Goal: Information Seeking & Learning: Learn about a topic

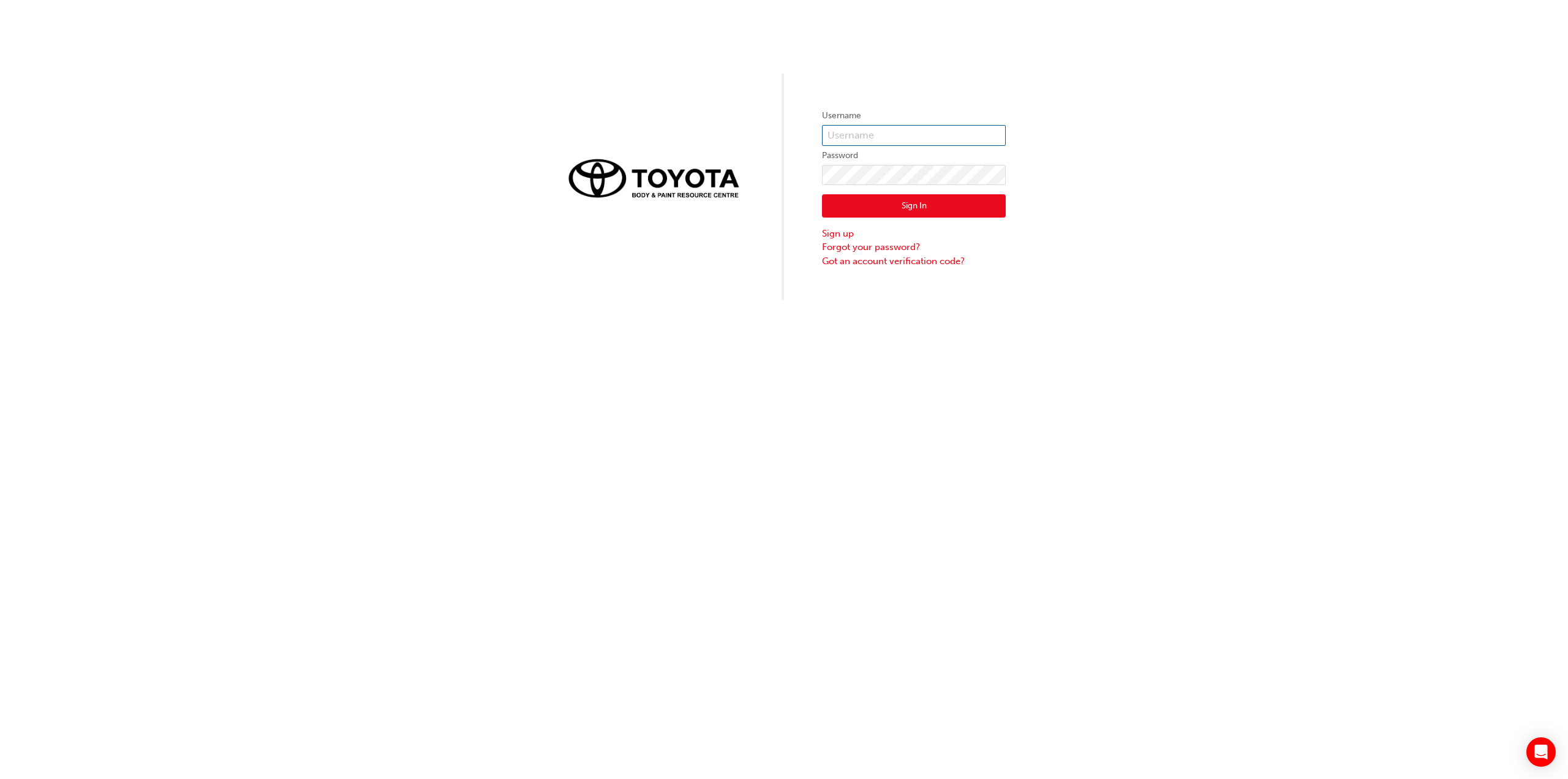
click at [869, 136] on input "text" at bounding box center [914, 135] width 184 height 21
click at [872, 130] on input "text" at bounding box center [914, 135] width 184 height 21
click at [701, 304] on div "Username Password Sign In Sign up Forgot your password? Got an account verifica…" at bounding box center [784, 390] width 1568 height 779
click at [879, 139] on input "text" at bounding box center [914, 135] width 184 height 21
click at [875, 138] on input "text" at bounding box center [914, 135] width 184 height 21
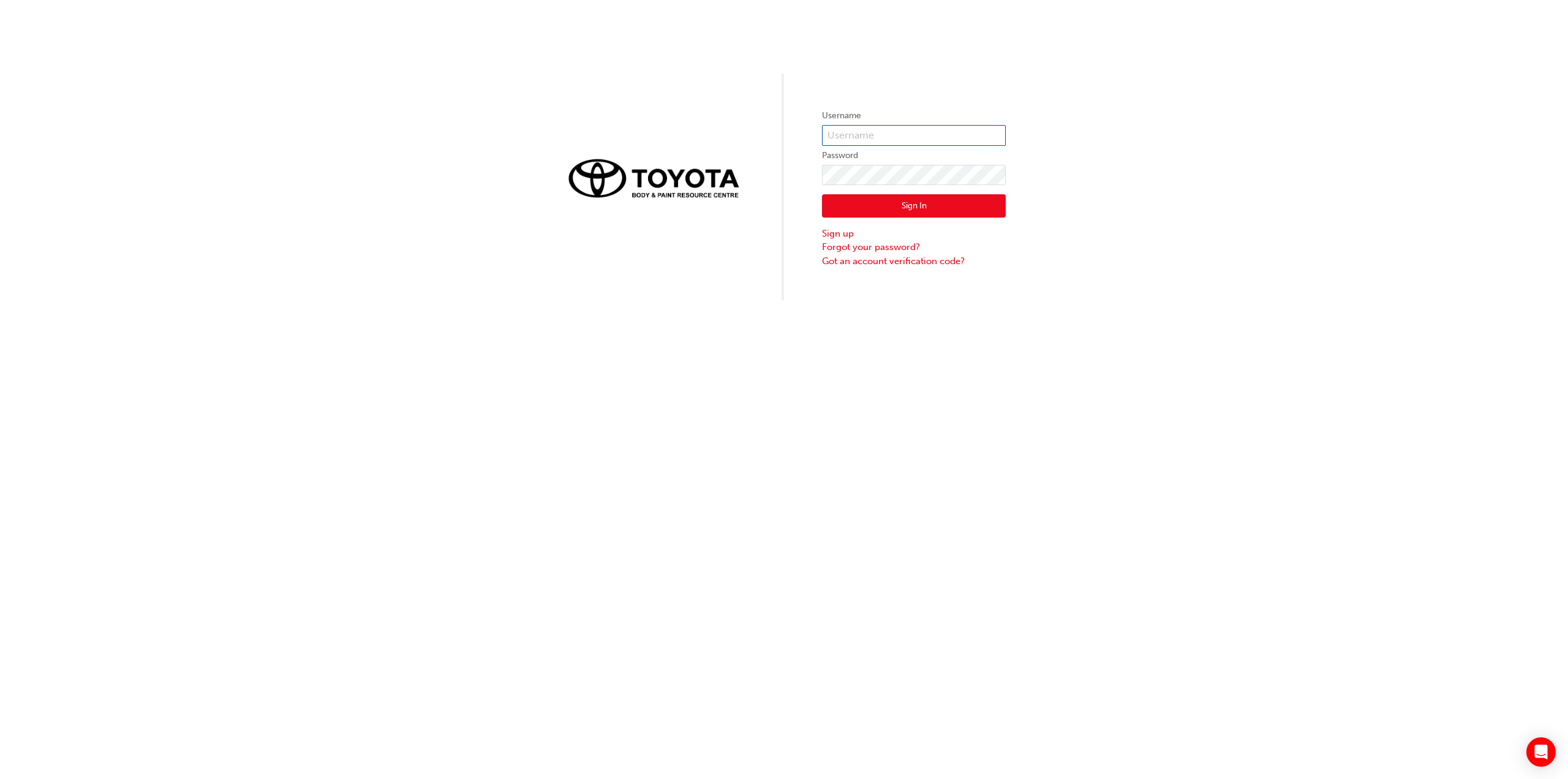
type input "d"
type input "[EMAIL_ADDRESS][PERSON_NAME][DOMAIN_NAME]"
click button "Sign In" at bounding box center [914, 206] width 184 height 23
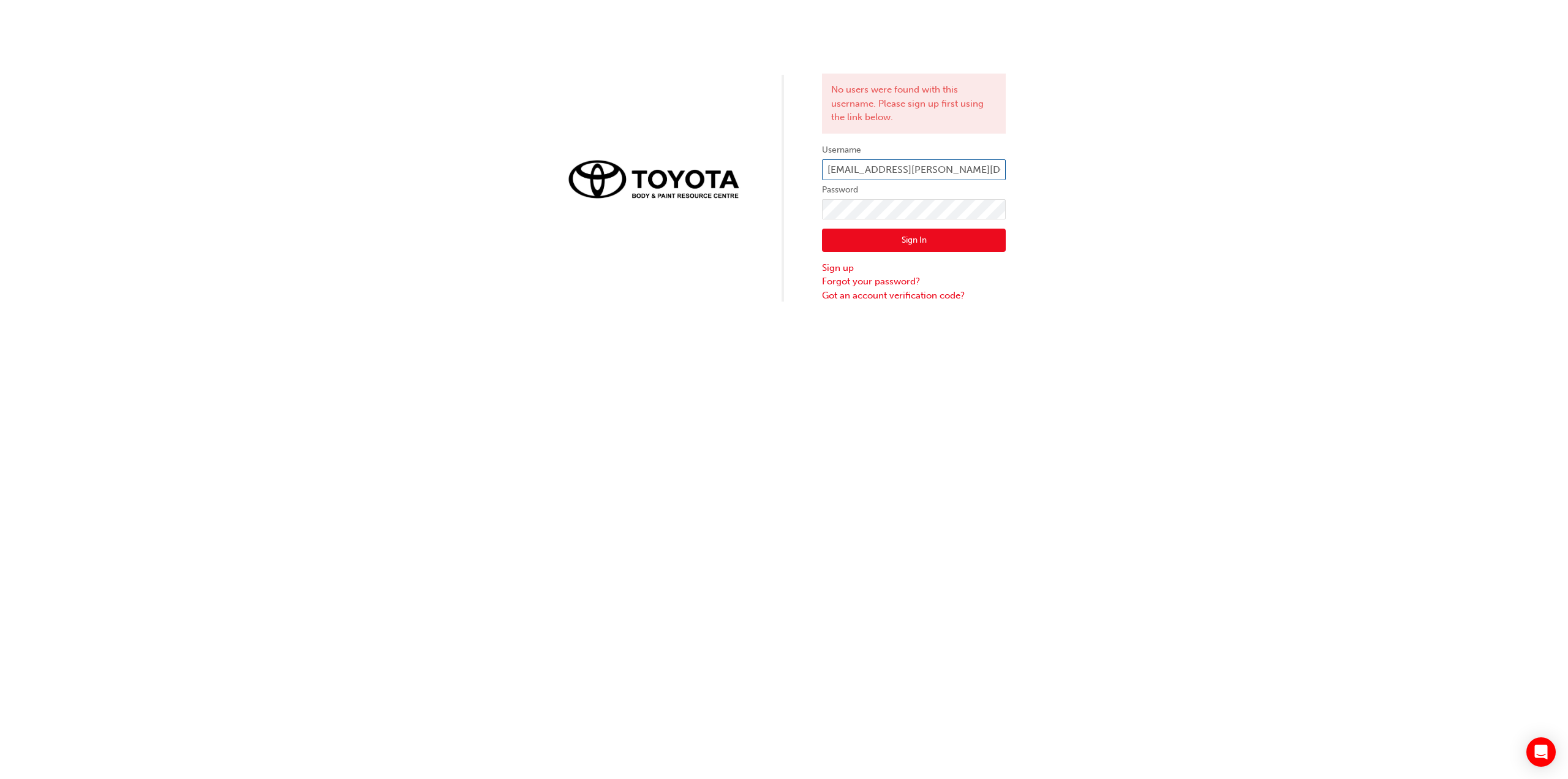
click at [905, 172] on input "[EMAIL_ADDRESS][PERSON_NAME][DOMAIN_NAME]" at bounding box center [914, 170] width 184 height 21
click at [773, 376] on div "No users were found with this username. Please sign up first using the link bel…" at bounding box center [784, 390] width 1568 height 779
click at [787, 206] on div "No users were found with this username. Please sign up first using the link bel…" at bounding box center [784, 151] width 1568 height 302
click at [853, 235] on button "Sign In" at bounding box center [914, 239] width 184 height 23
click at [917, 177] on input "vin.hoang@alicespringstoyota.com.au" at bounding box center [914, 170] width 184 height 21
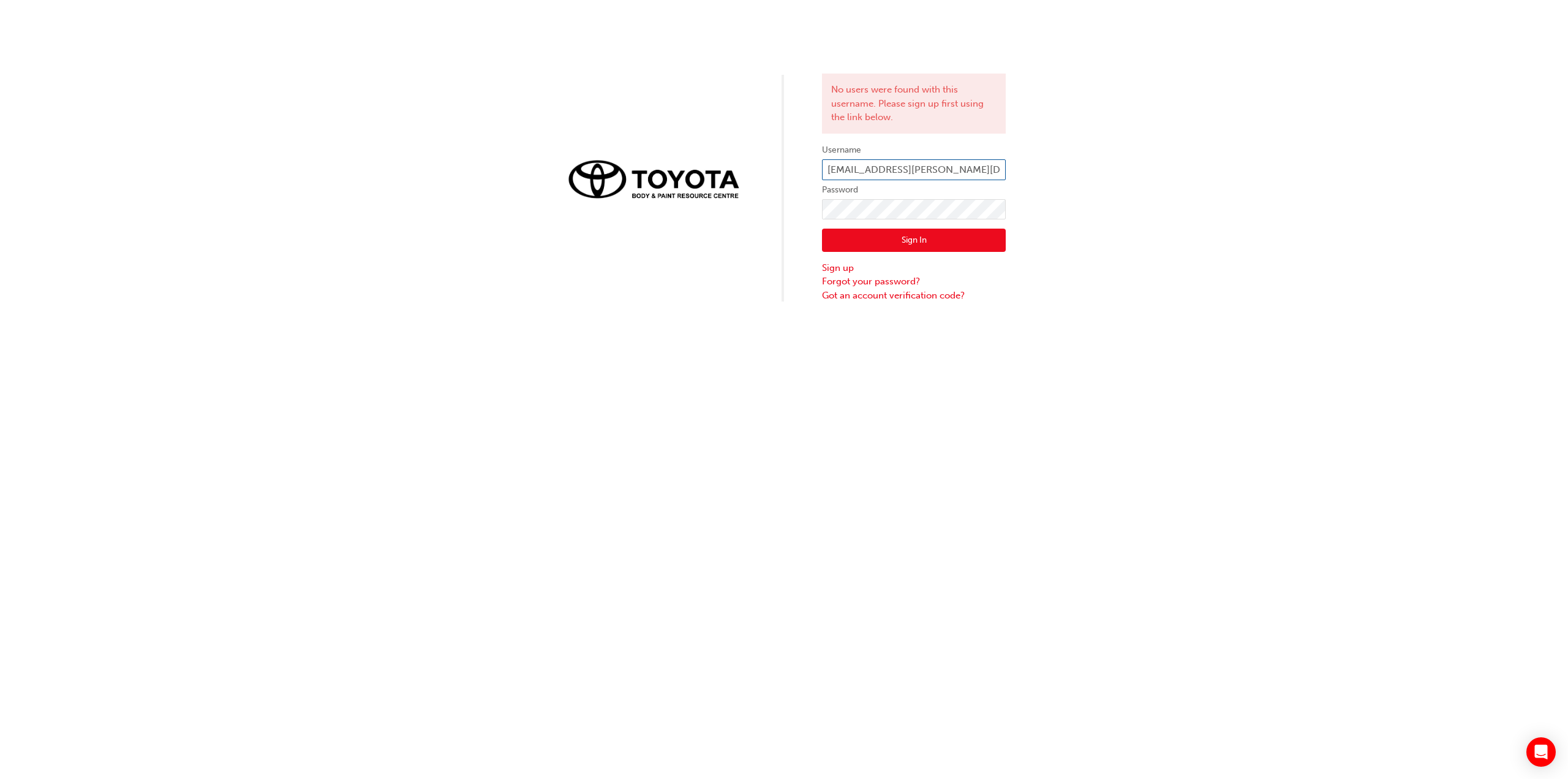
click at [881, 175] on input "vin.hoang@alicespringstoyota.com.au" at bounding box center [914, 170] width 184 height 21
click at [868, 172] on input "vin.hoang@alicespringstoyota.com.au" at bounding box center [914, 170] width 184 height 21
click at [976, 175] on input "vin.hoang@alicespringstoyota.com.au" at bounding box center [914, 170] width 184 height 21
drag, startPoint x: 986, startPoint y: 170, endPoint x: 992, endPoint y: 168, distance: 6.3
click at [988, 169] on input "vin.hoang@alicespringstoyota.com.au" at bounding box center [914, 170] width 184 height 21
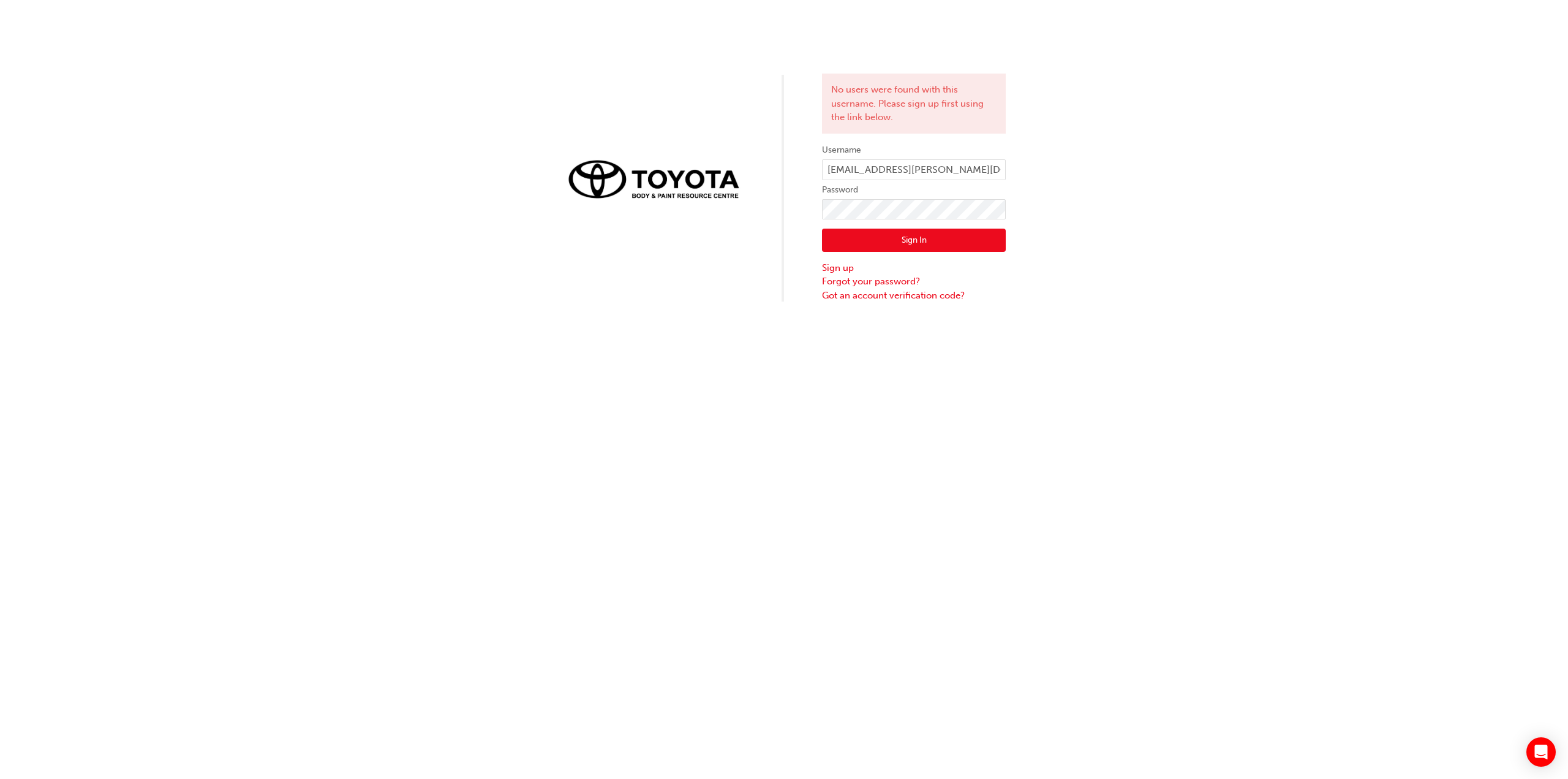
click at [1157, 194] on div "No users were found with this username. Please sign up first using the link bel…" at bounding box center [784, 151] width 1568 height 302
click at [781, 215] on div "No users were found with this username. Please sign up first using the link bel…" at bounding box center [784, 151] width 1568 height 302
click at [789, 217] on div "No users were found with this username. Please sign up first using the link bel…" at bounding box center [784, 151] width 1568 height 302
click button "Sign In" at bounding box center [914, 239] width 184 height 23
drag, startPoint x: 928, startPoint y: 91, endPoint x: 924, endPoint y: 120, distance: 29.3
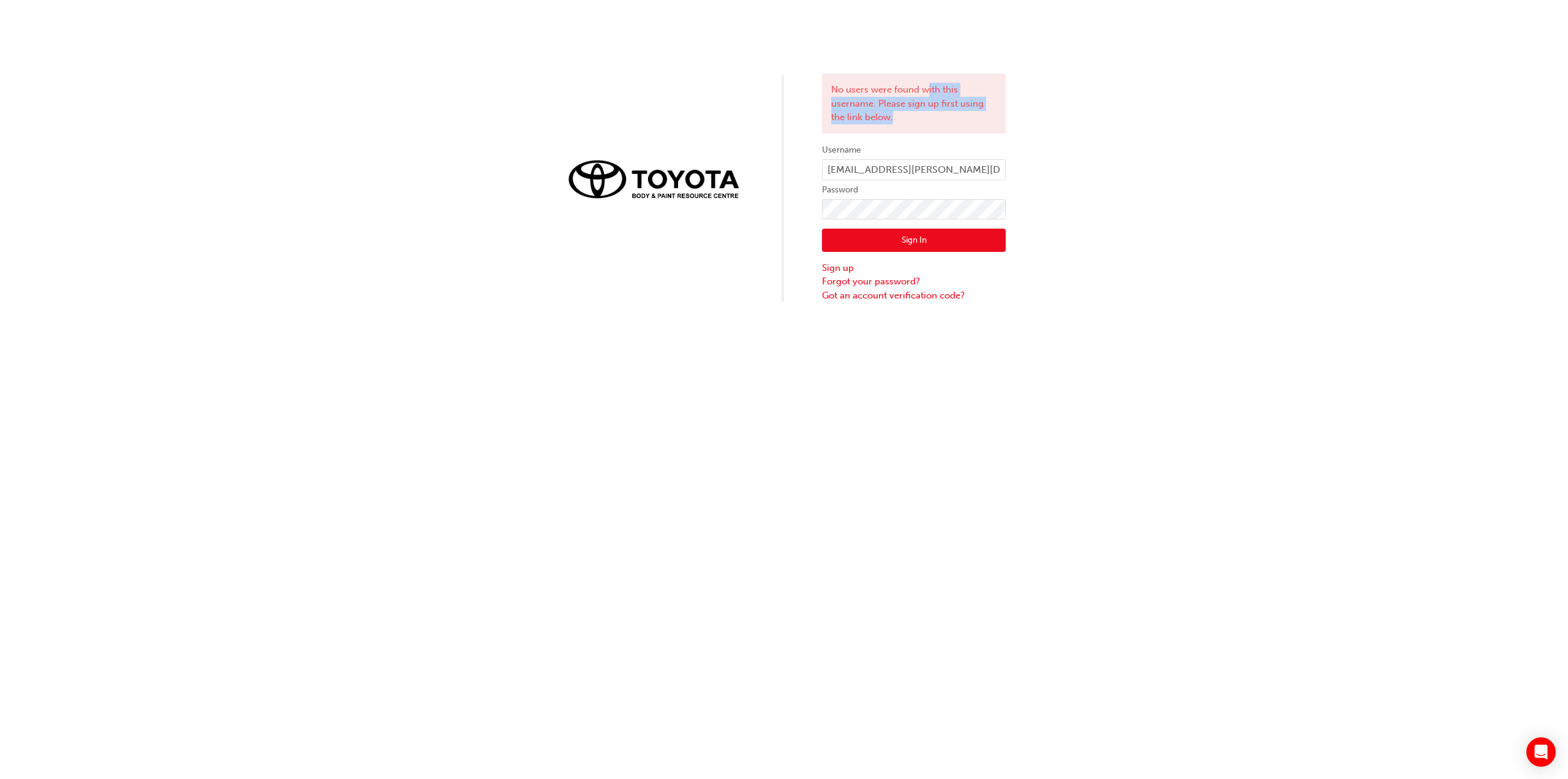
click at [924, 119] on div "No users were found with this username. Please sign up first using the link bel…" at bounding box center [914, 103] width 184 height 60
click at [962, 114] on div "No users were found with this username. Please sign up first using the link bel…" at bounding box center [914, 103] width 184 height 60
click at [967, 94] on div "No users were found with this username. Please sign up first using the link bel…" at bounding box center [914, 103] width 184 height 60
click at [884, 175] on input "vin.hoang@alicespringstoyota.com.au" at bounding box center [914, 170] width 184 height 21
drag, startPoint x: 872, startPoint y: 173, endPoint x: 1027, endPoint y: 170, distance: 155.0
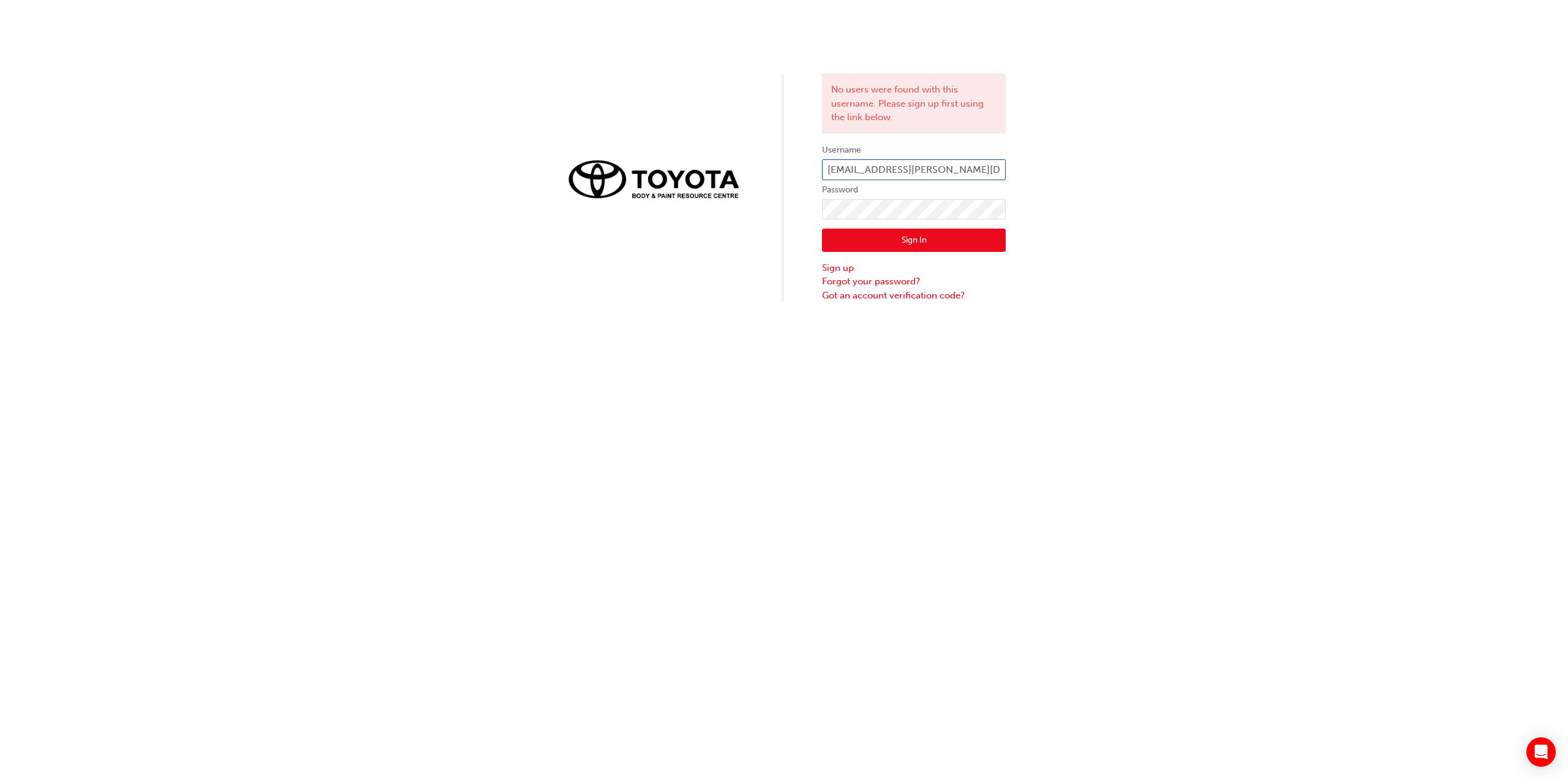
click at [1027, 170] on div "No users were found with this username. Please sign up first using the link bel…" at bounding box center [784, 151] width 1568 height 302
type input "vin.hoang"
click button "Sign In" at bounding box center [914, 239] width 184 height 23
click at [920, 164] on input "vin.hoang" at bounding box center [914, 170] width 184 height 21
click at [1376, 333] on div "No users were found with this username. Please sign up first using the link bel…" at bounding box center [784, 390] width 1568 height 779
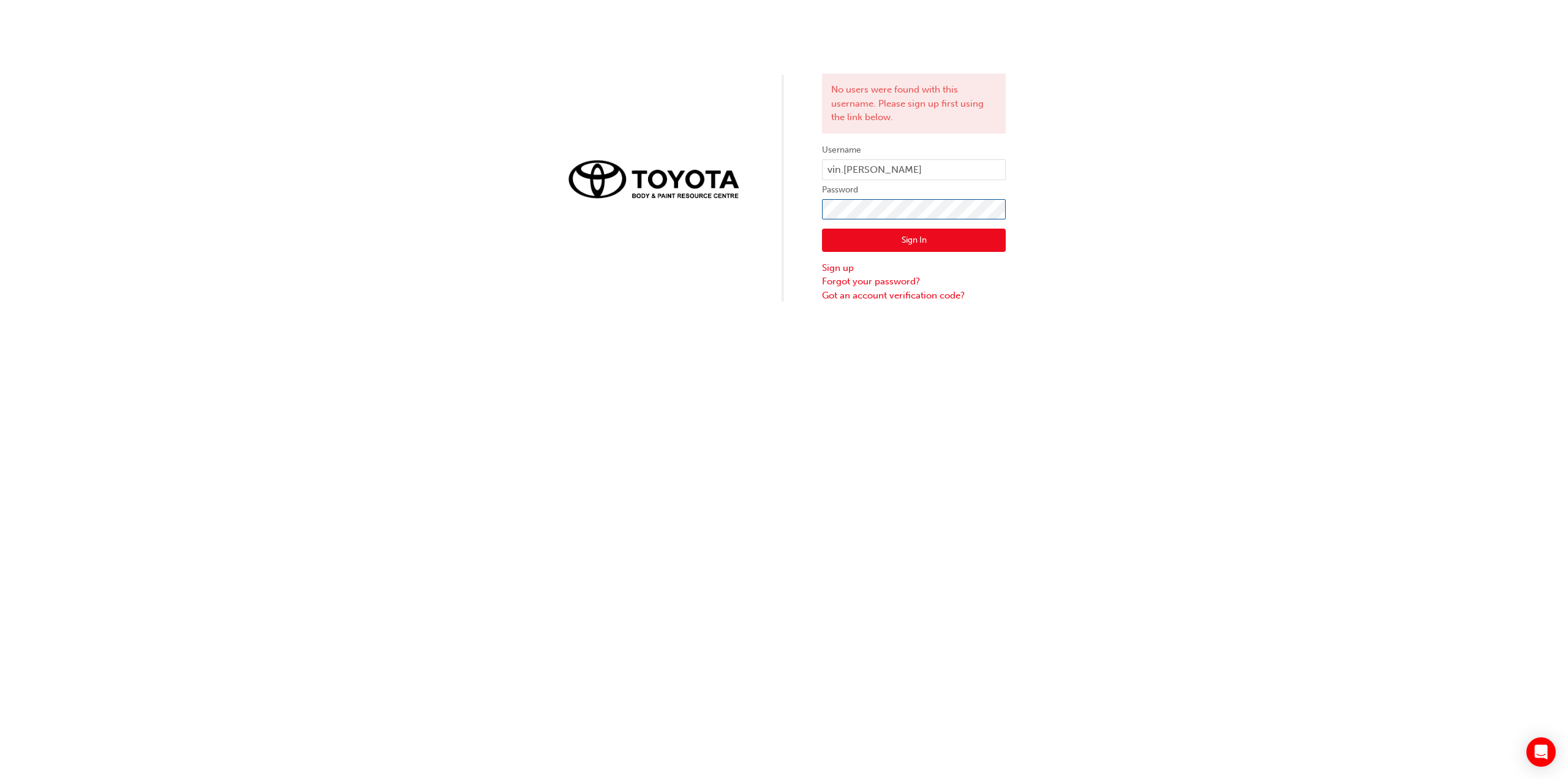
click at [785, 209] on div "No users were found with this username. Please sign up first using the link bel…" at bounding box center [784, 151] width 1568 height 302
click button "Sign In" at bounding box center [914, 239] width 184 height 23
click at [897, 182] on label "Password" at bounding box center [914, 189] width 184 height 15
drag, startPoint x: 861, startPoint y: 170, endPoint x: 850, endPoint y: 170, distance: 11.0
click at [861, 170] on input "vin.hoang" at bounding box center [914, 170] width 184 height 21
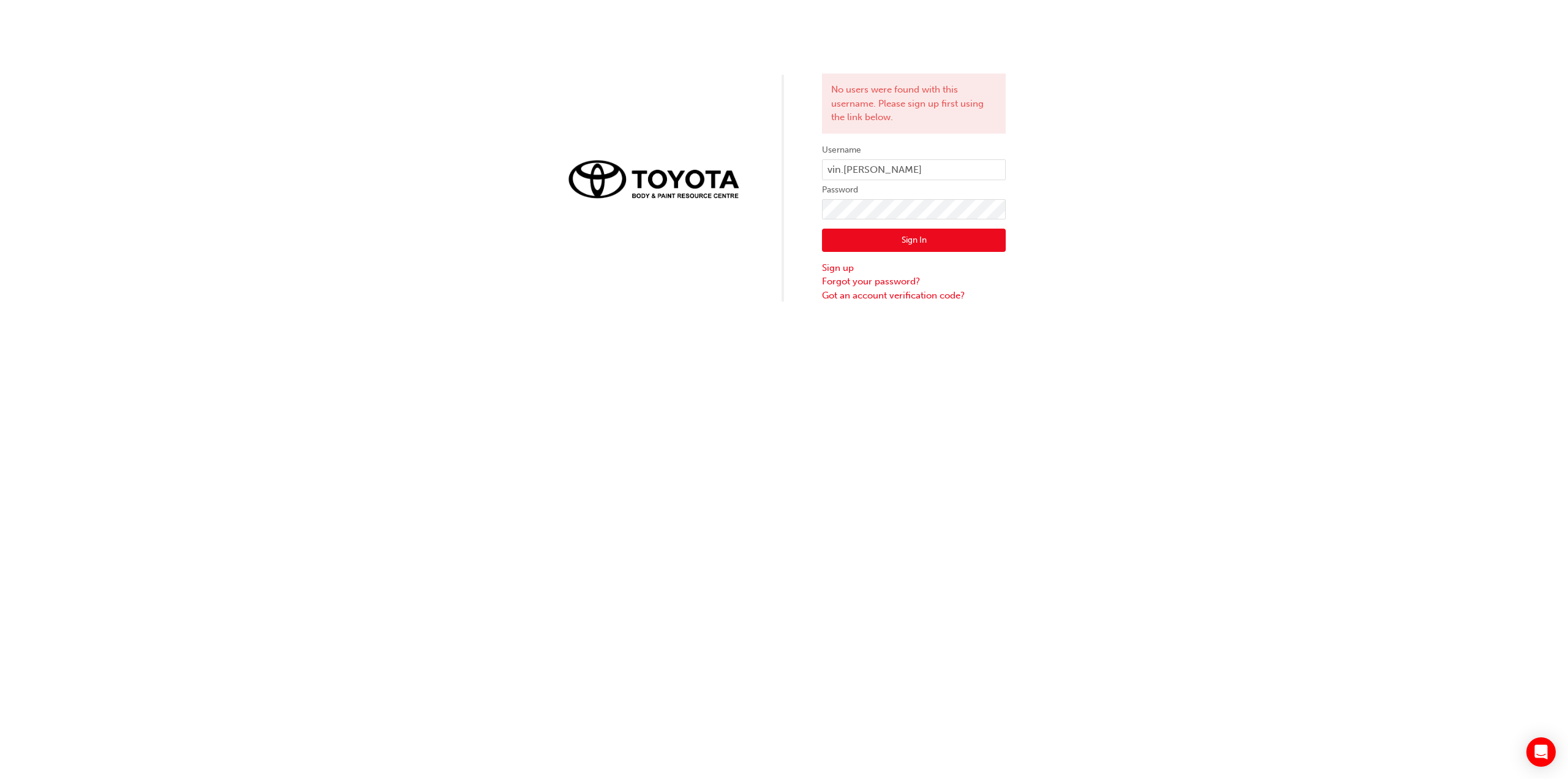
click at [1144, 291] on div "No users were found with this username. Please sign up first using the link bel…" at bounding box center [784, 151] width 1568 height 302
click at [842, 171] on input "vin.hoang" at bounding box center [914, 170] width 184 height 21
click at [846, 494] on div "No users were found with this username. Please sign up first using the link bel…" at bounding box center [784, 390] width 1568 height 779
drag, startPoint x: 832, startPoint y: 171, endPoint x: 819, endPoint y: 178, distance: 14.8
click at [819, 178] on div "No users were found with this username. Please sign up first using the link bel…" at bounding box center [784, 151] width 1568 height 302
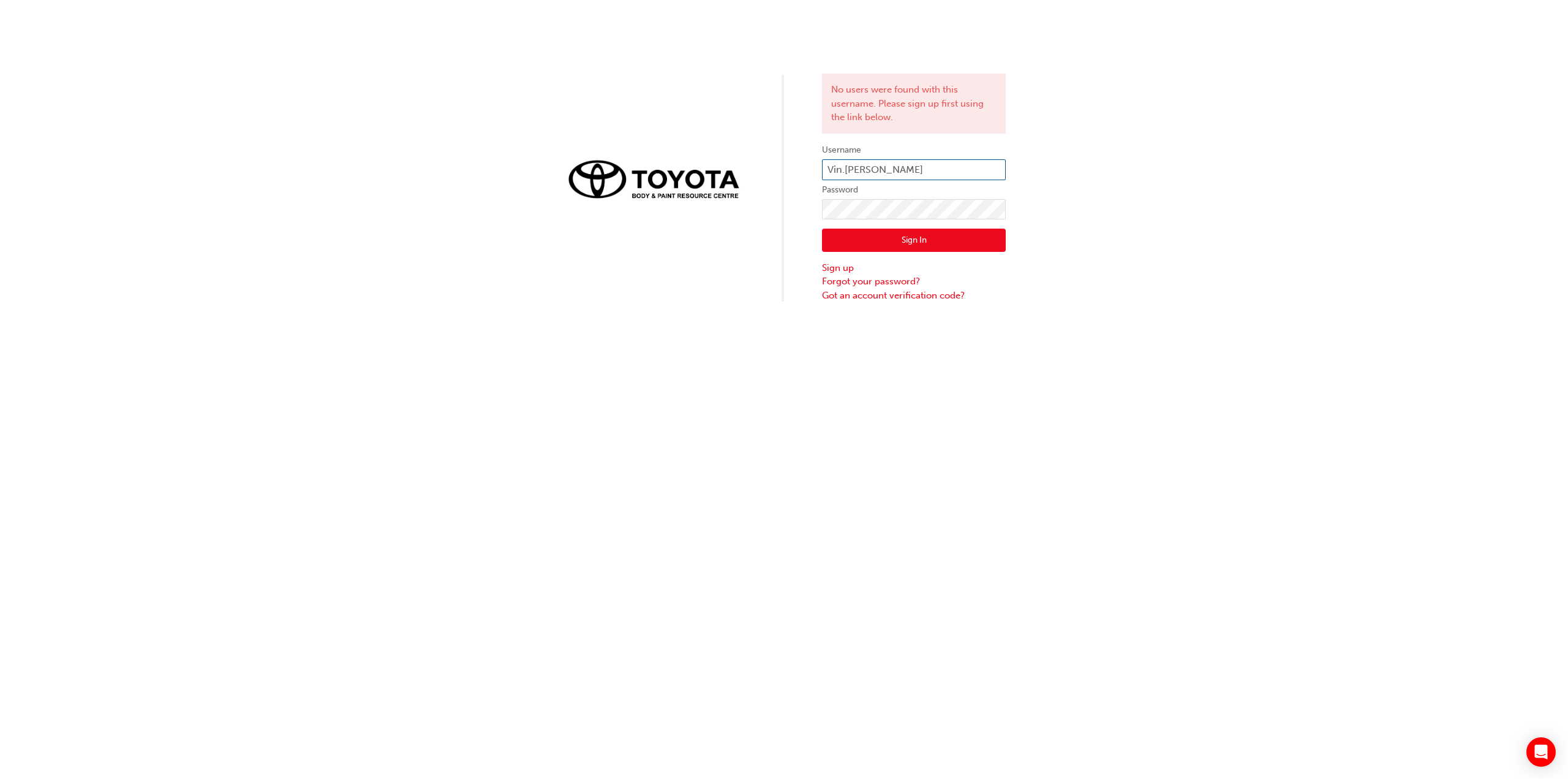
click at [849, 172] on input "Vin.hoang" at bounding box center [914, 170] width 184 height 21
click at [848, 172] on input "Vin.hoang" at bounding box center [914, 170] width 184 height 21
click at [854, 168] on input "Vin.hoang" at bounding box center [914, 170] width 184 height 21
click at [867, 167] on input "Vin.hoang" at bounding box center [914, 170] width 184 height 21
click at [849, 172] on input "Vin.hoang" at bounding box center [914, 170] width 184 height 21
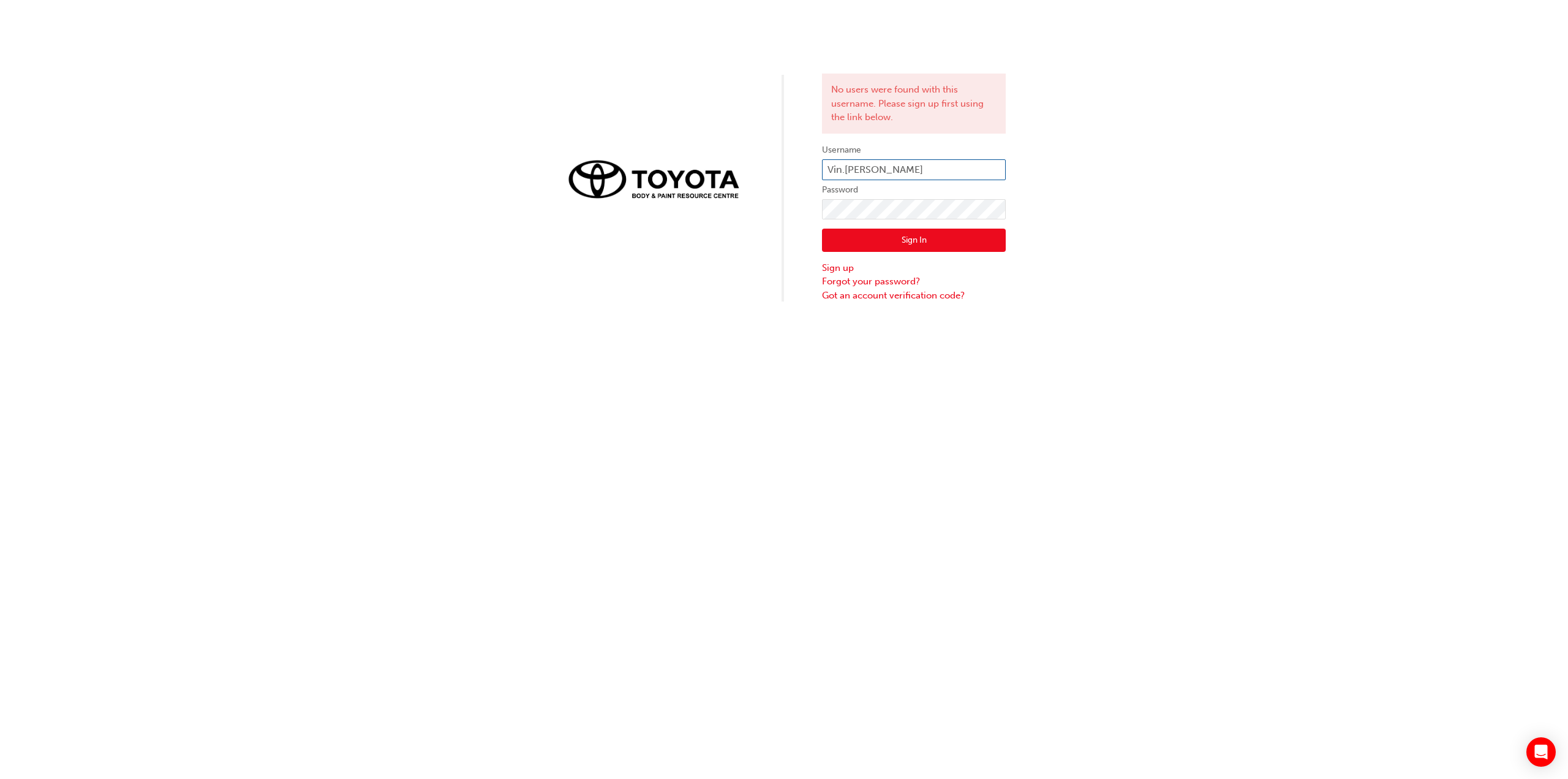
type input "Vin.Hoang"
click at [946, 572] on div "No users were found with this username. Please sign up first using the link bel…" at bounding box center [784, 390] width 1568 height 779
drag, startPoint x: 840, startPoint y: 235, endPoint x: 852, endPoint y: 247, distance: 17.0
click at [840, 234] on button "Sign In" at bounding box center [914, 239] width 184 height 23
drag, startPoint x: 889, startPoint y: 108, endPoint x: 895, endPoint y: 116, distance: 10.0
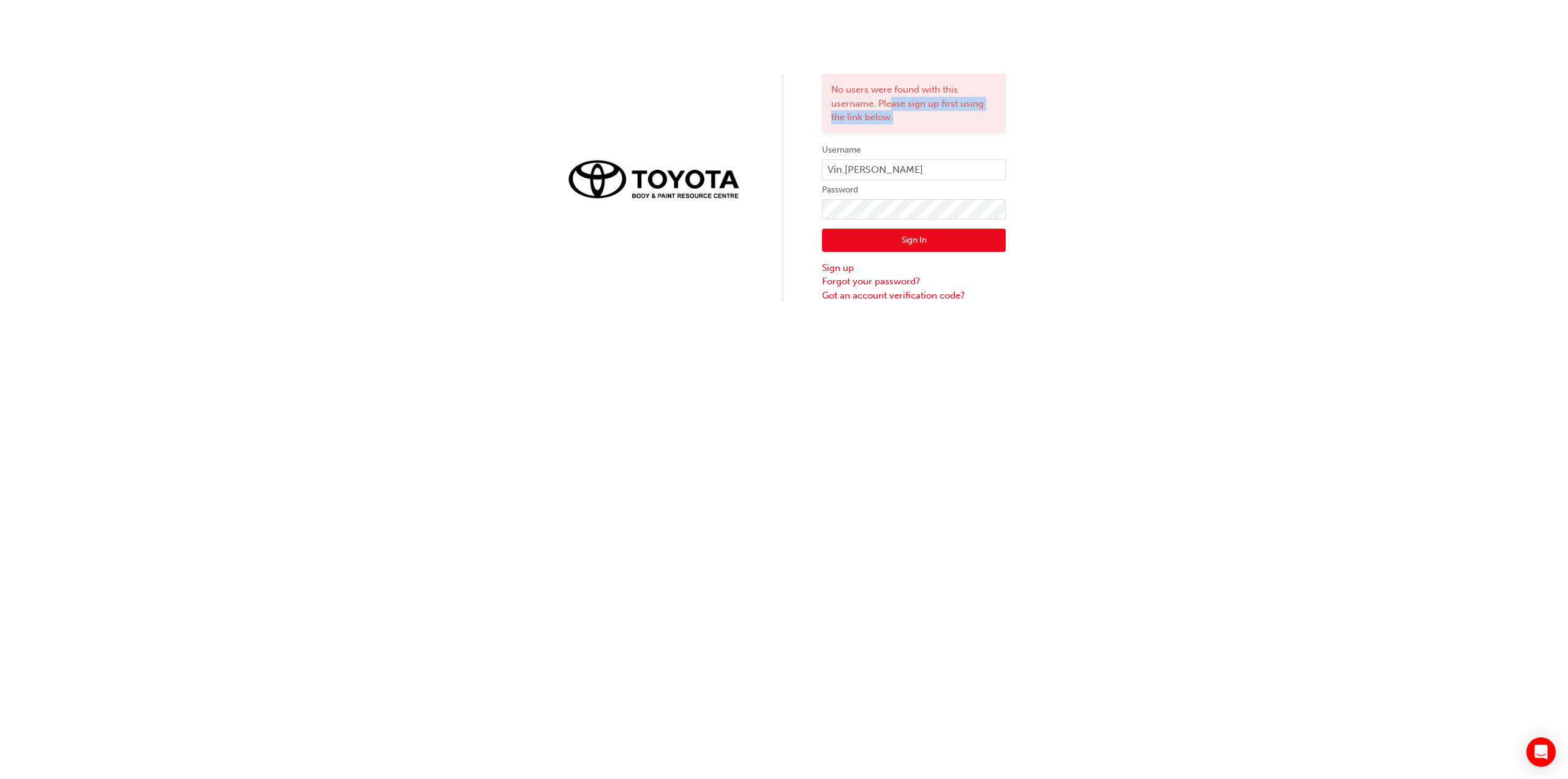
click at [895, 116] on div "No users were found with this username. Please sign up first using the link bel…" at bounding box center [914, 103] width 184 height 60
click at [894, 118] on div "No users were found with this username. Please sign up first using the link bel…" at bounding box center [914, 103] width 184 height 60
click at [931, 108] on div "No users were found with this username. Please sign up first using the link bel…" at bounding box center [914, 103] width 184 height 60
click at [844, 172] on input "Vin.Hoang" at bounding box center [914, 170] width 184 height 21
click at [842, 169] on input "Vin.Hoang" at bounding box center [914, 170] width 184 height 21
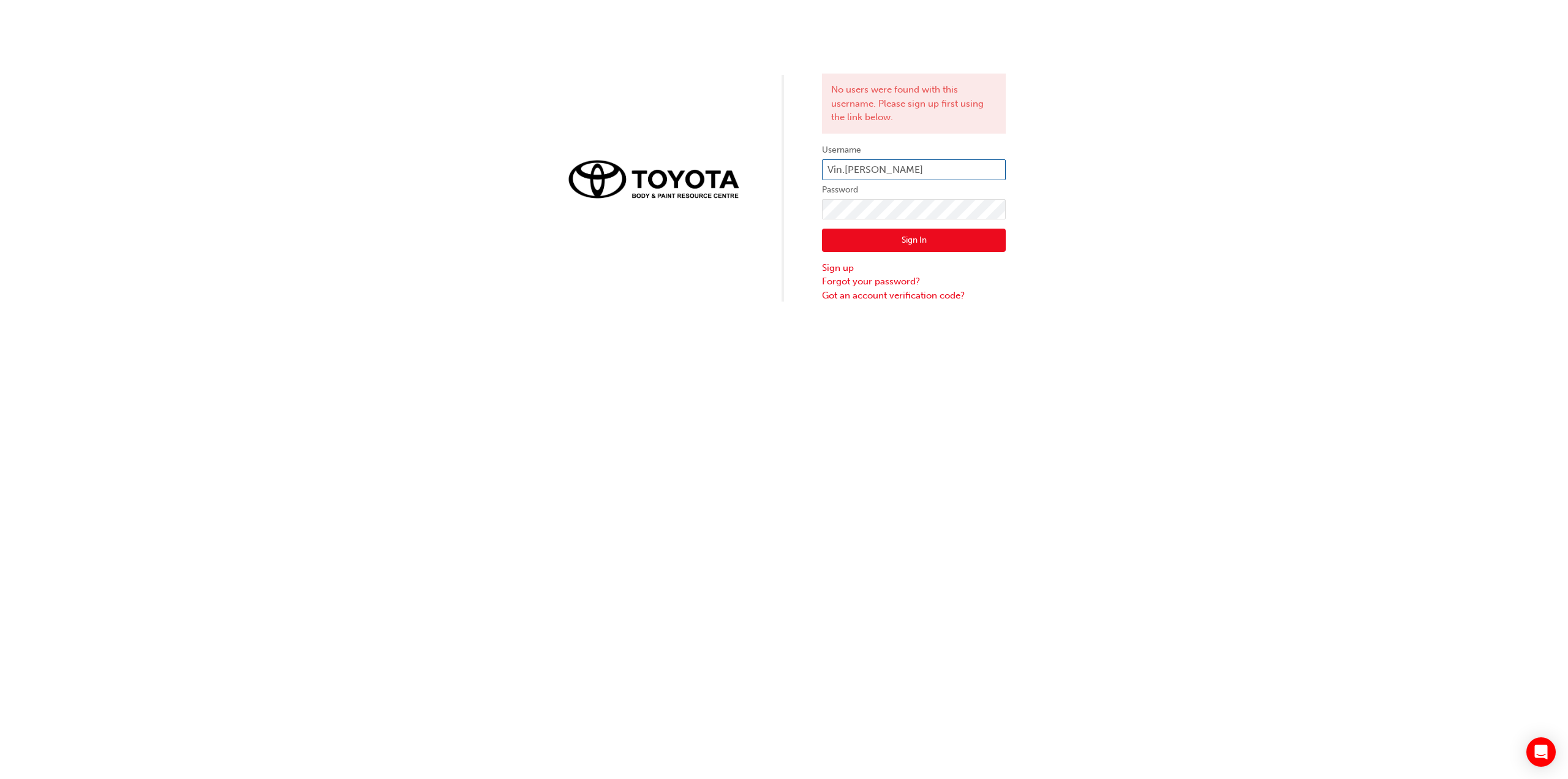
type input "Vinh.Hoang"
click button "Sign In" at bounding box center [914, 239] width 184 height 23
click at [827, 171] on input "Vinh.Hoang" at bounding box center [914, 170] width 184 height 21
type input "ducVinh.Hoang"
click at [866, 240] on button "Sign In" at bounding box center [914, 239] width 184 height 23
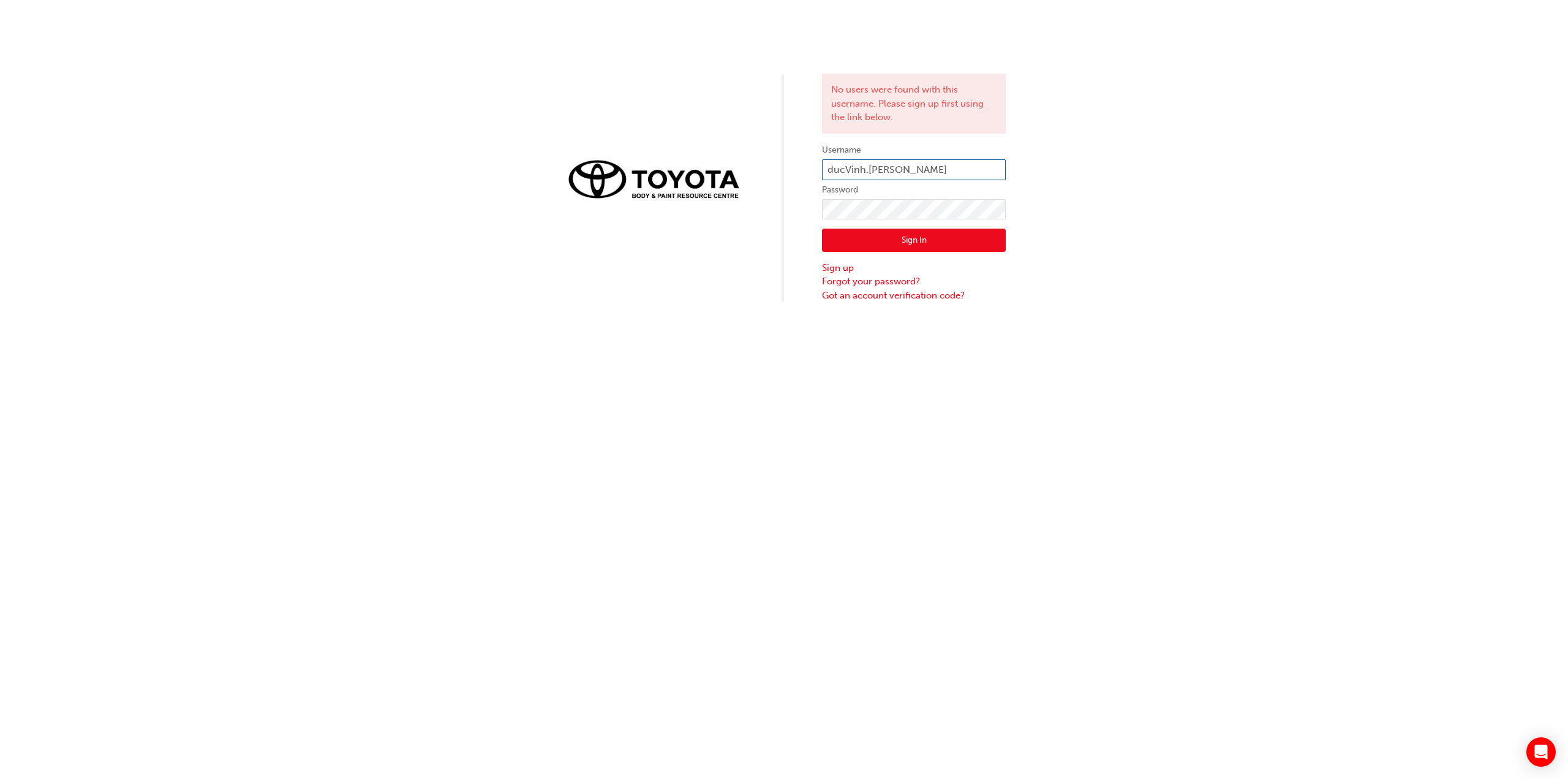
drag, startPoint x: 814, startPoint y: 174, endPoint x: 751, endPoint y: 174, distance: 63.0
click at [752, 174] on div "No users were found with this username. Please sign up first using the link bel…" at bounding box center [784, 151] width 1568 height 302
click at [1188, 222] on div "No users were found with this username. Please sign up first using the link bel…" at bounding box center [784, 151] width 1568 height 302
click at [924, 102] on div "No users were found with this username. Please sign up first using the link bel…" at bounding box center [914, 103] width 184 height 60
drag, startPoint x: 911, startPoint y: 170, endPoint x: 722, endPoint y: 183, distance: 189.4
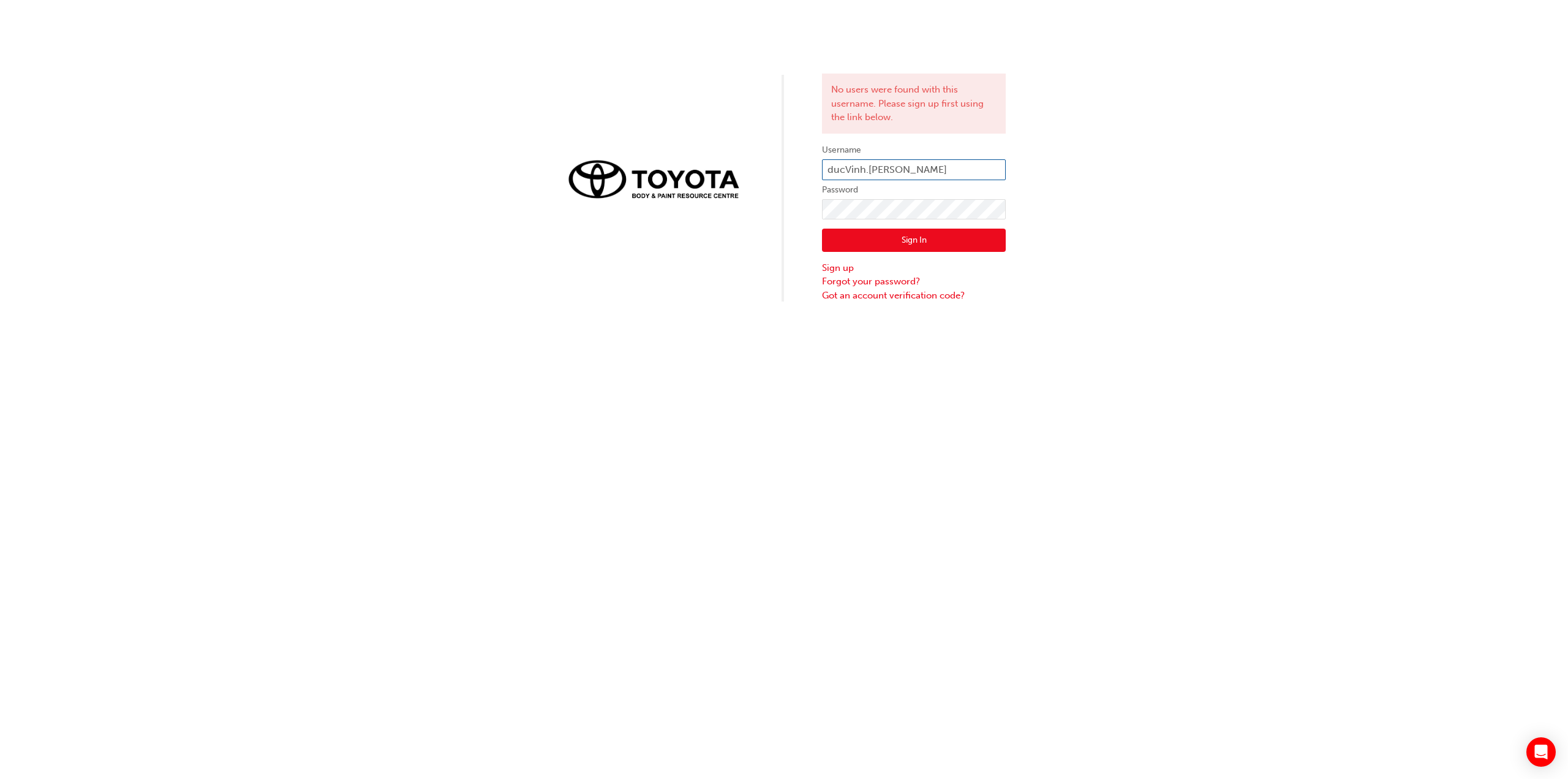
click at [722, 181] on div "No users were found with this username. Please sign up first using the link bel…" at bounding box center [784, 151] width 1568 height 302
click at [930, 383] on div "No users were found with this username. Please sign up first using the link bel…" at bounding box center [784, 390] width 1568 height 779
click at [896, 281] on link "Forgot your password?" at bounding box center [914, 281] width 184 height 14
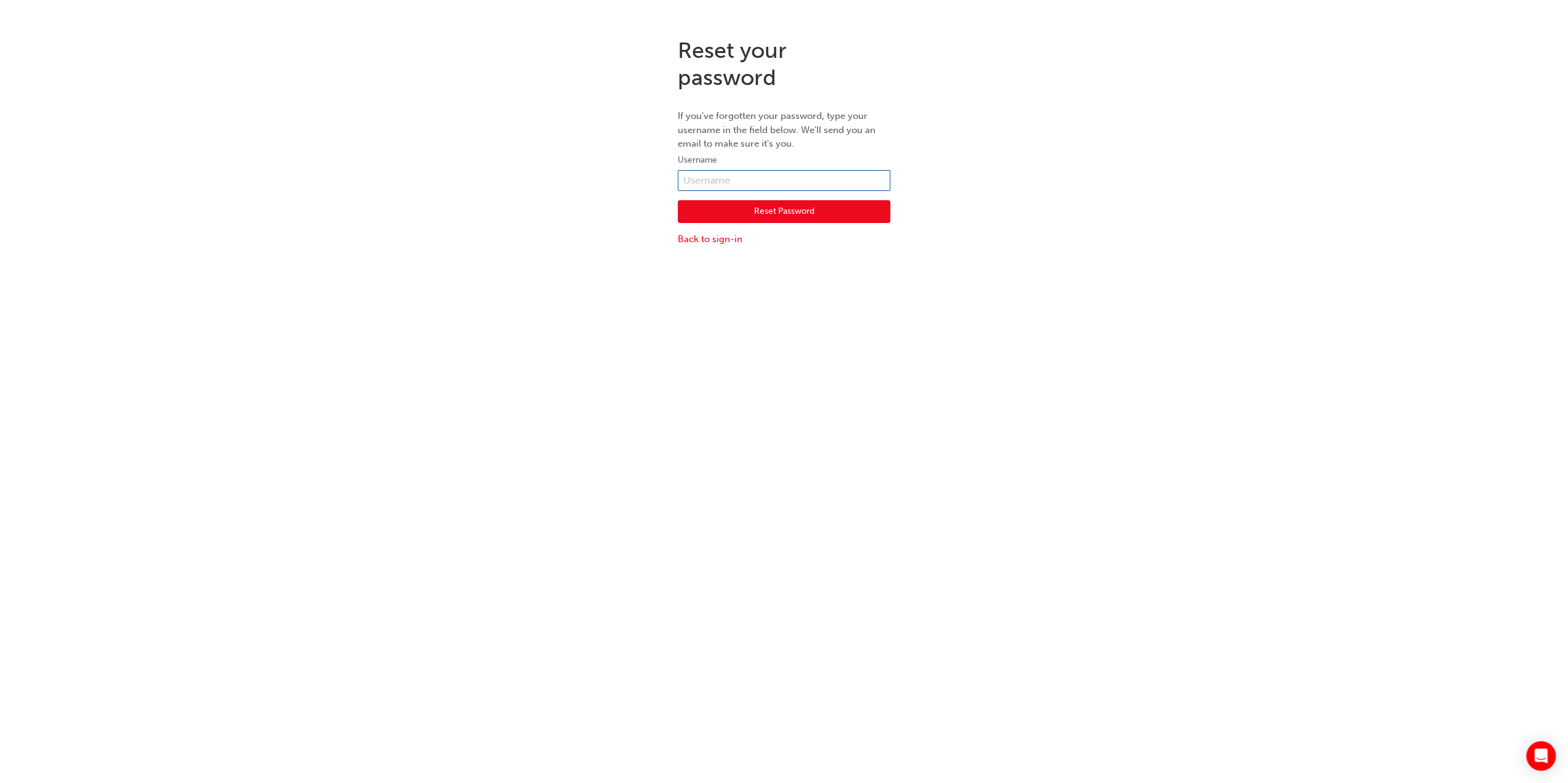
click at [768, 177] on input "text" at bounding box center [784, 180] width 213 height 21
type input "v"
type input "vin.hoang"
click button "Reset Password" at bounding box center [784, 212] width 213 height 24
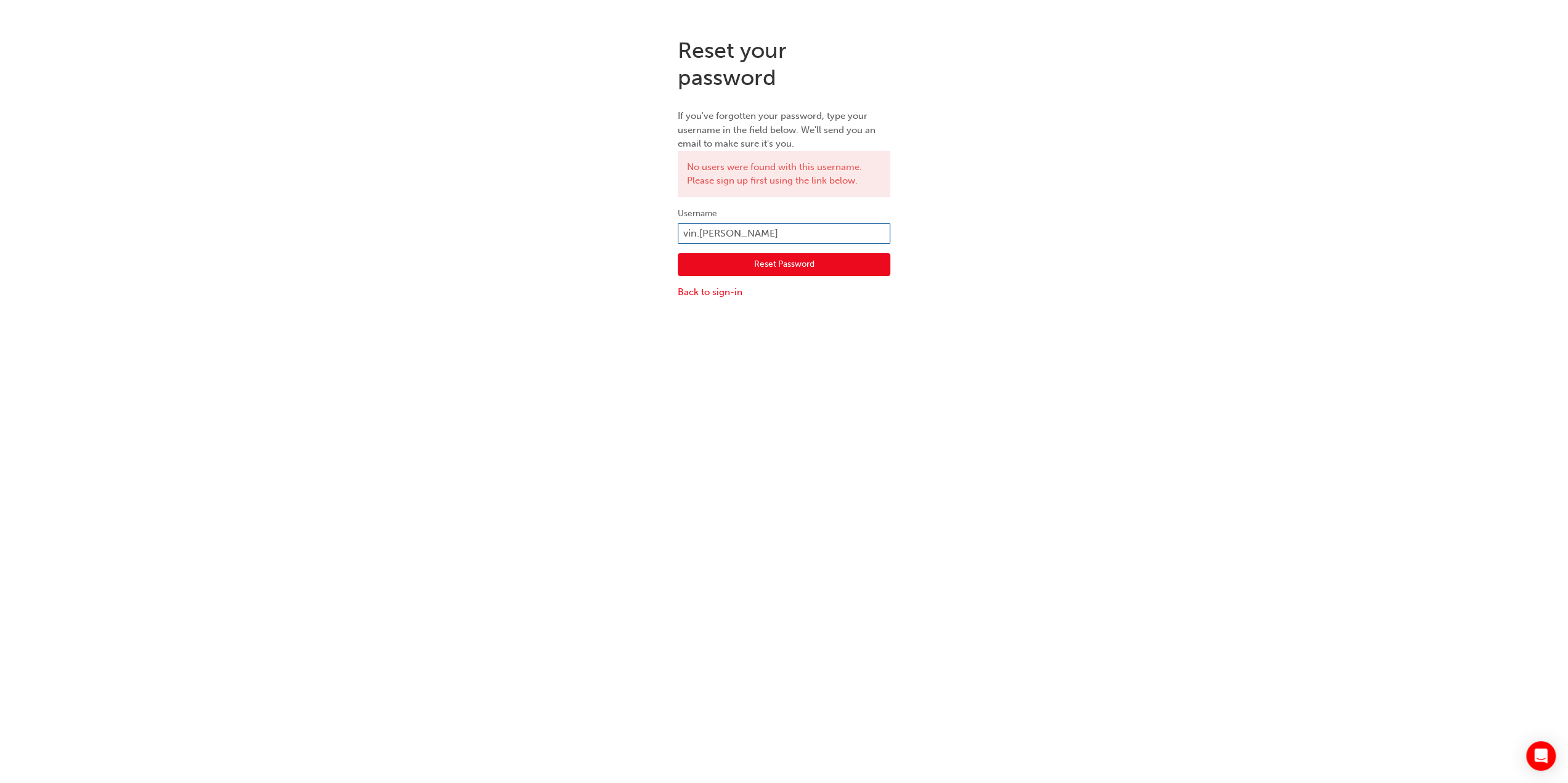
click at [685, 234] on input "vin.hoang" at bounding box center [784, 234] width 213 height 21
click at [707, 229] on input "Vin.hoang" at bounding box center [784, 234] width 213 height 21
type input "Vin.Hoang"
click button "Reset Password" at bounding box center [784, 264] width 213 height 24
click at [702, 293] on link "Back to sign-in" at bounding box center [784, 292] width 213 height 14
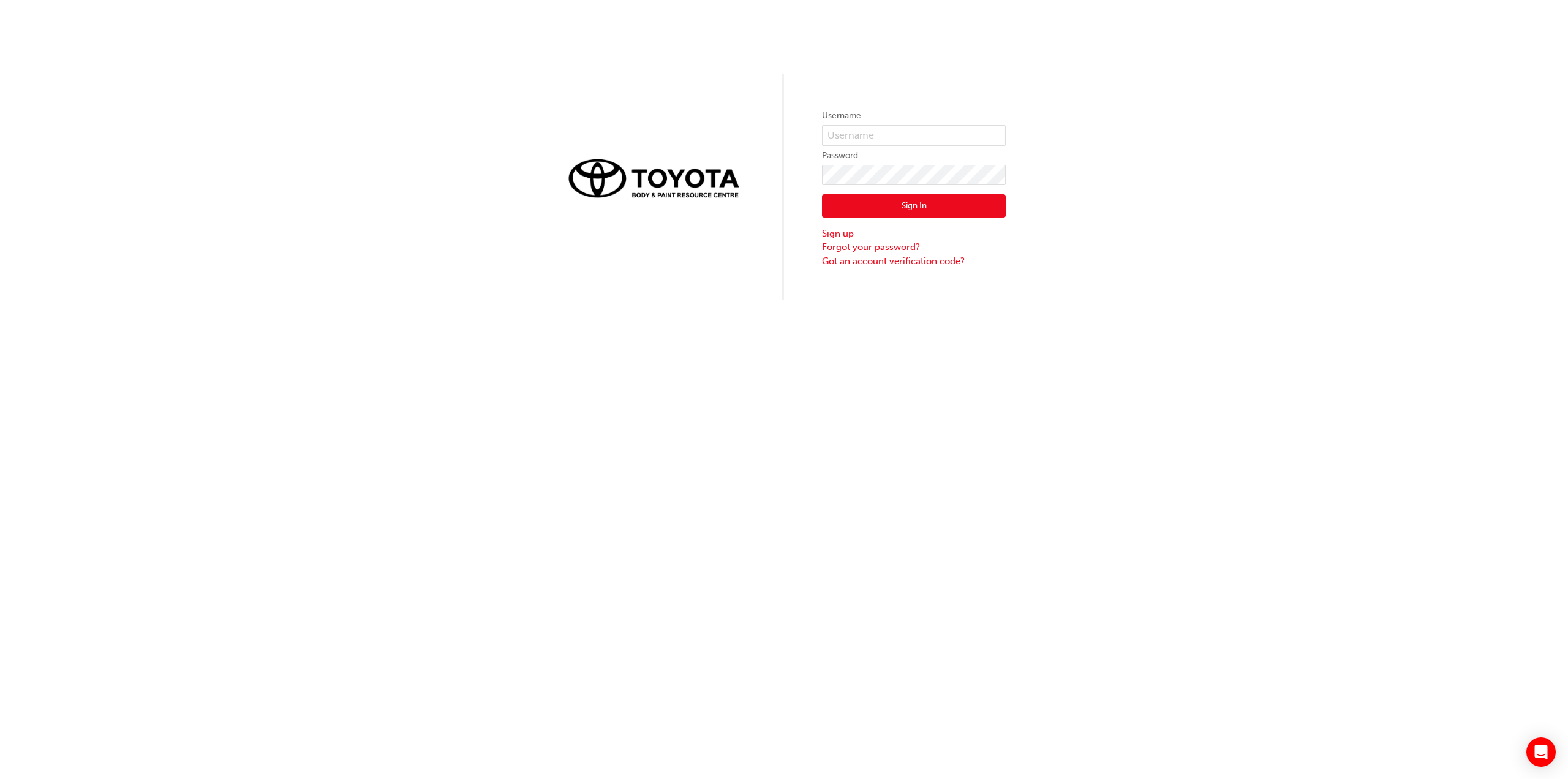
click at [893, 249] on link "Forgot your password?" at bounding box center [914, 247] width 184 height 14
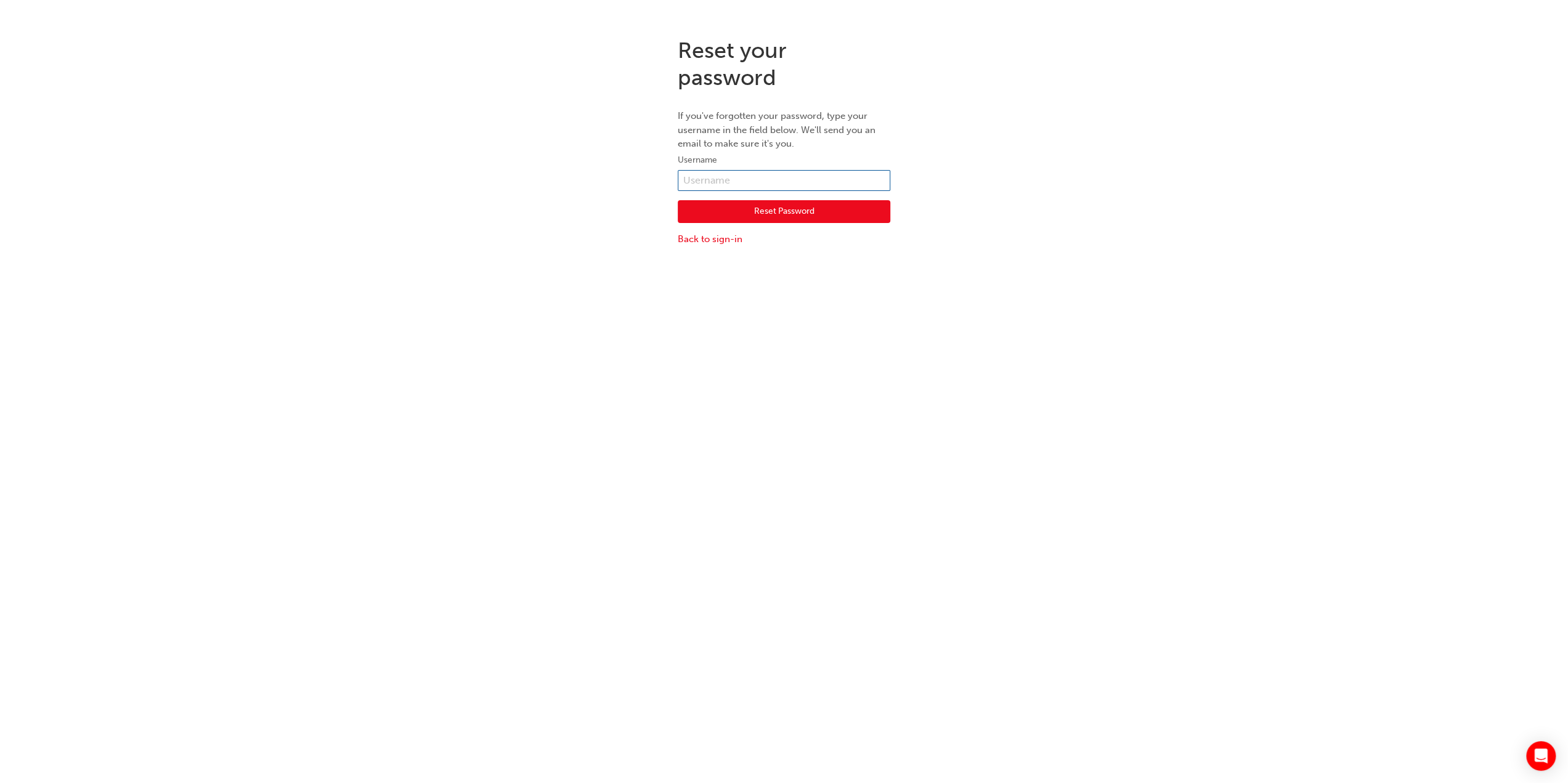
click at [746, 180] on input "text" at bounding box center [784, 180] width 213 height 21
type input "ducvinh.hoang"
click button "Reset Password" at bounding box center [784, 212] width 213 height 24
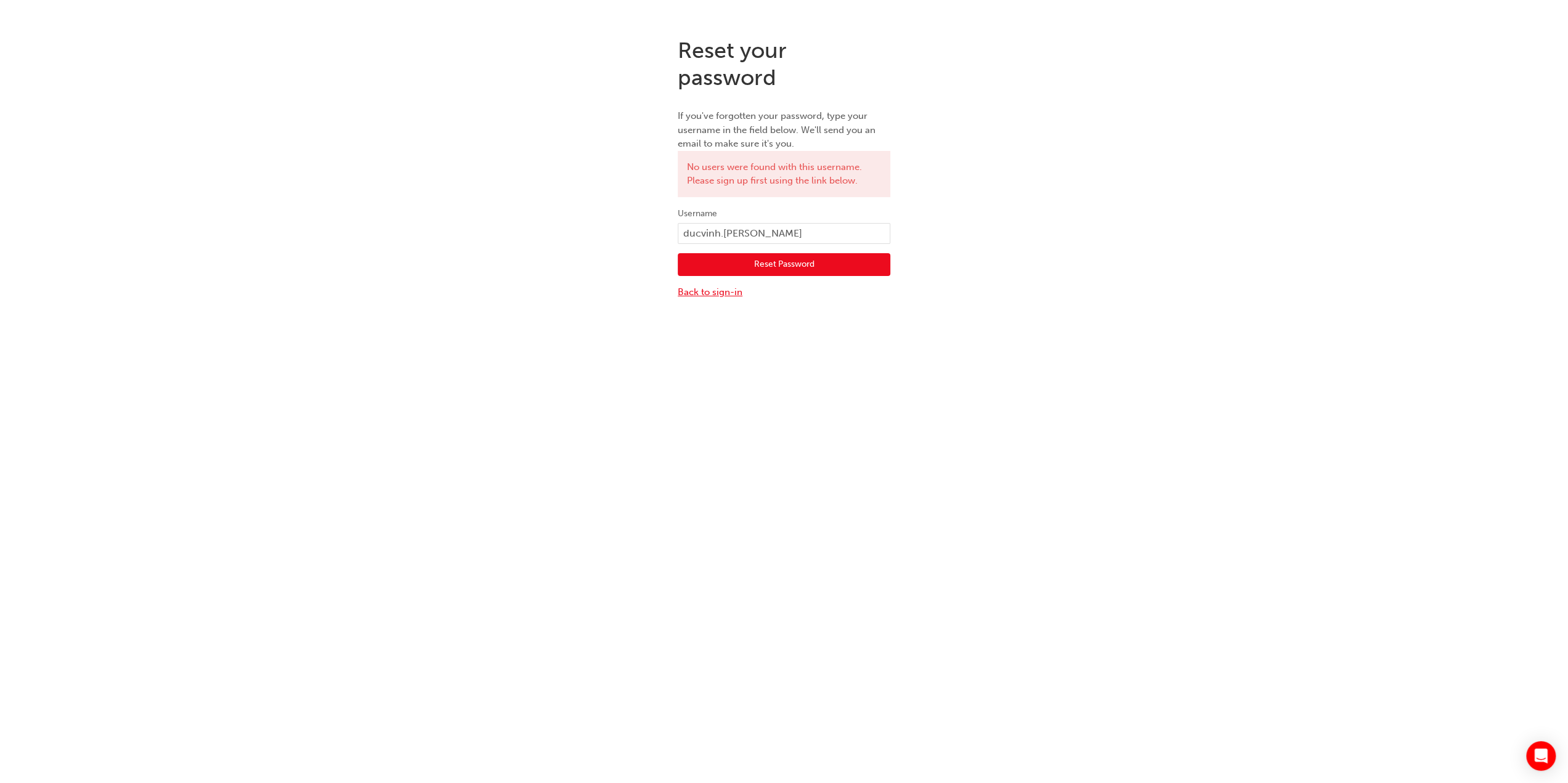
click at [702, 286] on link "Back to sign-in" at bounding box center [784, 292] width 213 height 14
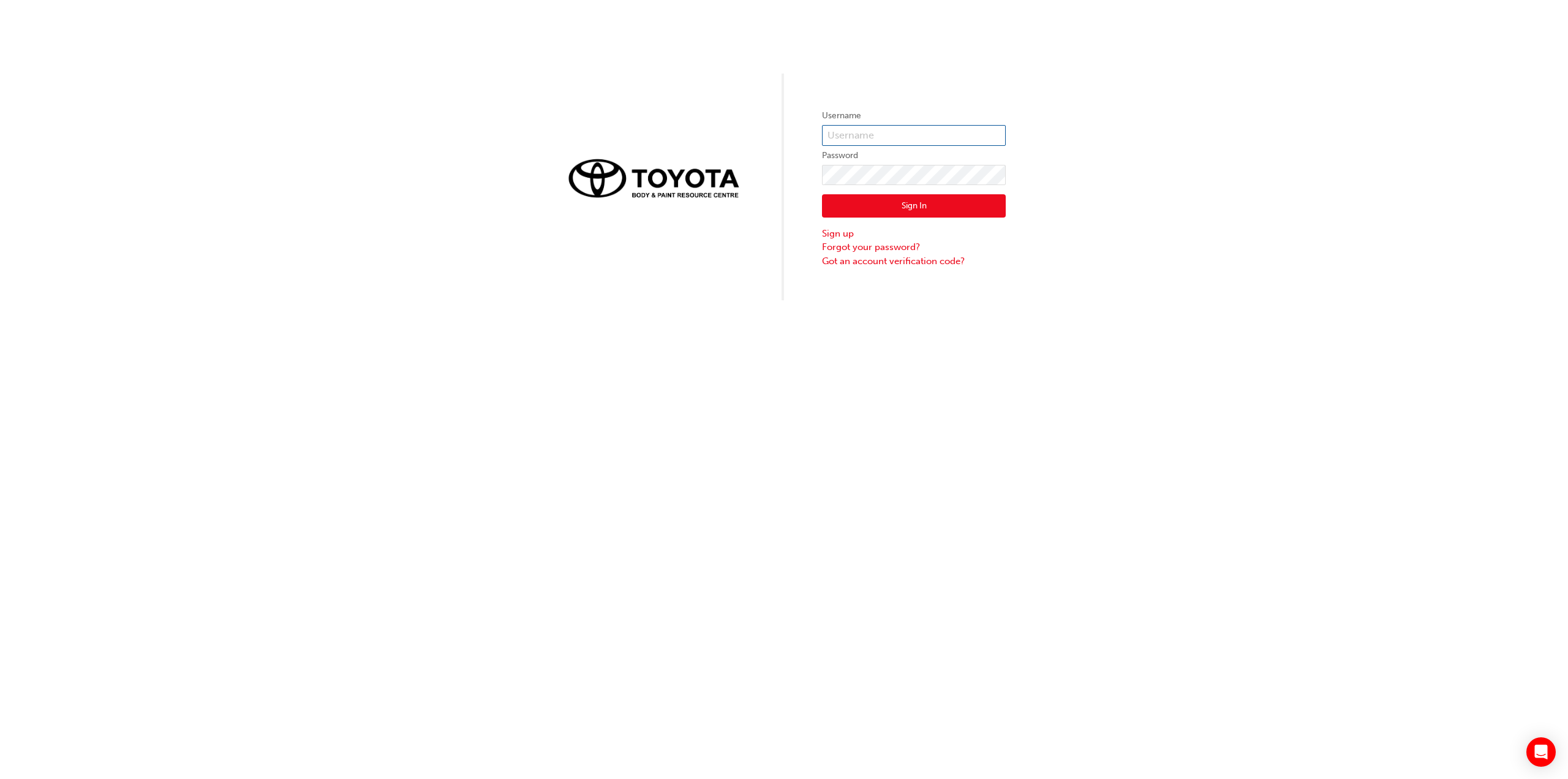
click at [893, 130] on input "text" at bounding box center [914, 135] width 184 height 21
drag, startPoint x: 933, startPoint y: 326, endPoint x: 915, endPoint y: 296, distance: 35.0
click at [933, 326] on div "Username Password Sign In Sign up Forgot your password? Got an account verifica…" at bounding box center [784, 390] width 1568 height 779
click at [846, 235] on link "Sign up" at bounding box center [914, 233] width 184 height 14
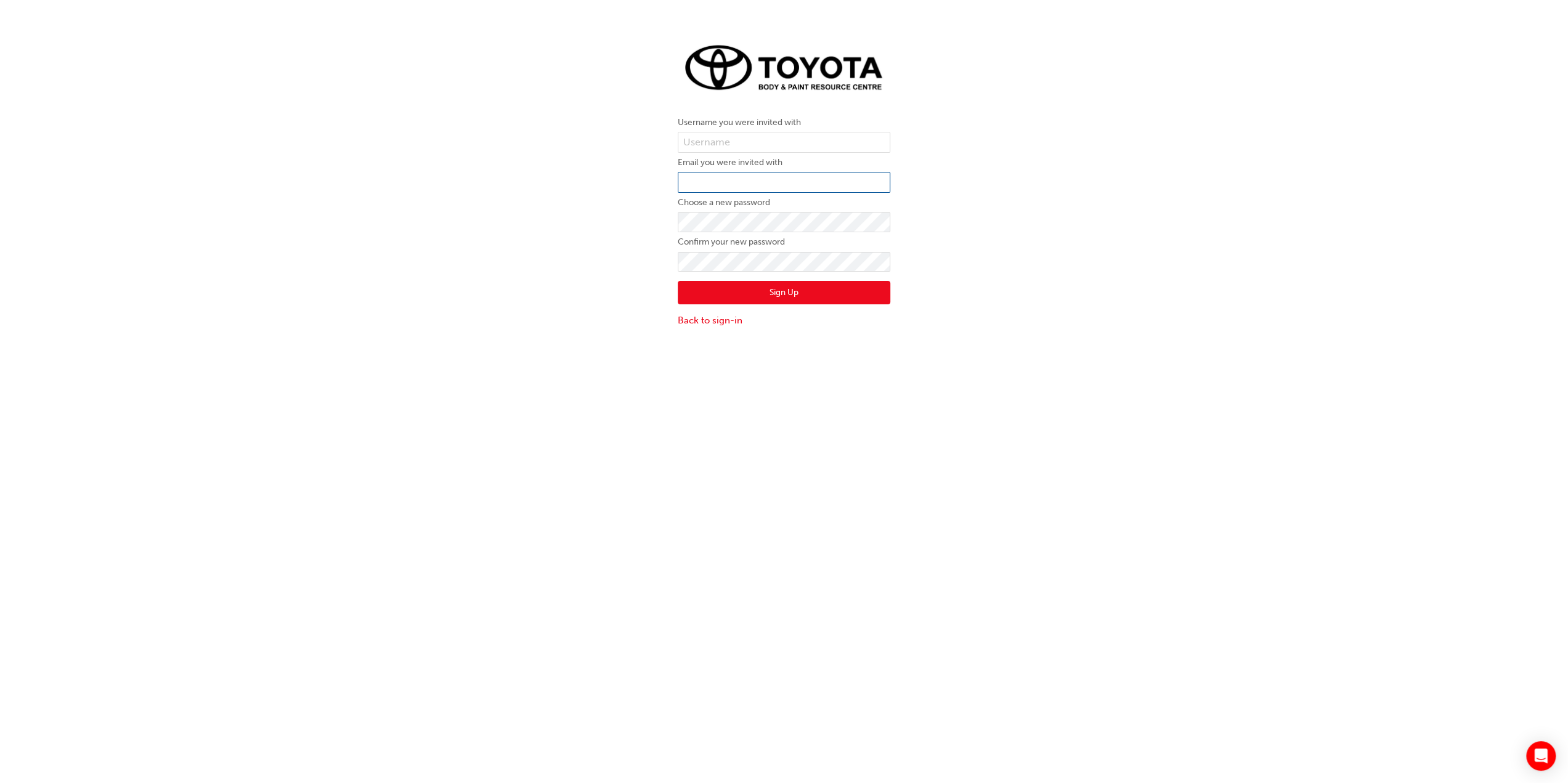
click at [727, 183] on input "email" at bounding box center [784, 182] width 213 height 21
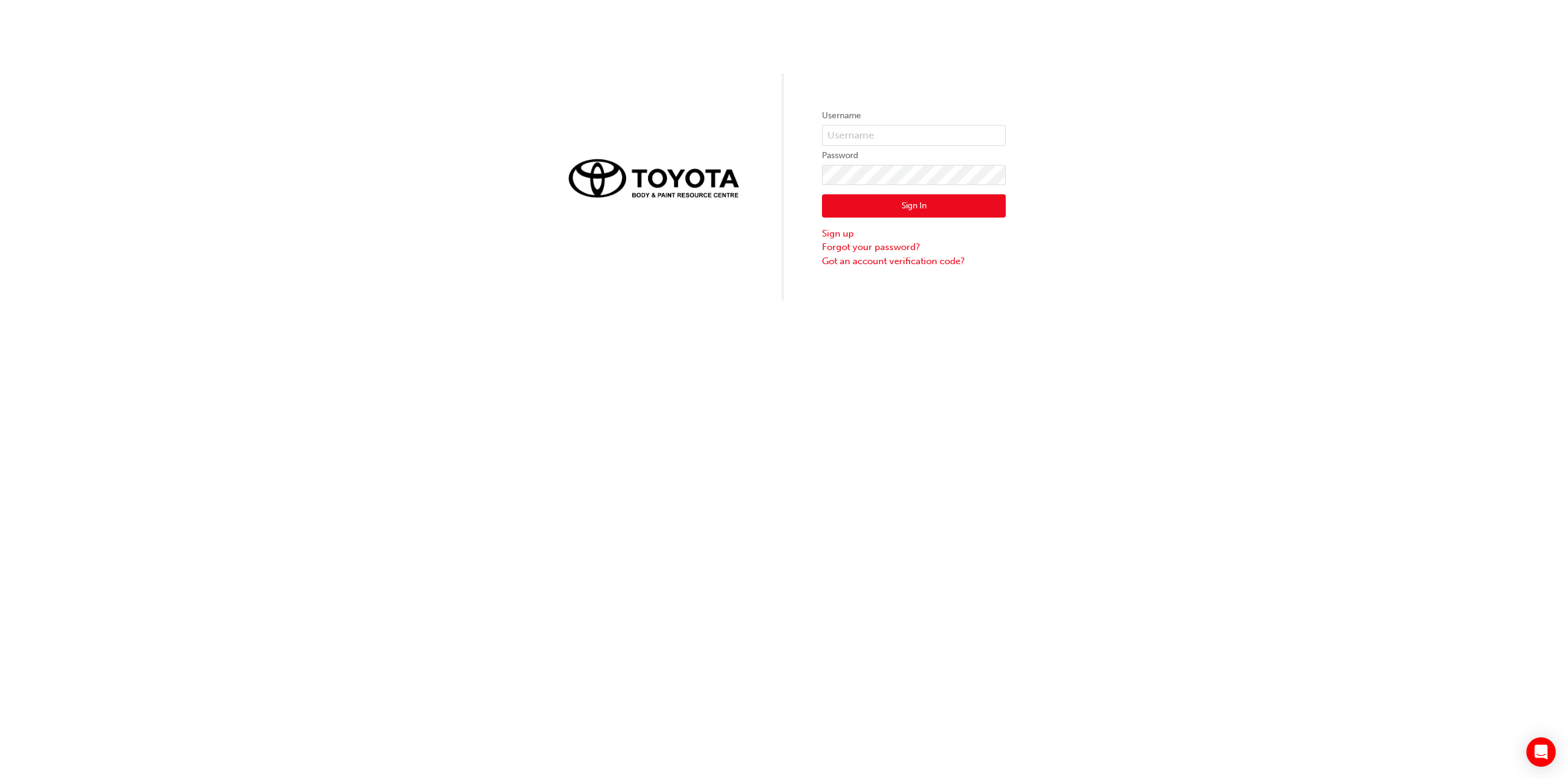
click at [670, 198] on img at bounding box center [654, 177] width 184 height 51
click at [657, 177] on img at bounding box center [654, 177] width 184 height 51
click at [835, 235] on link "Sign up" at bounding box center [914, 233] width 184 height 14
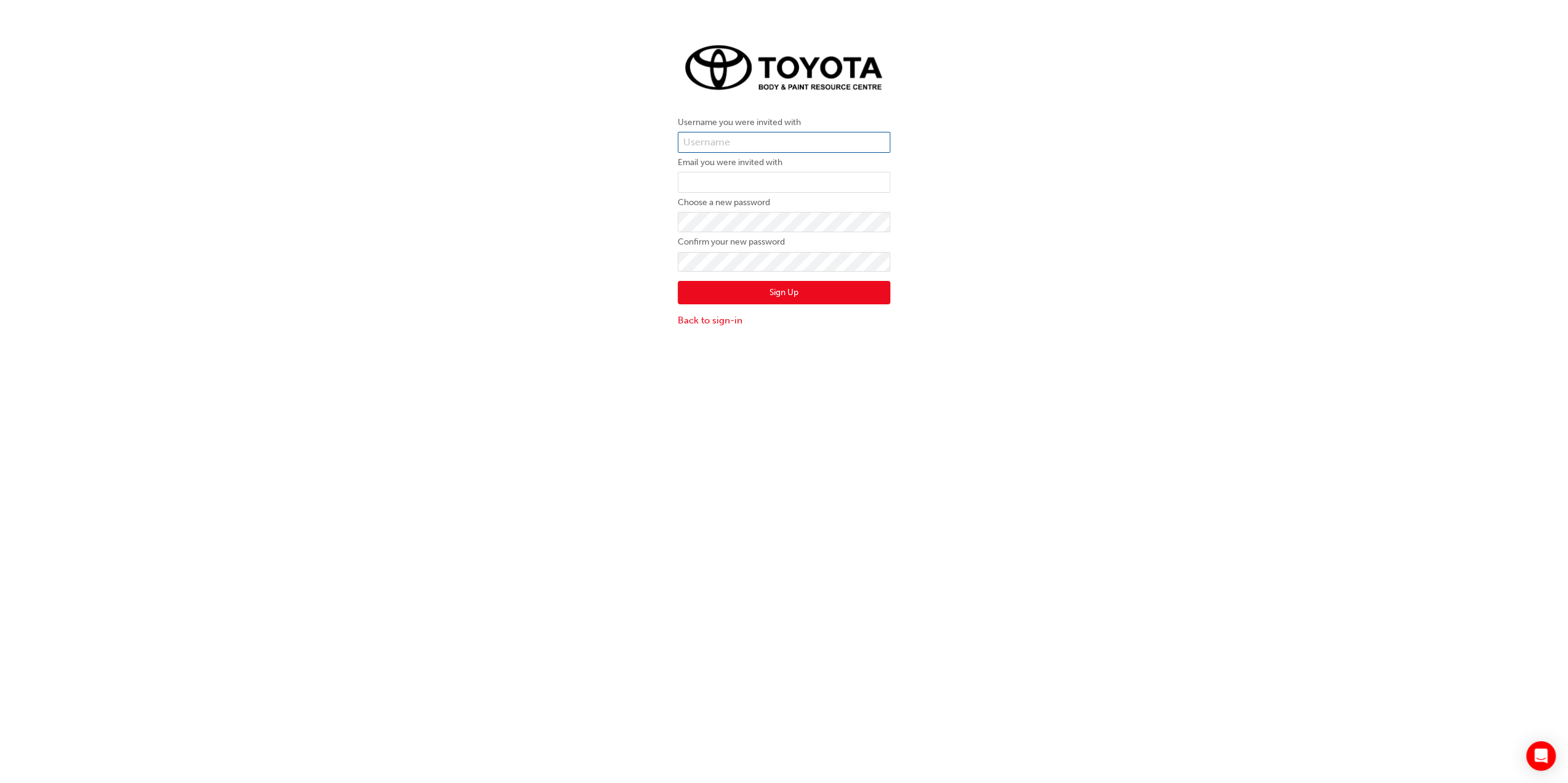
click at [719, 140] on input "text" at bounding box center [784, 142] width 213 height 21
type input "vin.hoang"
click at [740, 179] on input "email" at bounding box center [784, 182] width 213 height 21
type input "d"
type input "ducvinh.hoang@alicespringstoyota.com.au"
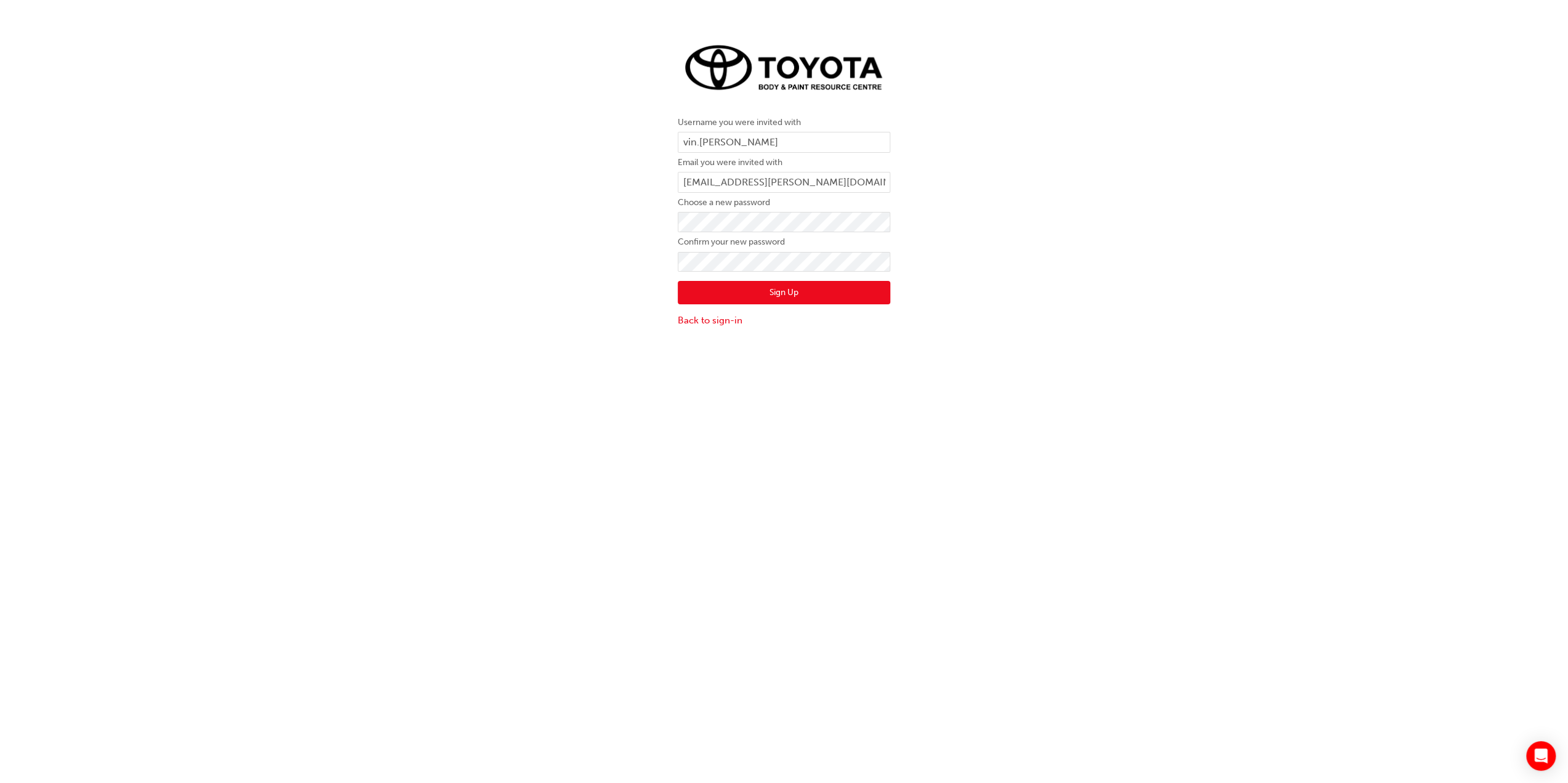
click at [629, 299] on div "Username you were invited with vin.hoang Email you were invited with ducvinh.ho…" at bounding box center [784, 182] width 1568 height 309
click at [731, 285] on button "Sign Up" at bounding box center [784, 292] width 213 height 24
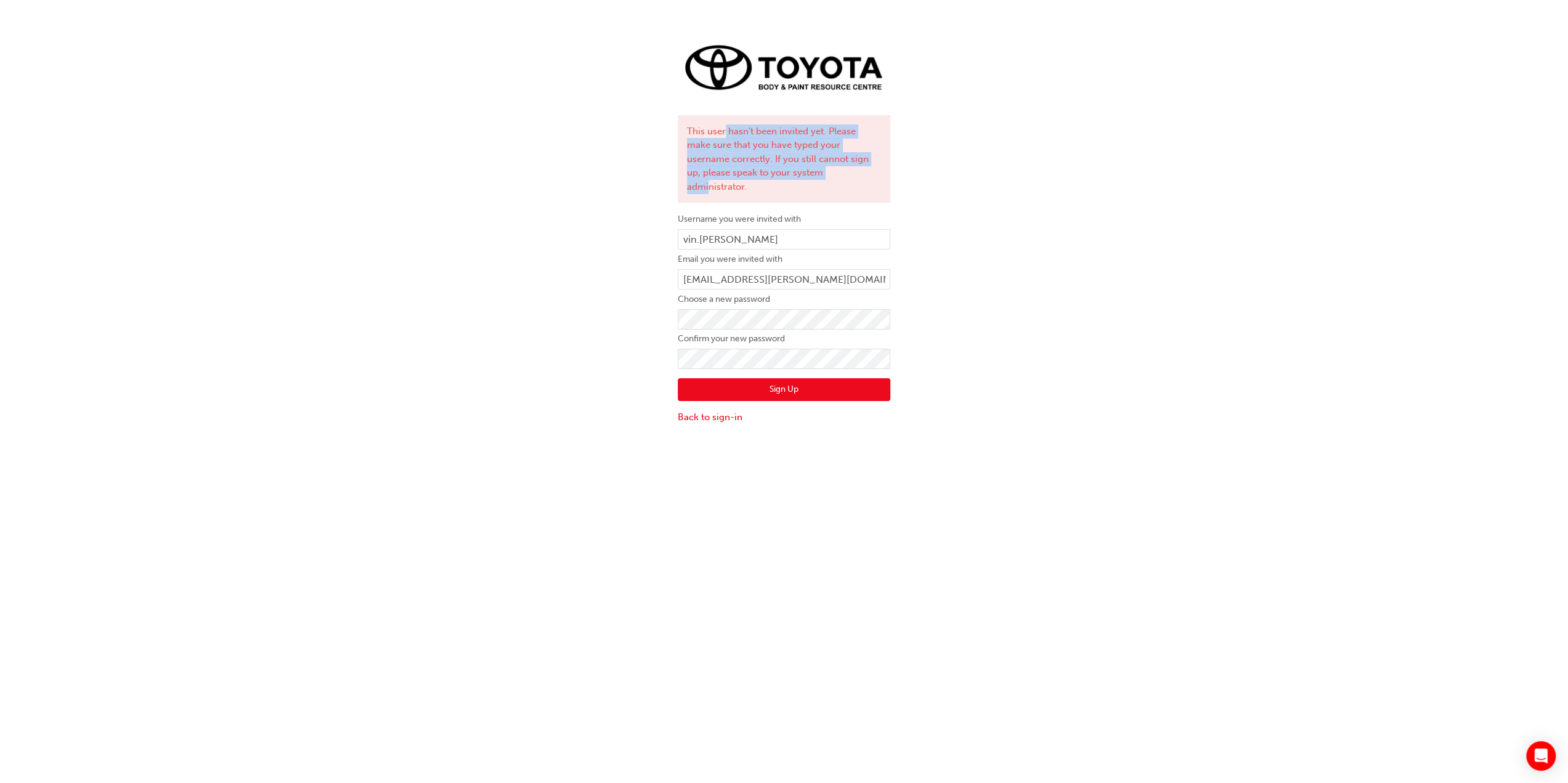
drag, startPoint x: 723, startPoint y: 133, endPoint x: 802, endPoint y: 169, distance: 86.8
click at [802, 169] on div "This user hasn't been invited yet. Please make sure that you have typed your us…" at bounding box center [784, 159] width 213 height 88
click at [754, 156] on div "This user hasn't been invited yet. Please make sure that you have typed your us…" at bounding box center [784, 159] width 213 height 88
drag, startPoint x: 750, startPoint y: 268, endPoint x: 641, endPoint y: 259, distance: 109.4
click at [641, 259] on div "This user hasn't been invited yet. Please make sure that you have typed your us…" at bounding box center [784, 230] width 1568 height 405
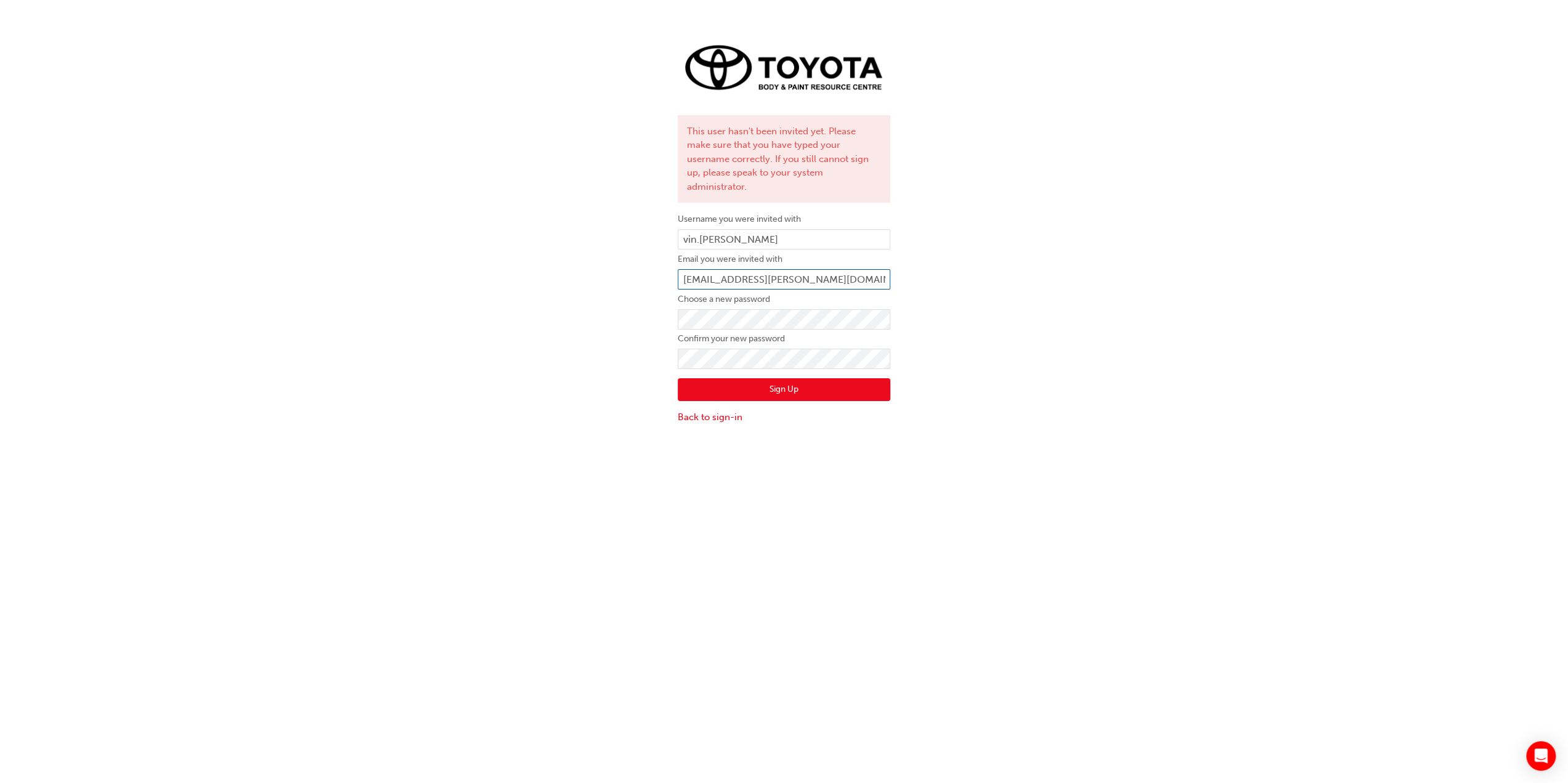
type input "vin.hoang@alicespringstoyota.com.au"
click at [783, 380] on button "Sign Up" at bounding box center [784, 390] width 213 height 24
click at [727, 410] on link "Back to sign-in" at bounding box center [784, 417] width 213 height 14
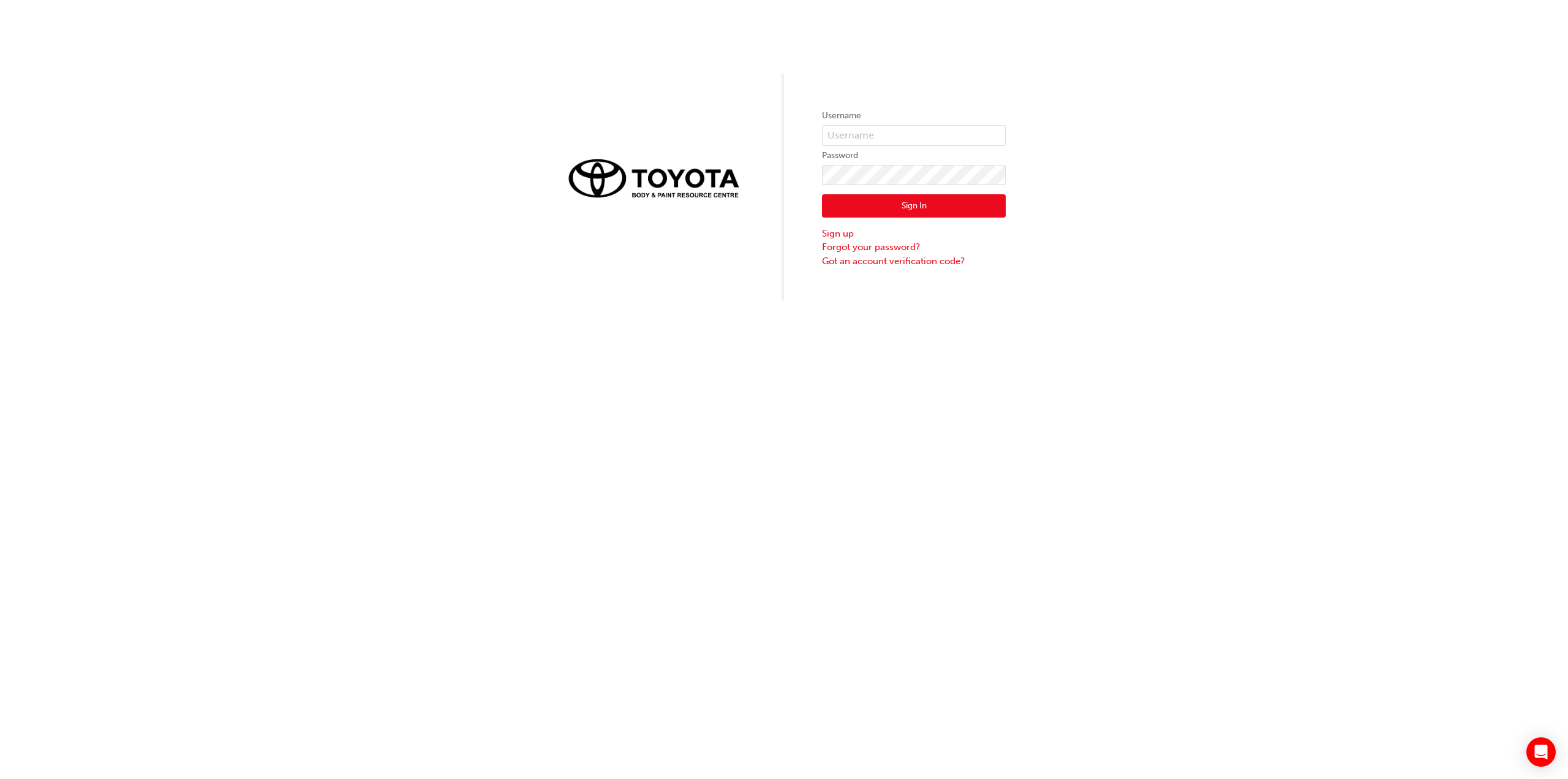
click at [690, 187] on img at bounding box center [654, 177] width 184 height 51
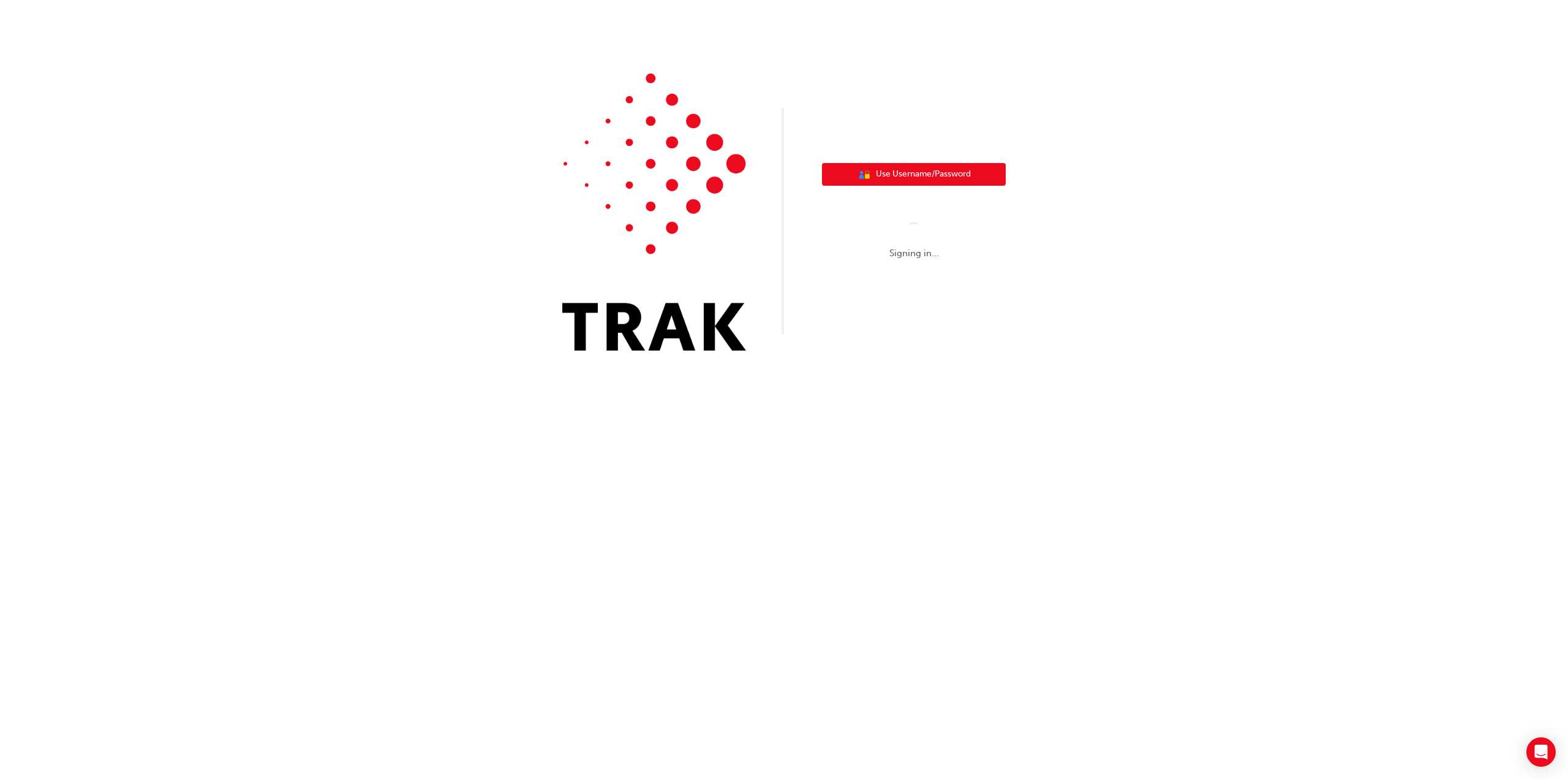
click at [898, 170] on span "Use Username/Password" at bounding box center [923, 174] width 95 height 14
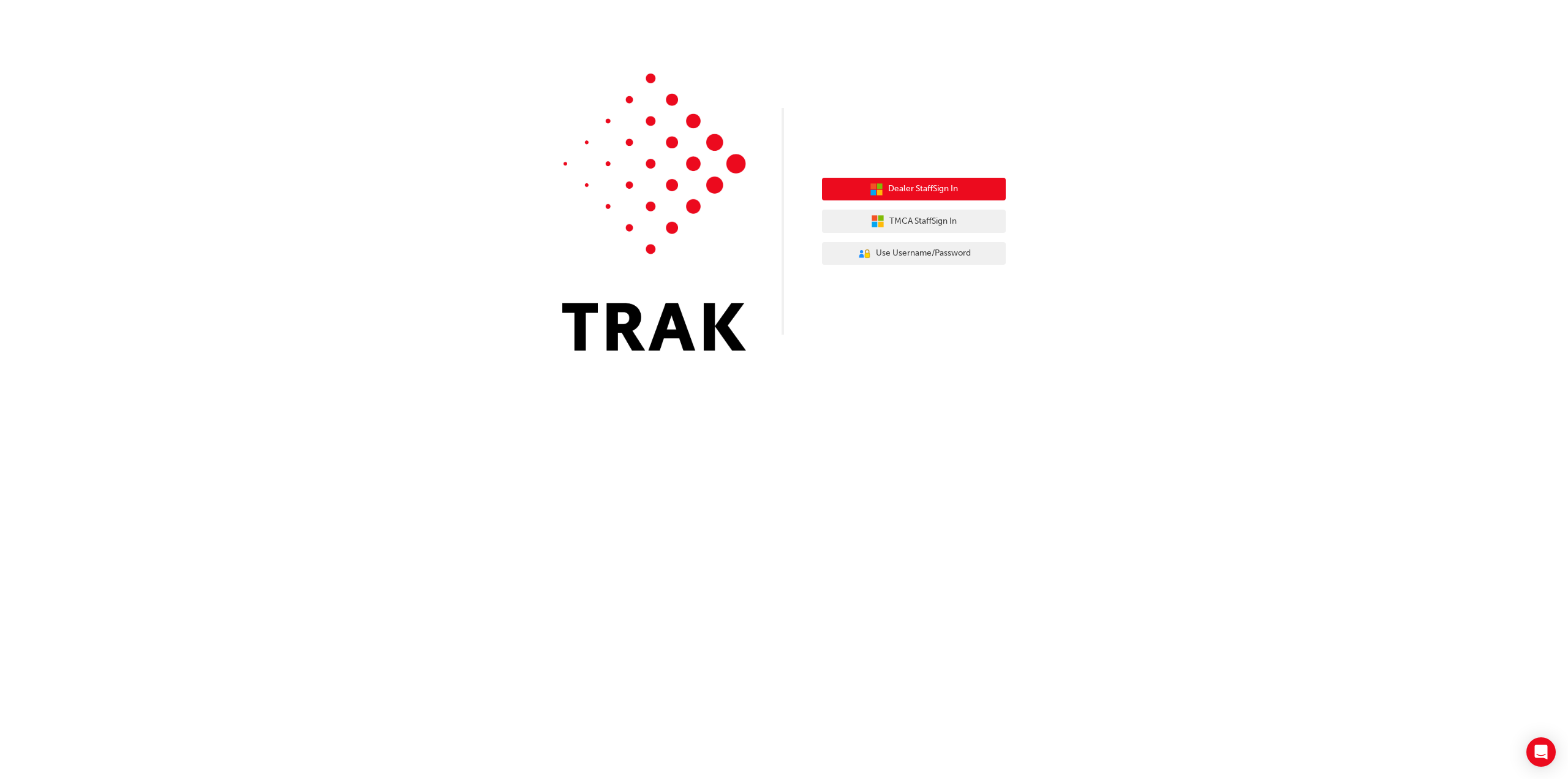
click at [920, 187] on span "Dealer Staff Sign In" at bounding box center [923, 189] width 70 height 14
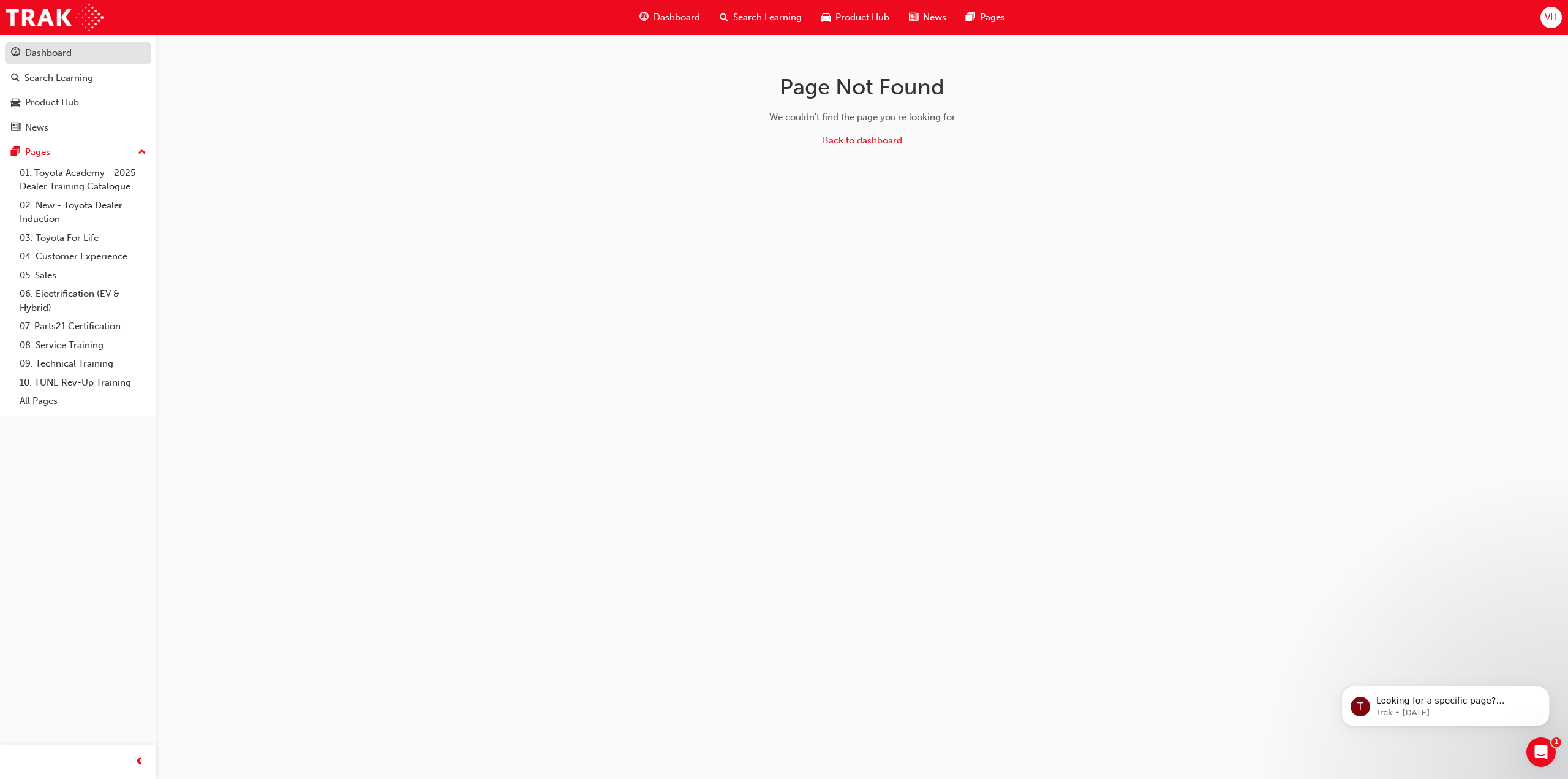
click at [76, 59] on div "Dashboard" at bounding box center [78, 53] width 134 height 16
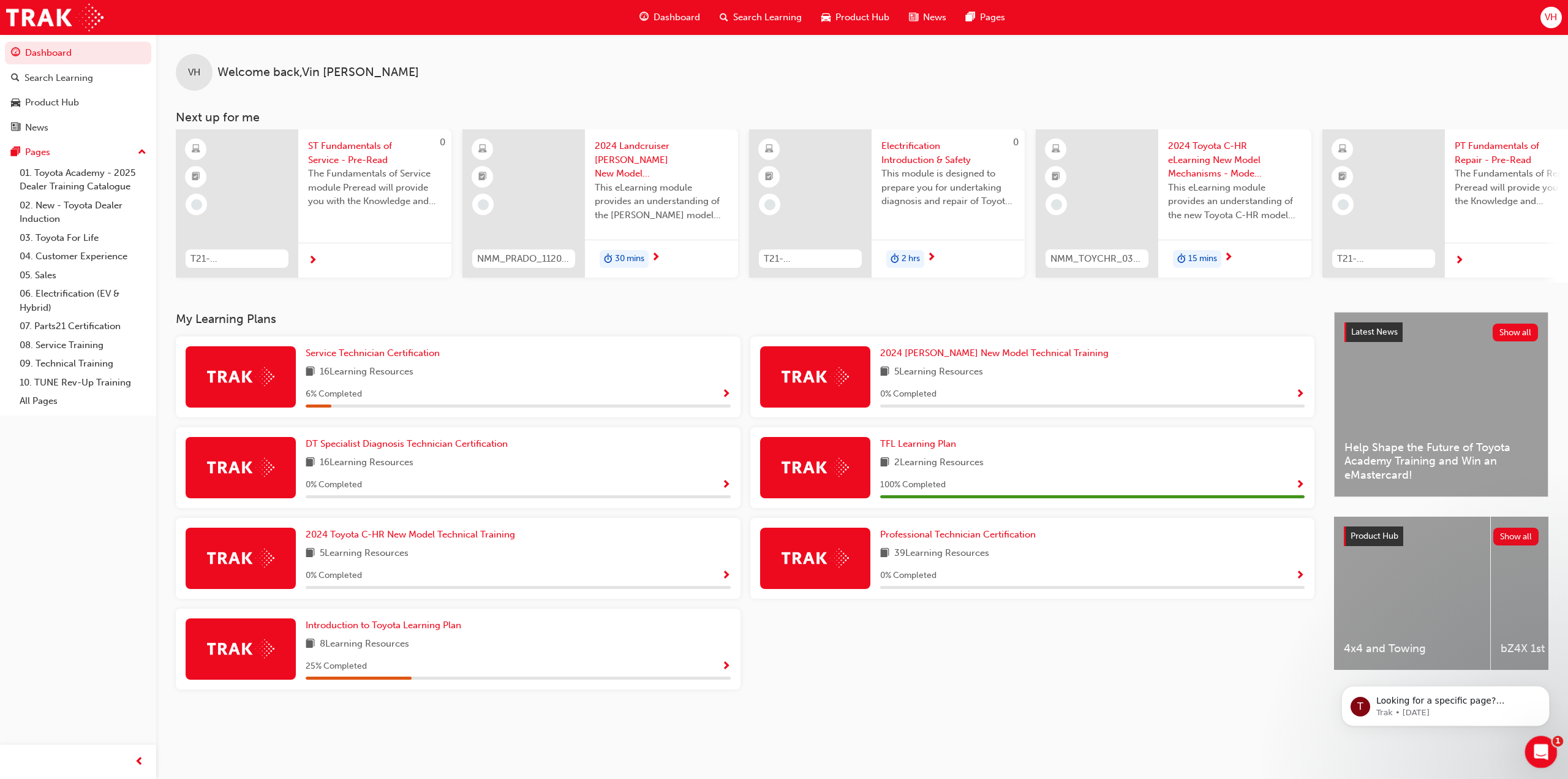
click at [1545, 743] on div "Open Intercom Messenger" at bounding box center [1539, 750] width 41 height 41
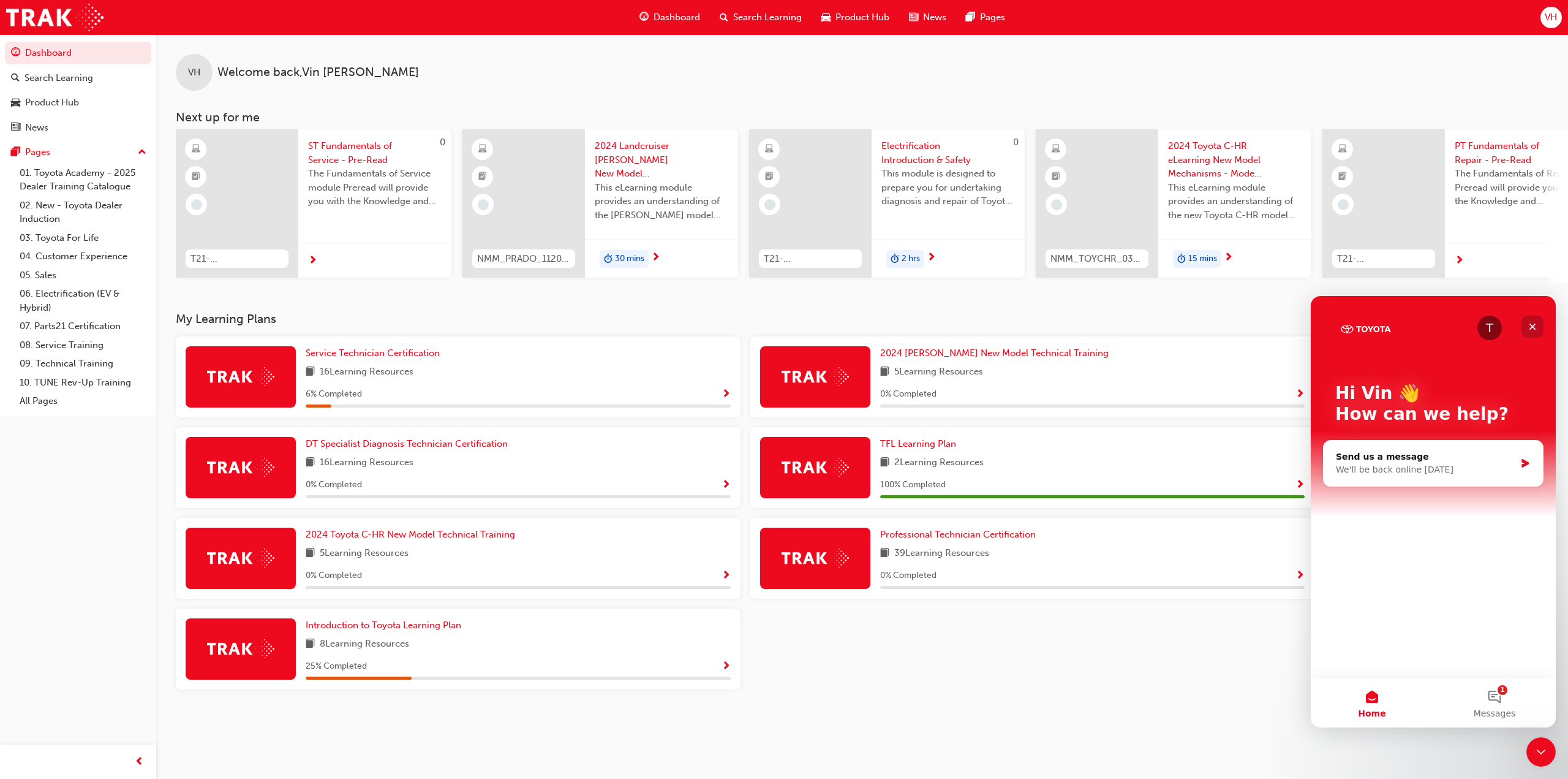
click at [1535, 322] on icon "Close" at bounding box center [1532, 326] width 10 height 10
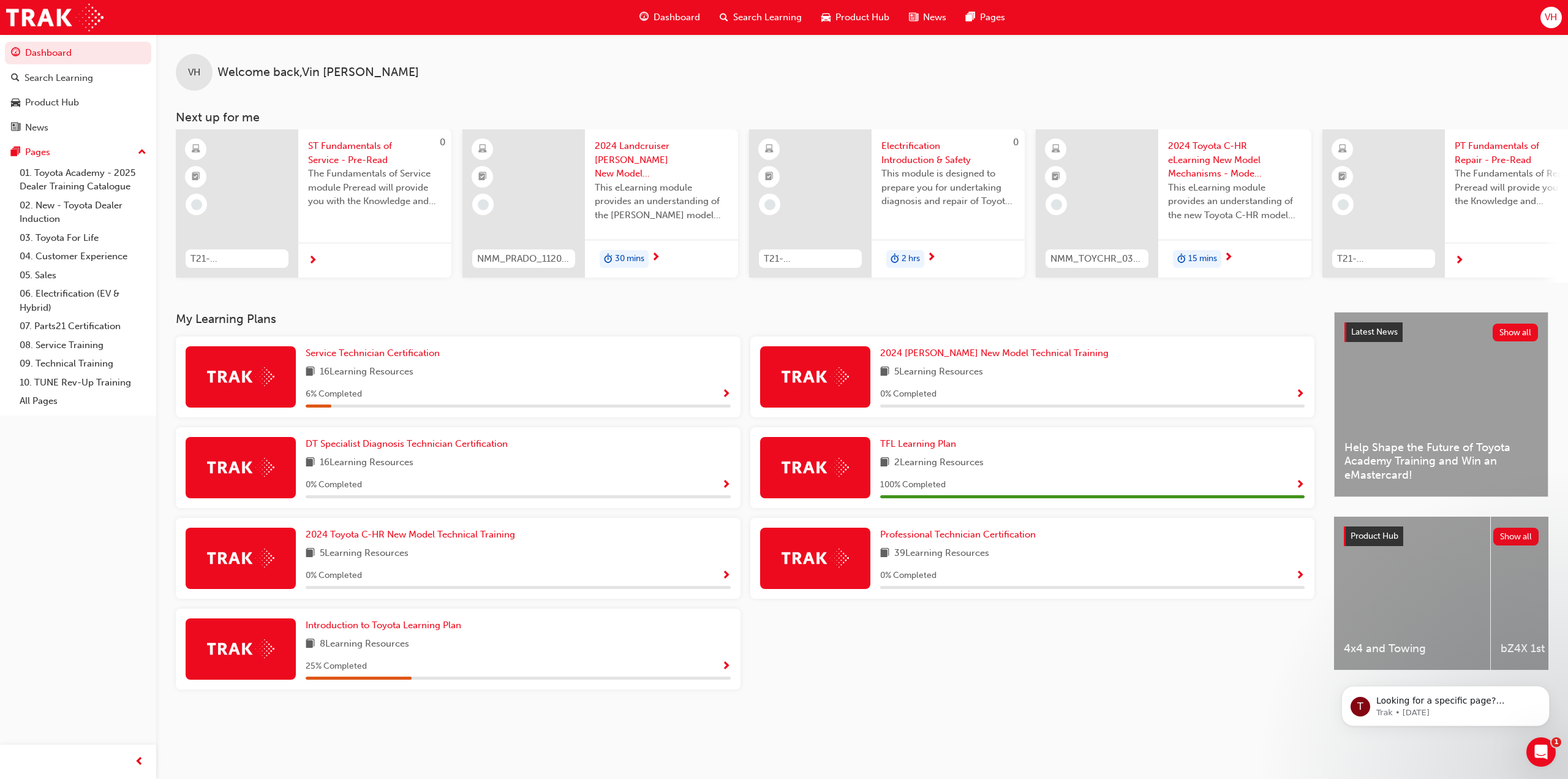
click at [1554, 11] on span "VH" at bounding box center [1551, 17] width 12 height 14
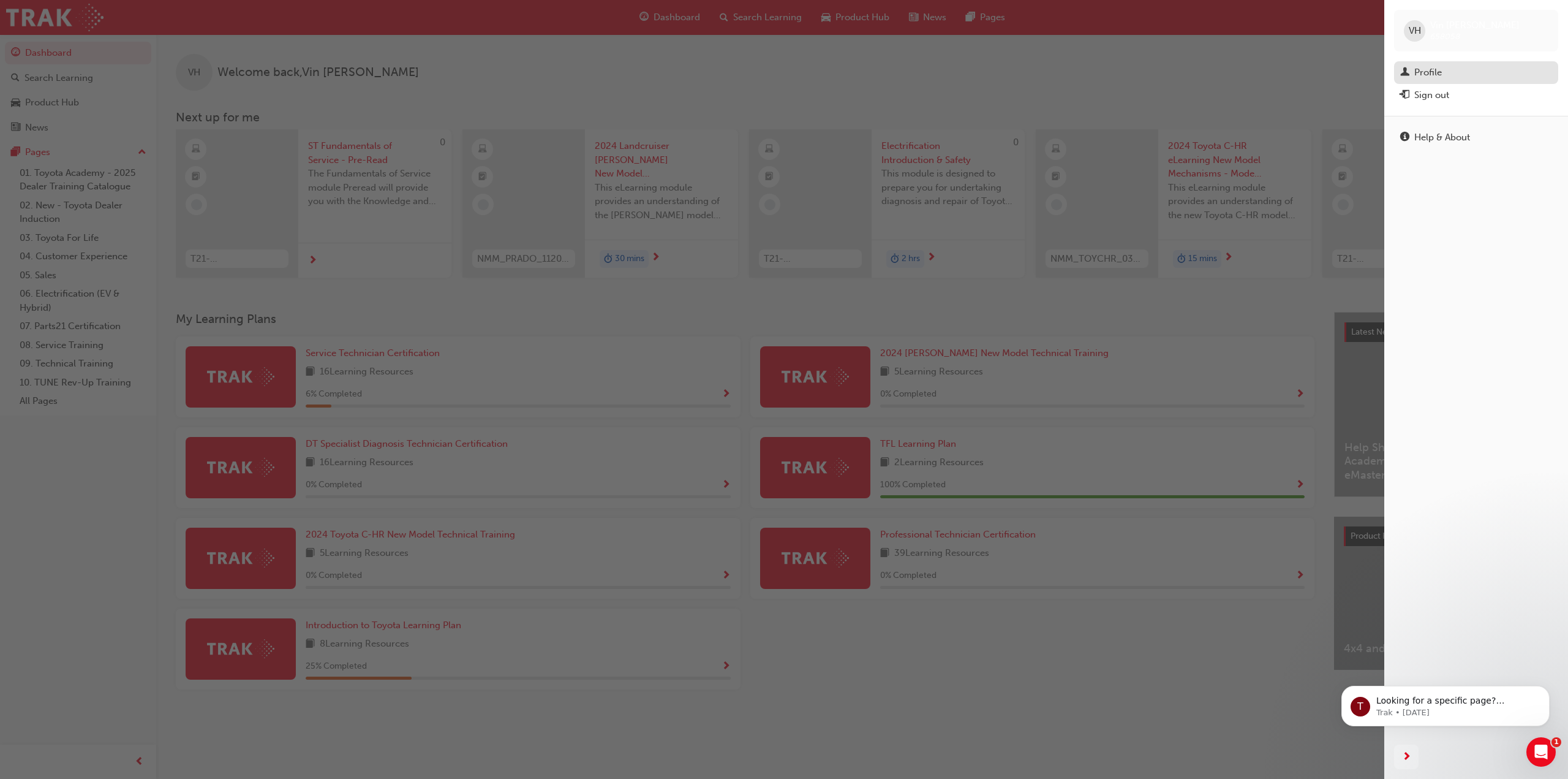
click at [1421, 65] on div "Profile" at bounding box center [1476, 73] width 152 height 16
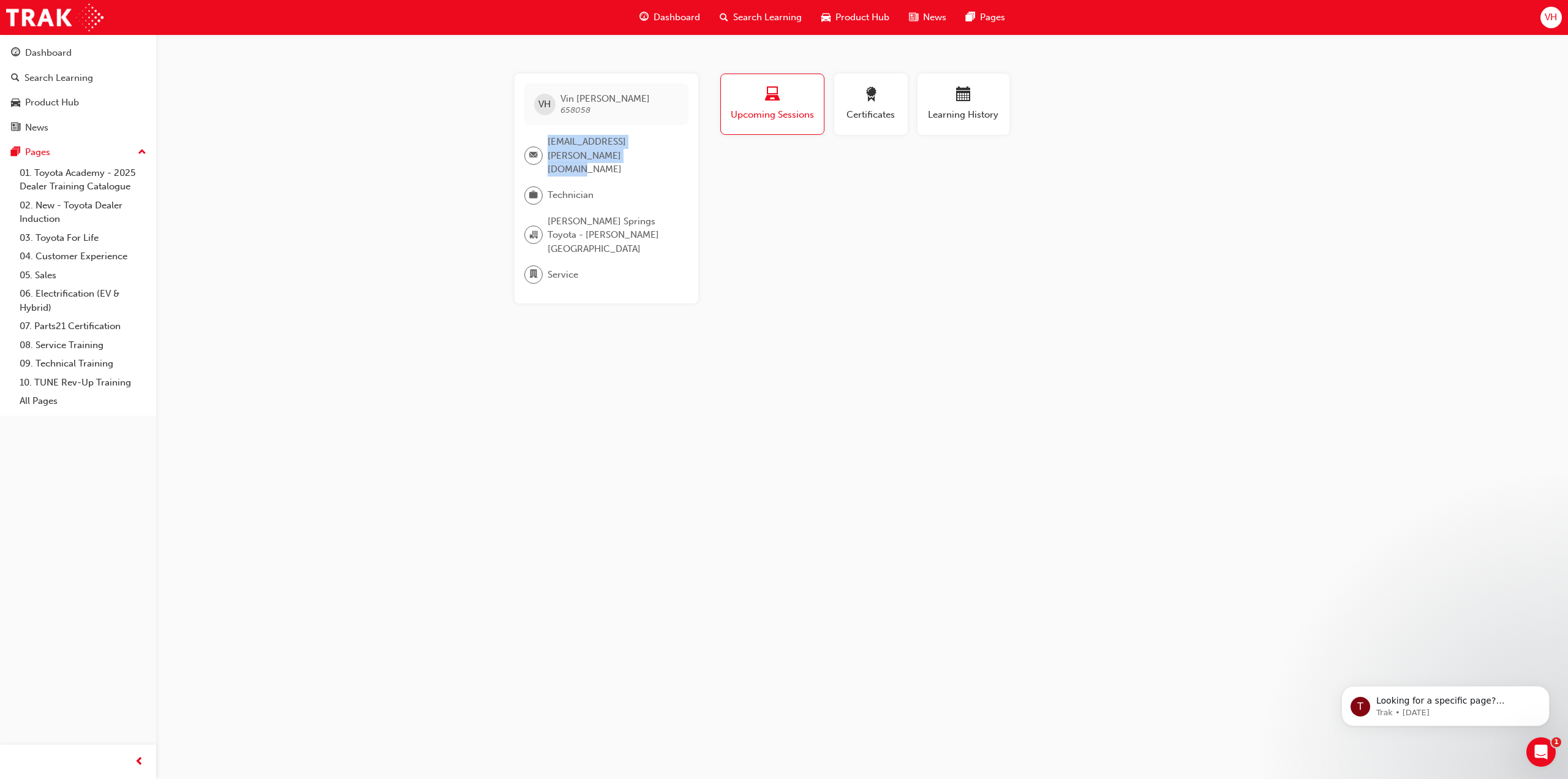
drag, startPoint x: 549, startPoint y: 143, endPoint x: 612, endPoint y: 154, distance: 64.0
click at [612, 154] on span "vin.hoang@alicespringstoyota.com.au" at bounding box center [612, 155] width 131 height 42
click at [588, 151] on span "vin.hoang@alicespringstoyota.com.au" at bounding box center [612, 155] width 131 height 42
click at [587, 151] on span "vin.hoang@alicespringstoyota.com.au" at bounding box center [612, 155] width 131 height 42
click at [867, 123] on button "Certificates" at bounding box center [871, 104] width 74 height 62
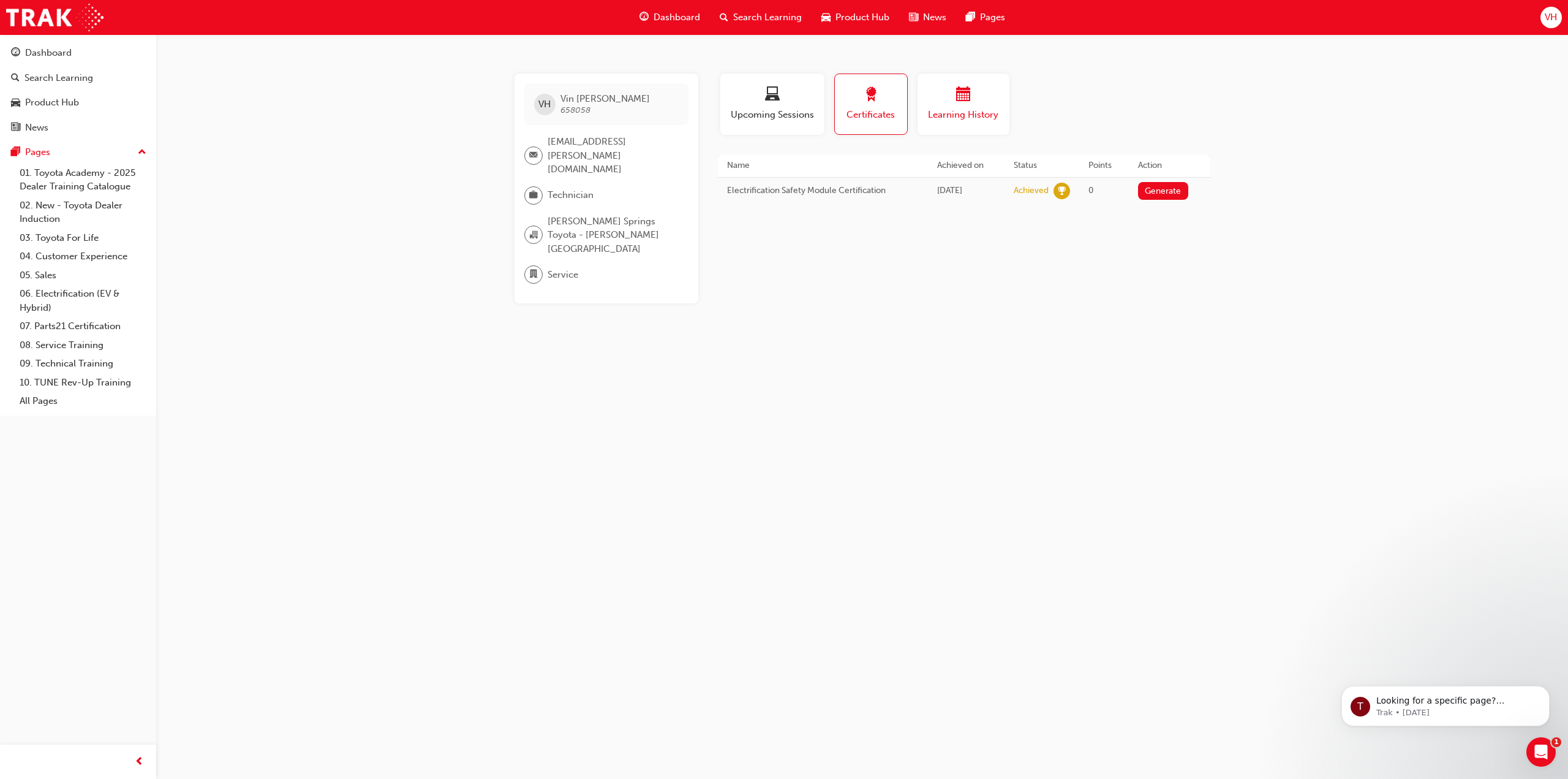
click at [970, 120] on span "Learning History" at bounding box center [964, 115] width 74 height 14
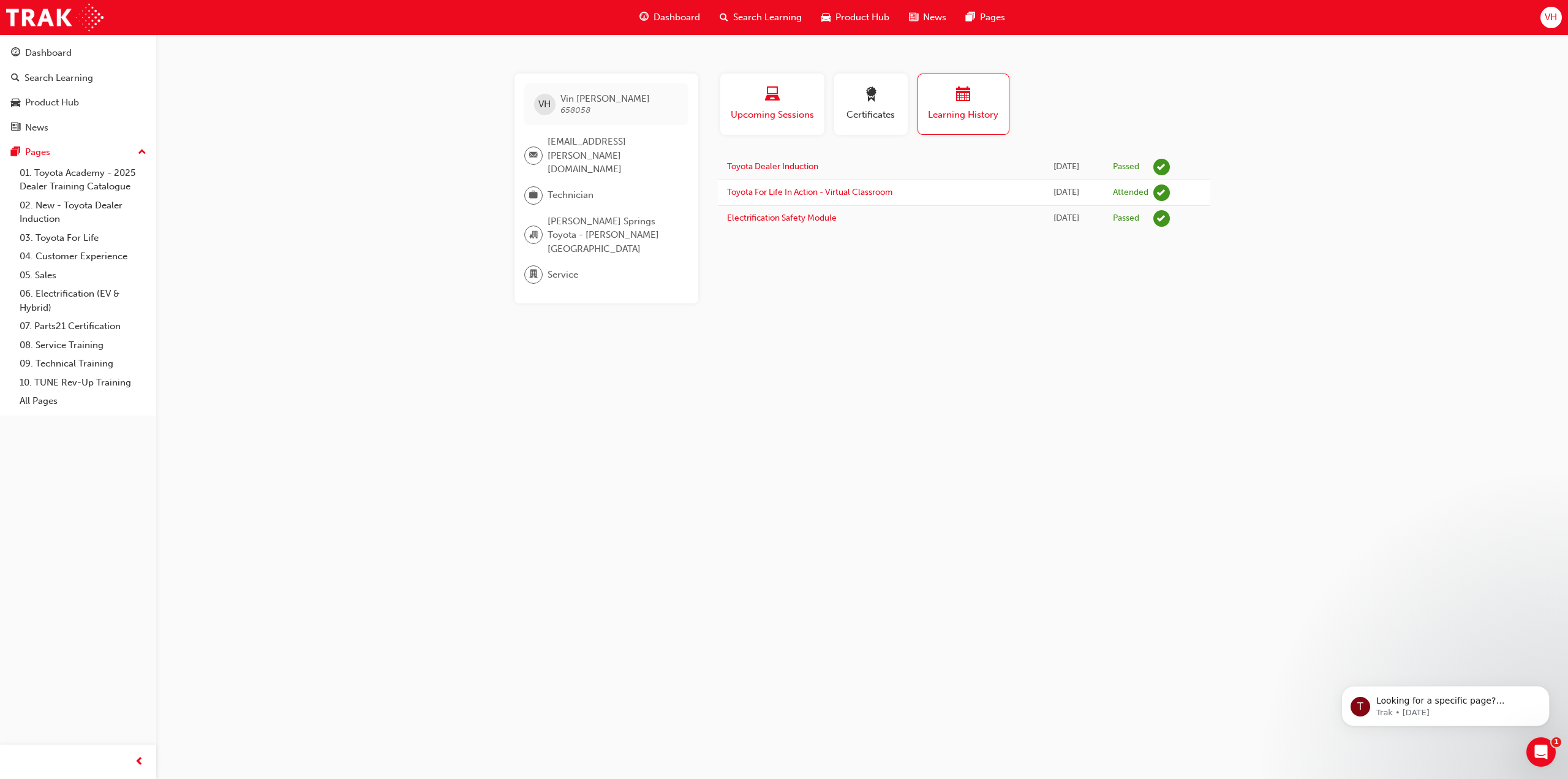
click at [771, 124] on button "Upcoming Sessions" at bounding box center [773, 104] width 104 height 62
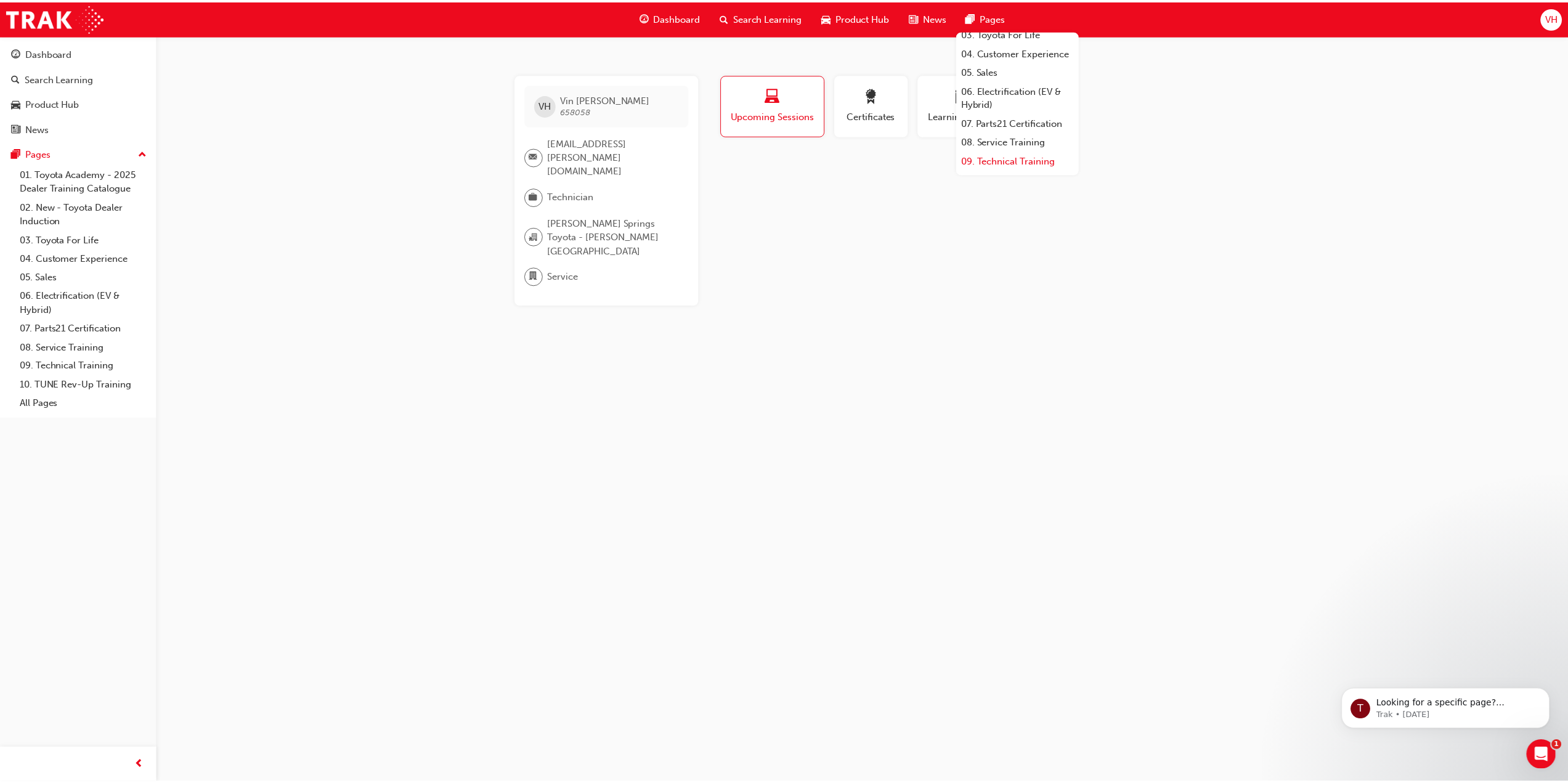
scroll to position [146, 0]
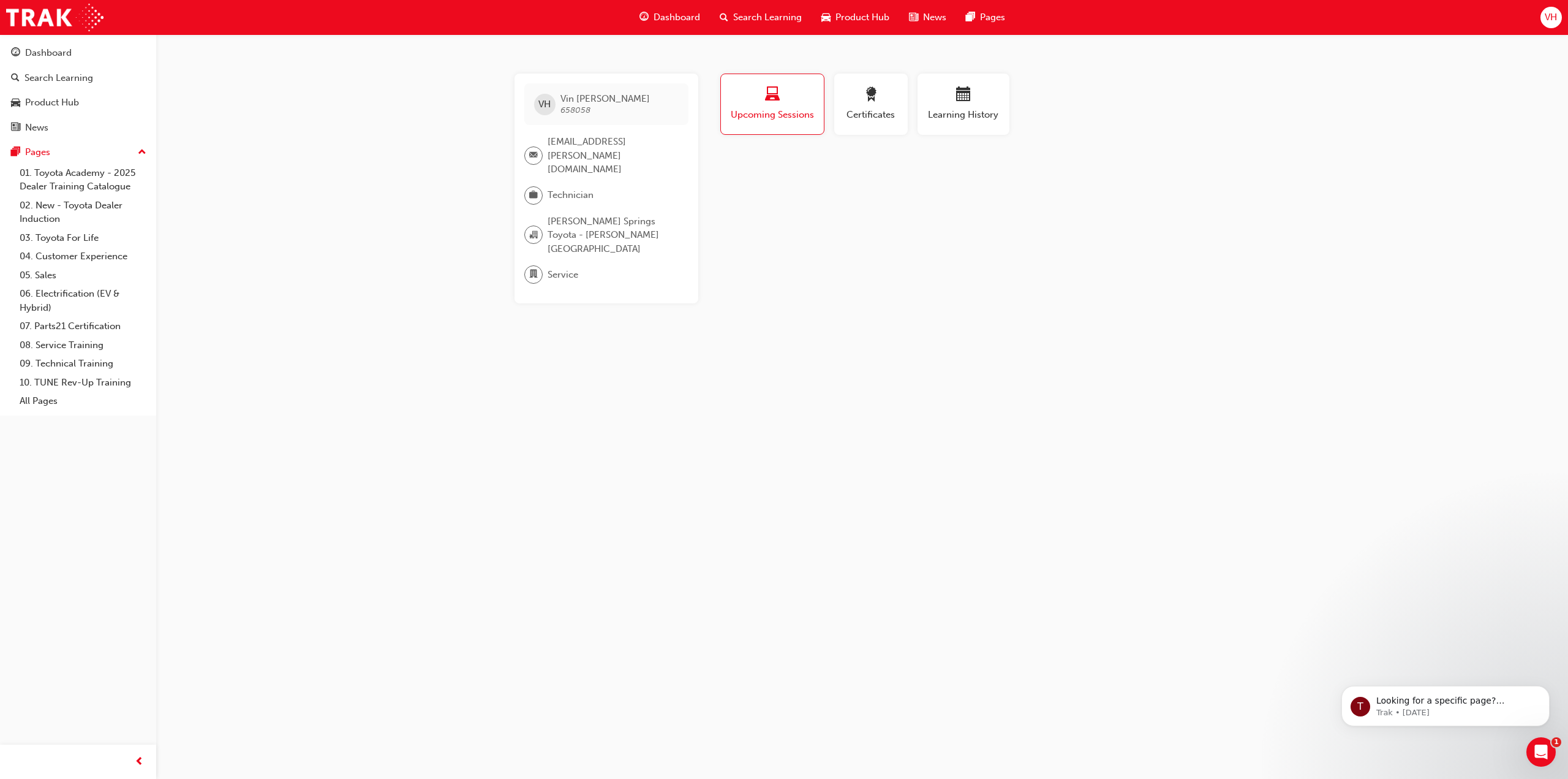
click at [910, 224] on div "Profile Upcoming Sessions Certificates Learning History VH Vin Hoang 658058 vin…" at bounding box center [964, 188] width 493 height 230
click at [681, 24] on div "Dashboard" at bounding box center [670, 17] width 81 height 25
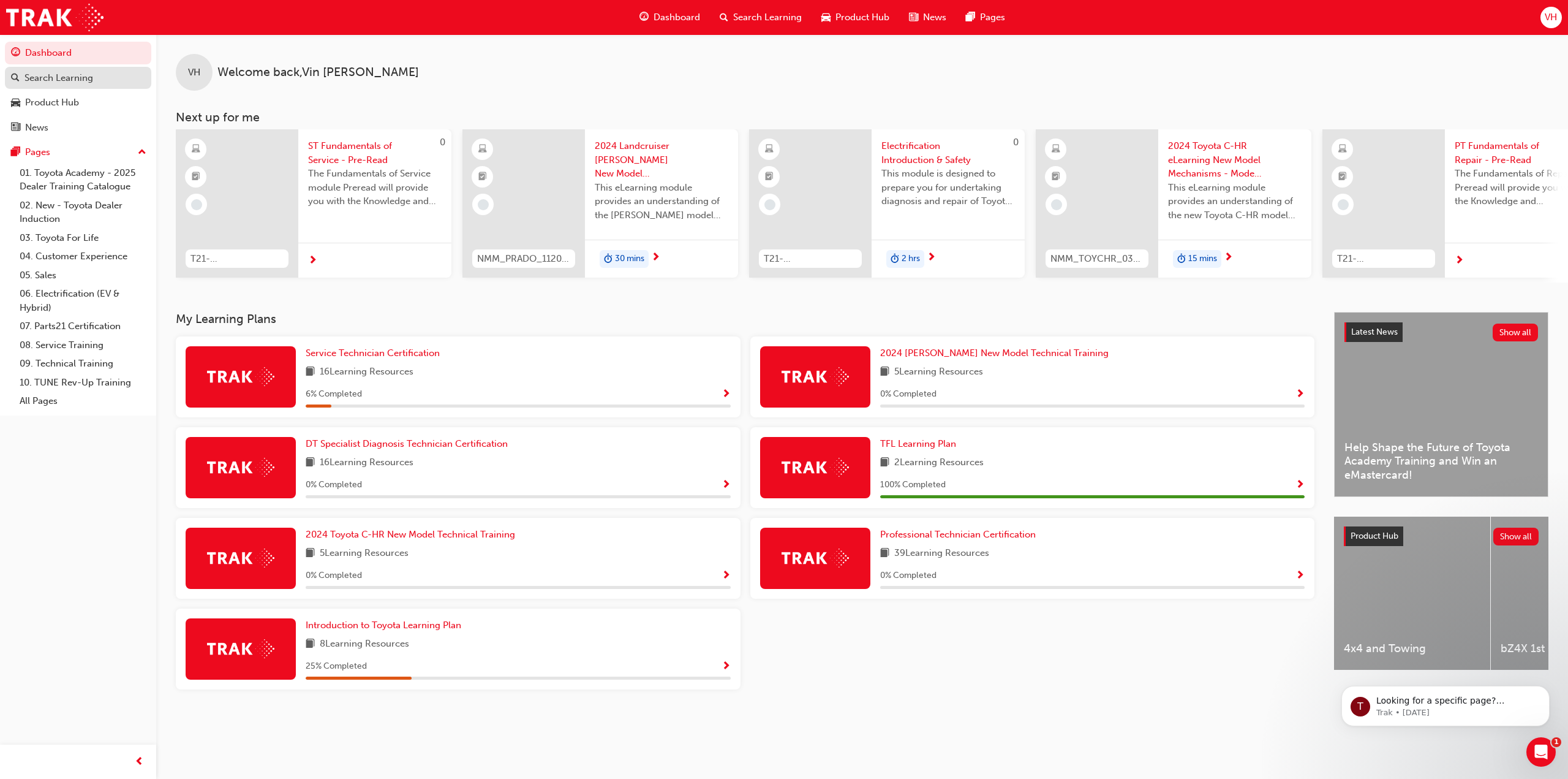
click at [74, 84] on link "Search Learning" at bounding box center [78, 78] width 147 height 23
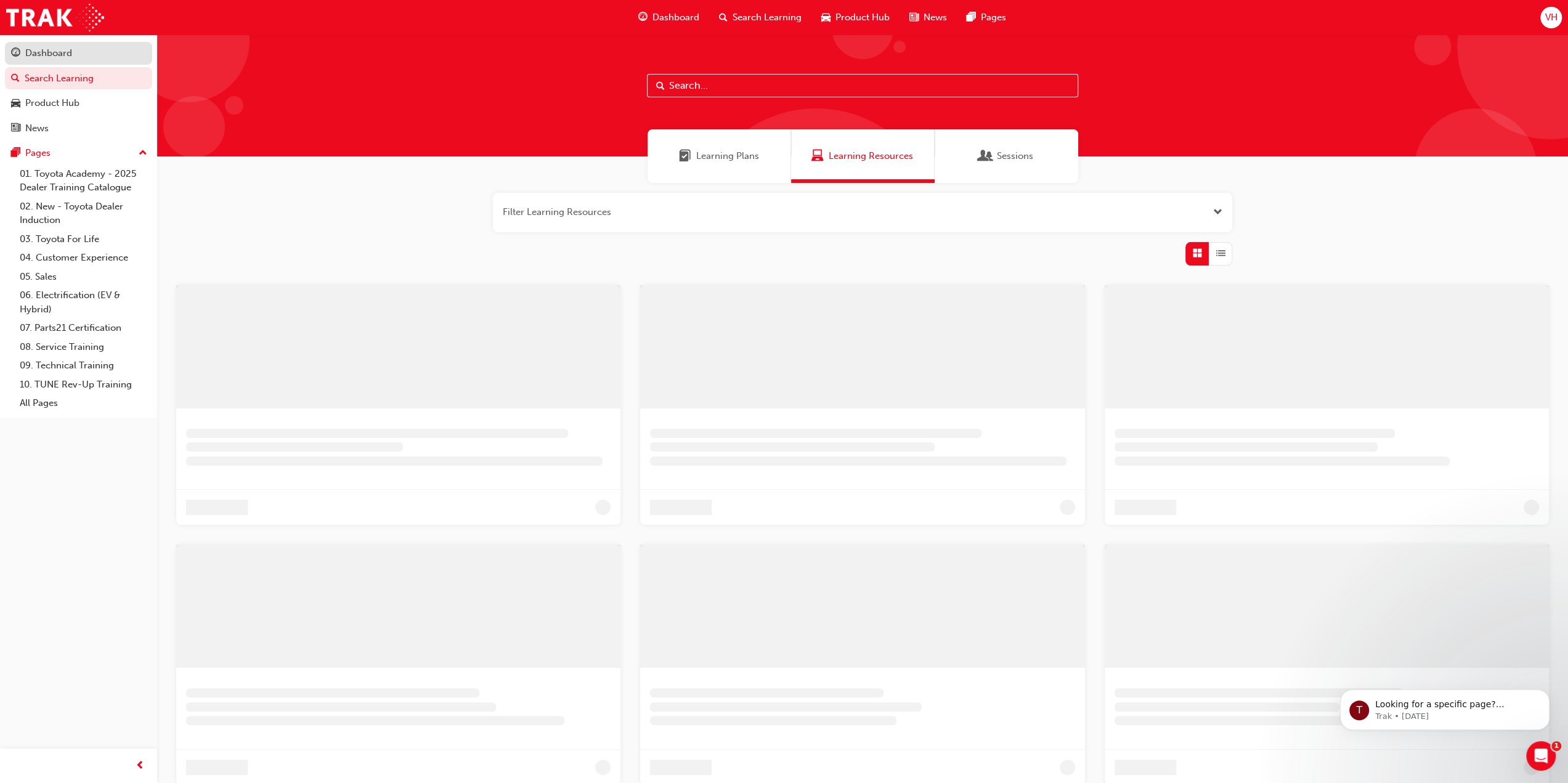
click at [53, 57] on div "Dashboard" at bounding box center [49, 53] width 47 height 14
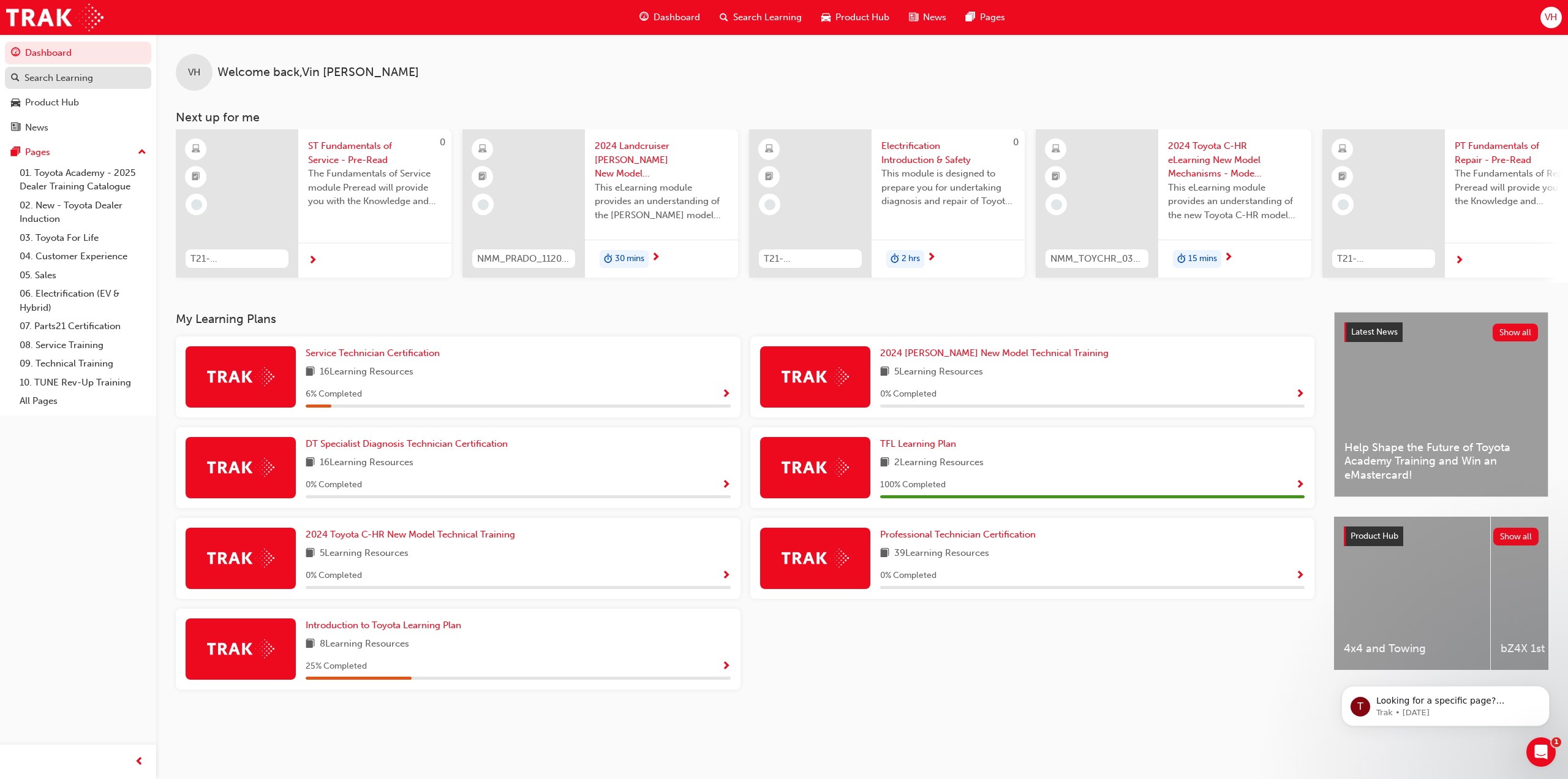
click at [63, 81] on div "Search Learning" at bounding box center [58, 78] width 69 height 14
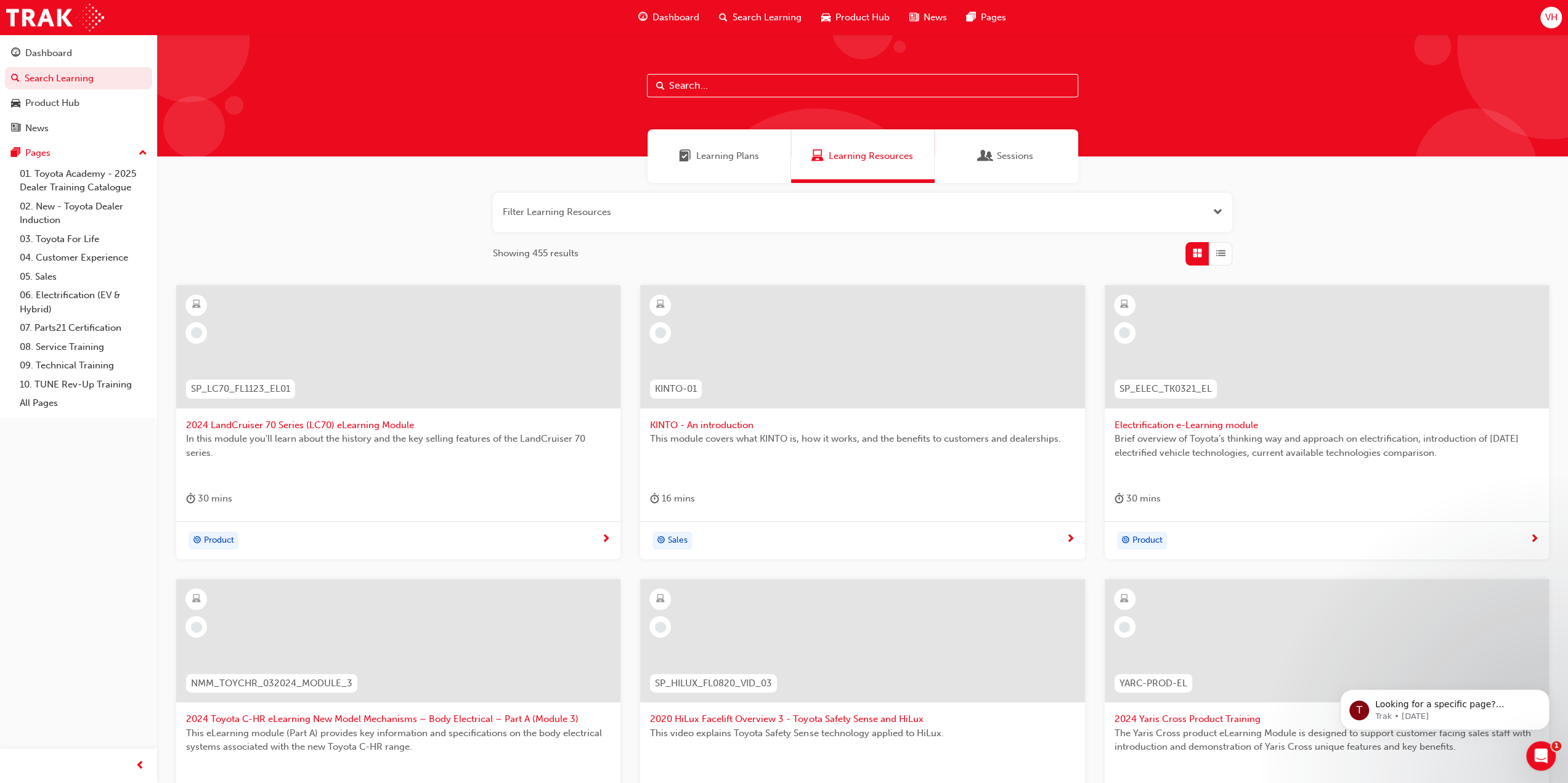
click at [746, 159] on span "Learning Plans" at bounding box center [727, 156] width 63 height 14
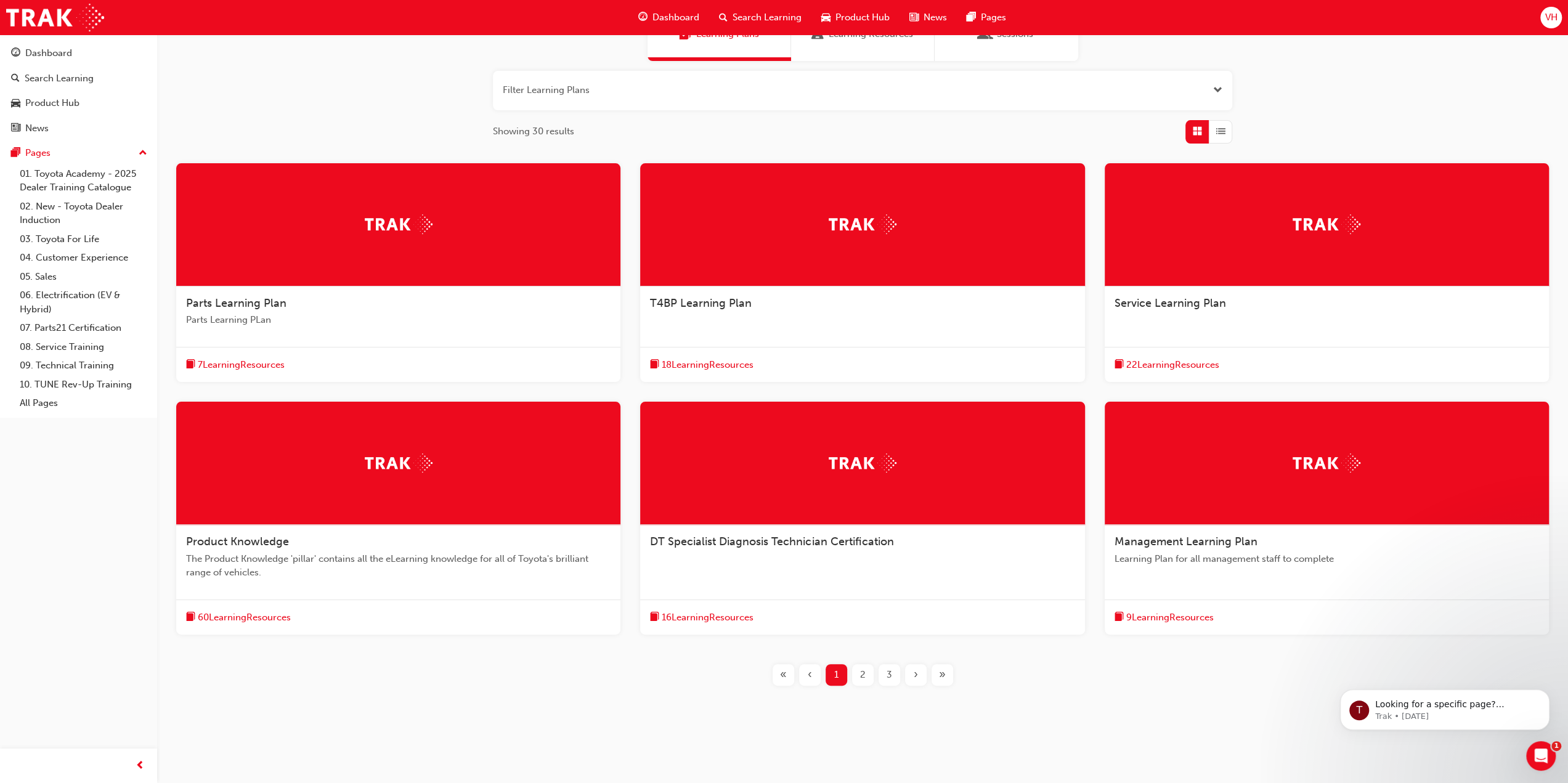
scroll to position [123, 0]
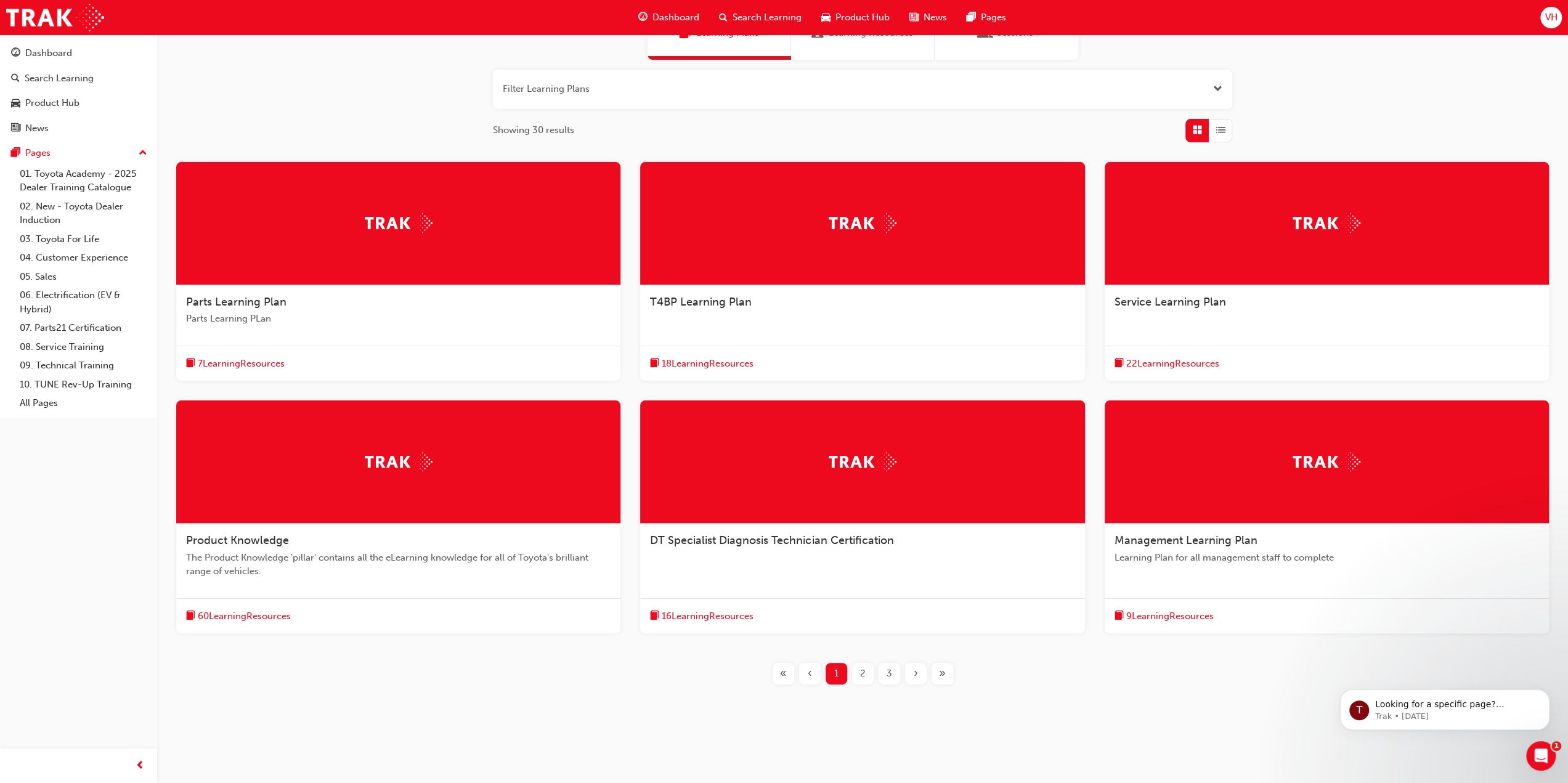
click at [1188, 303] on span "Service Learning Plan" at bounding box center [1170, 302] width 112 height 14
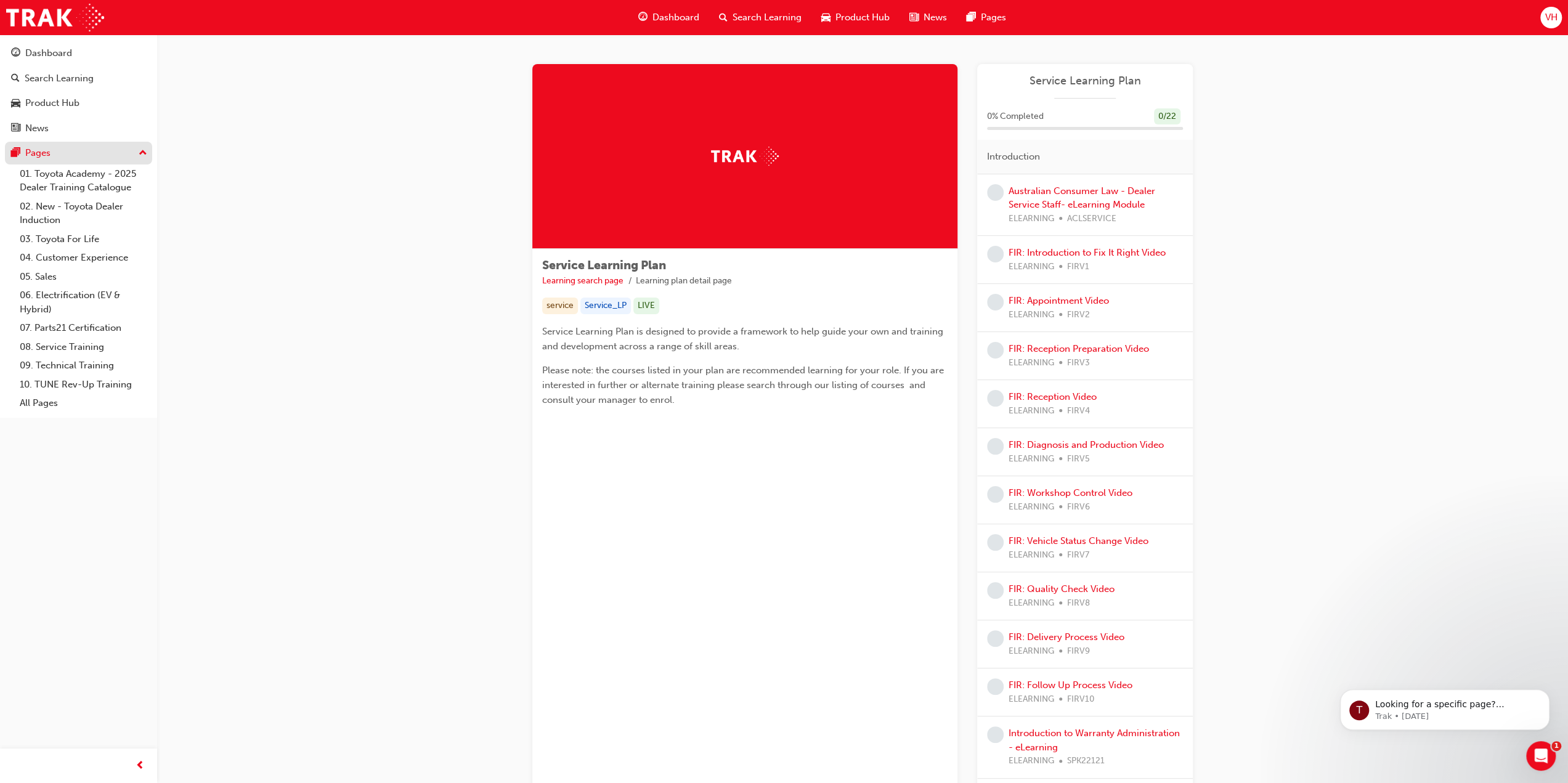
click at [114, 152] on div "Pages" at bounding box center [78, 153] width 135 height 16
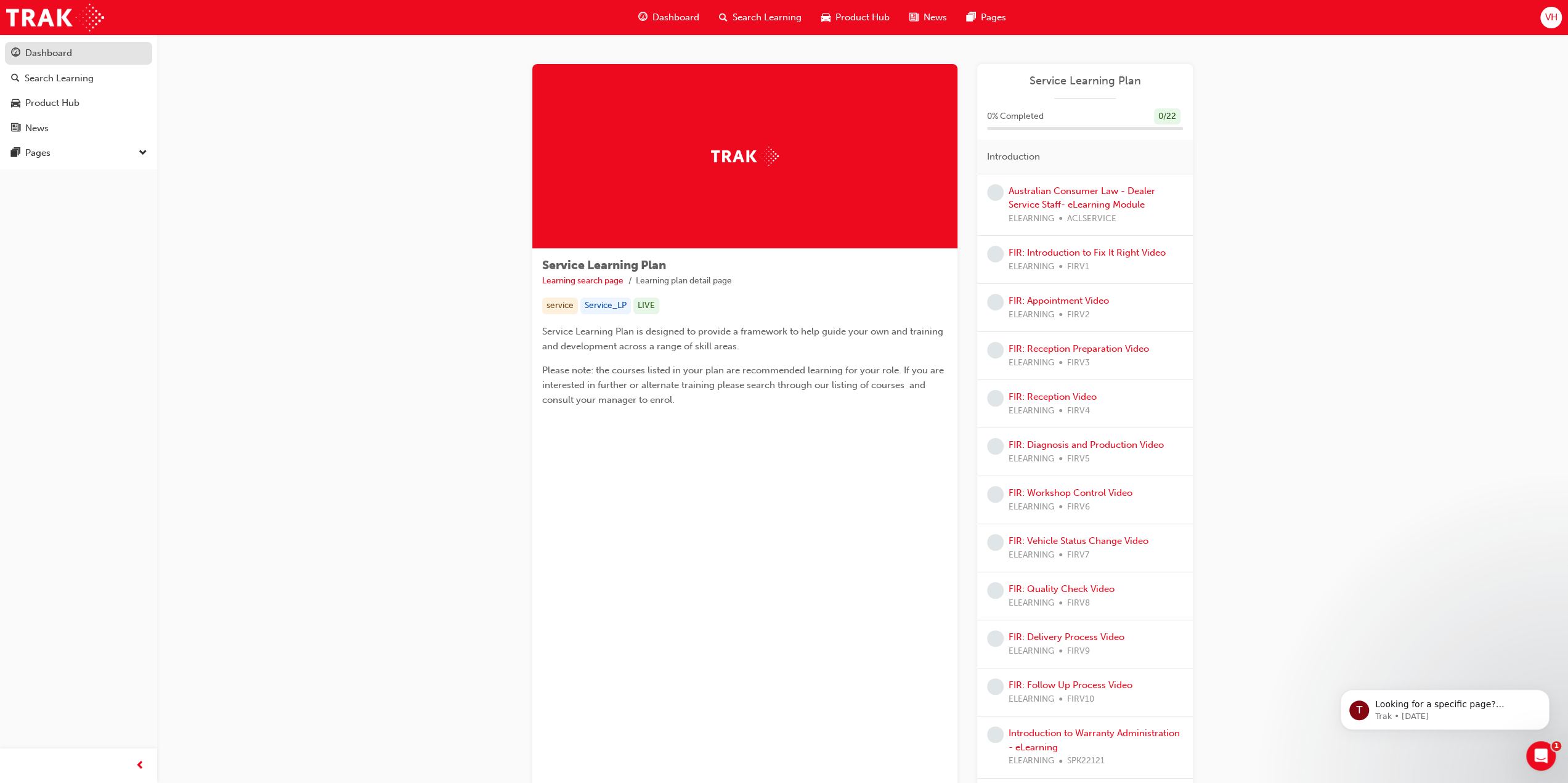
click at [69, 53] on div "Dashboard" at bounding box center [49, 53] width 47 height 14
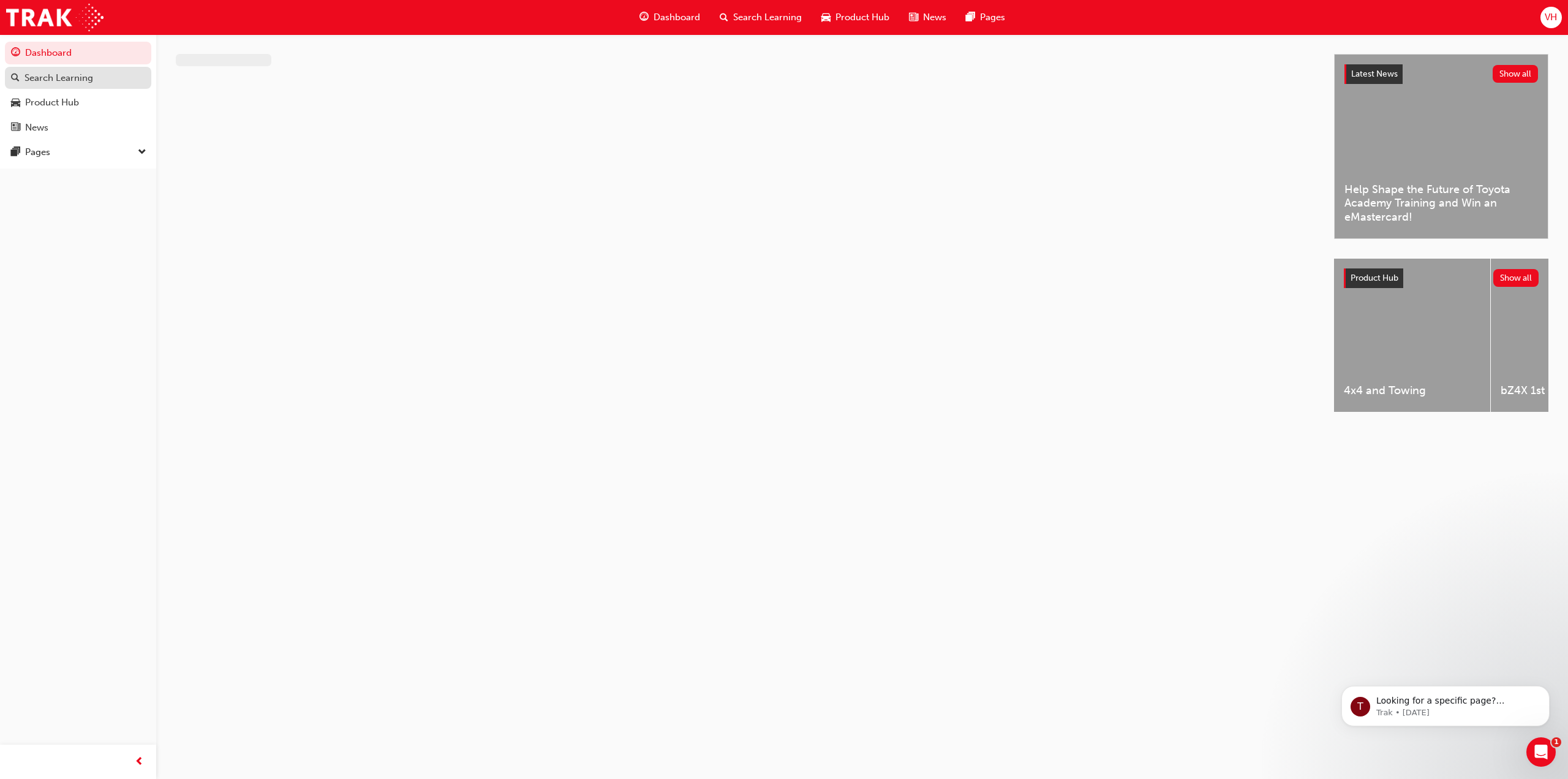
click at [98, 82] on div "Search Learning" at bounding box center [78, 78] width 134 height 16
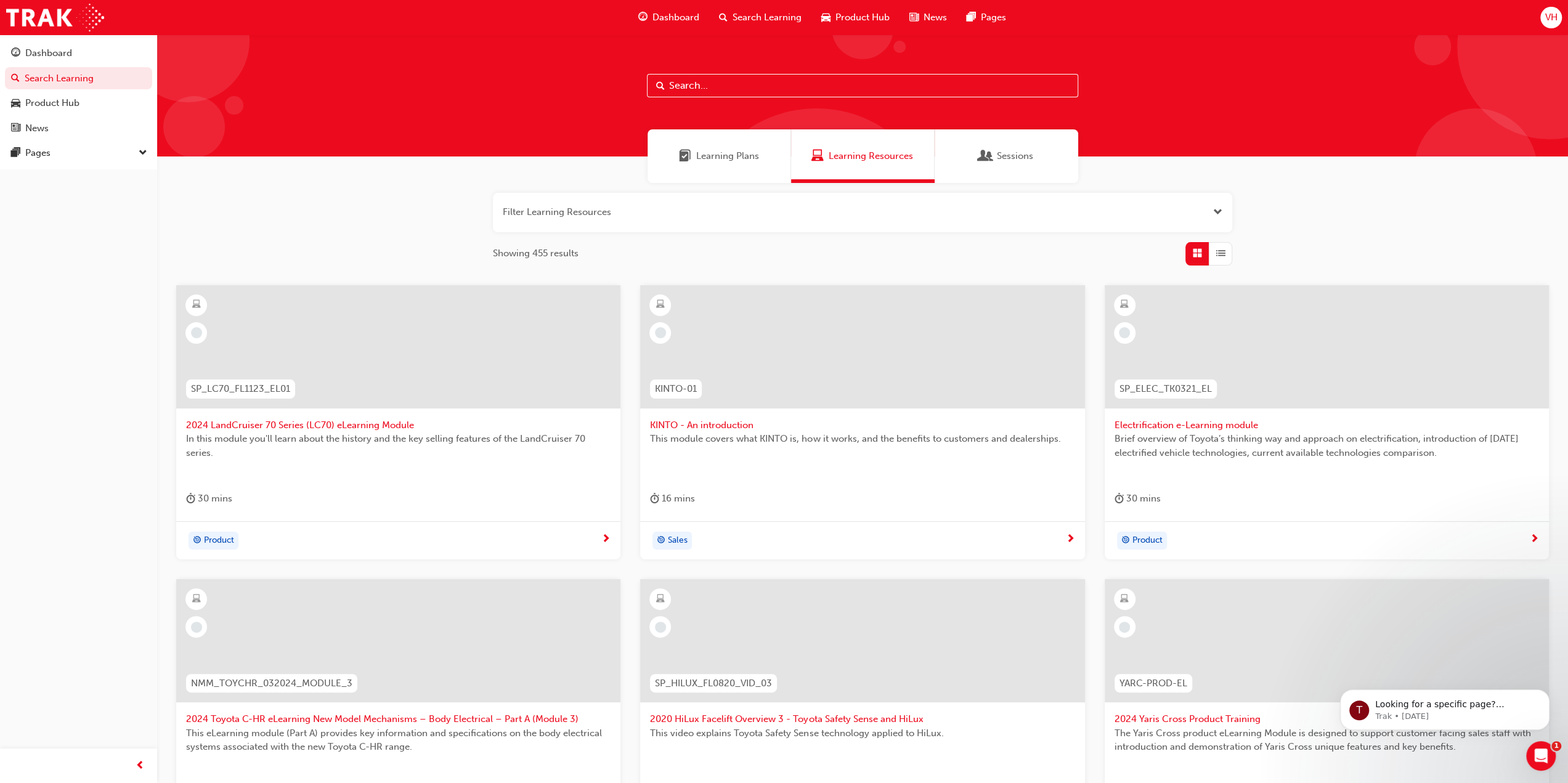
click at [735, 160] on span "Learning Plans" at bounding box center [727, 156] width 63 height 14
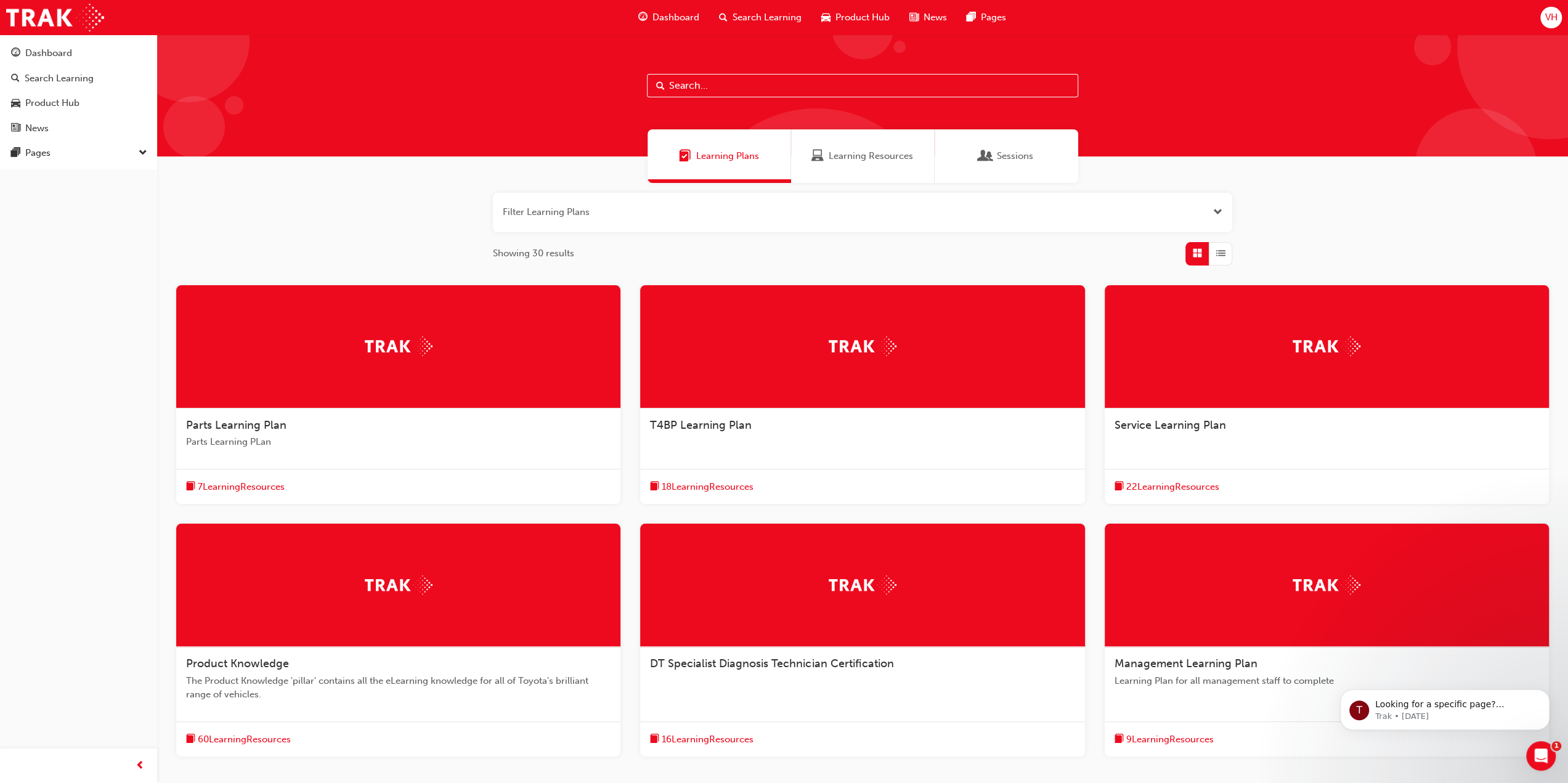
click at [1163, 491] on span "22 Learning Resources" at bounding box center [1172, 487] width 93 height 14
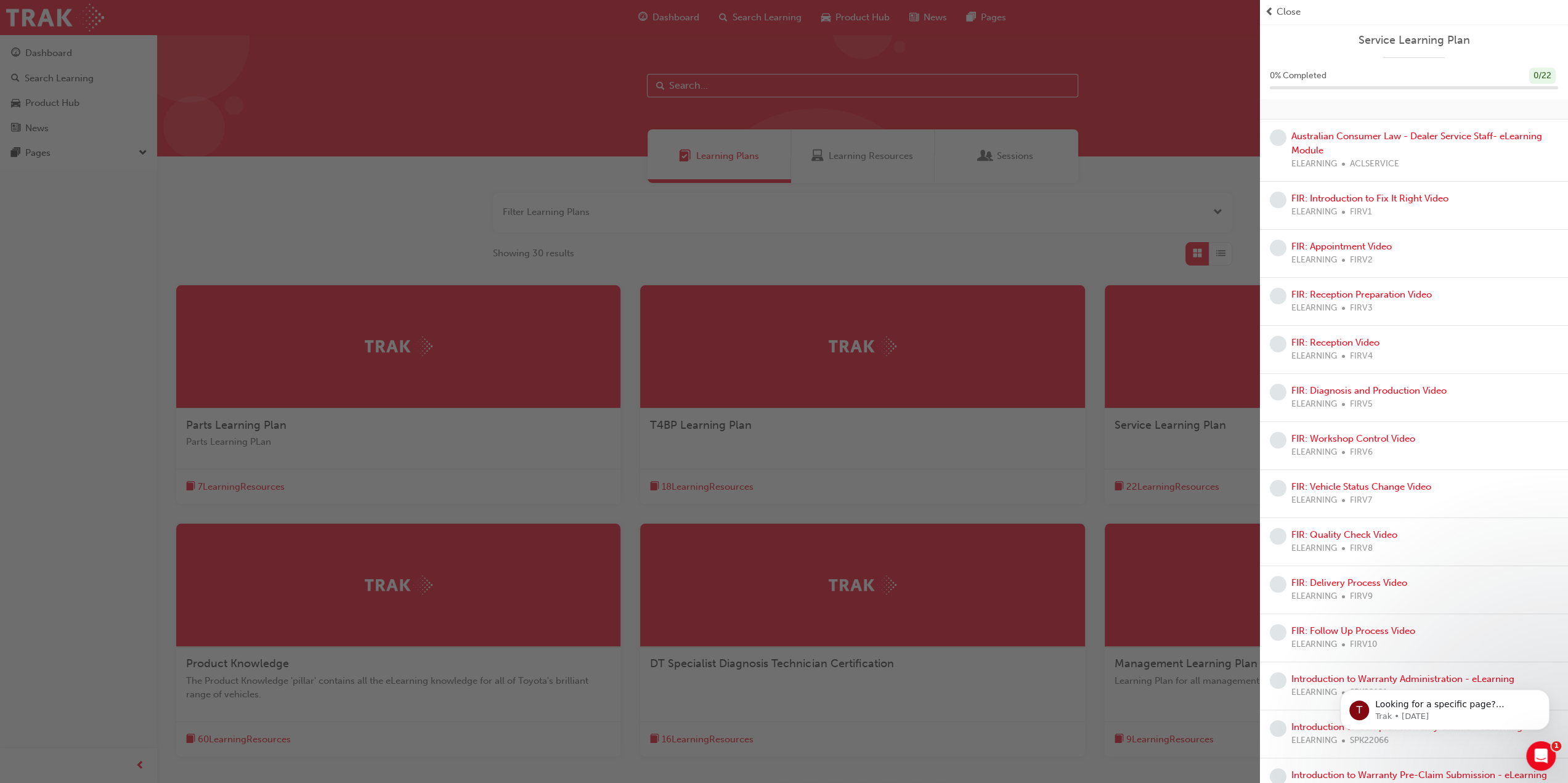
click at [1180, 58] on div "button" at bounding box center [630, 392] width 1259 height 783
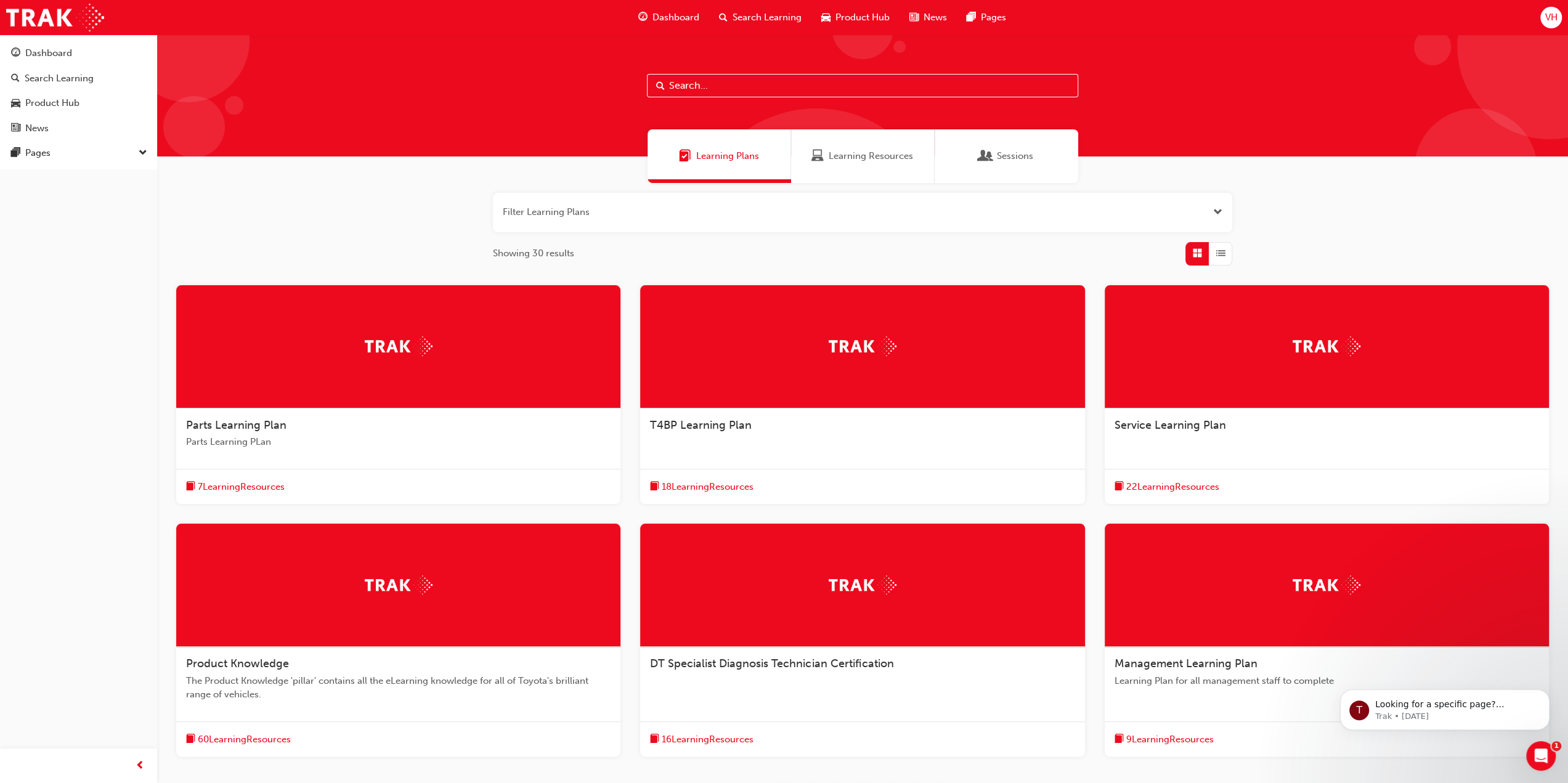
click at [359, 210] on div "Filter Learning Plans Showing 30 results Parts Learning Plan Parts Learning PLa…" at bounding box center [862, 510] width 1411 height 655
click at [81, 104] on div "Product Hub" at bounding box center [78, 103] width 135 height 16
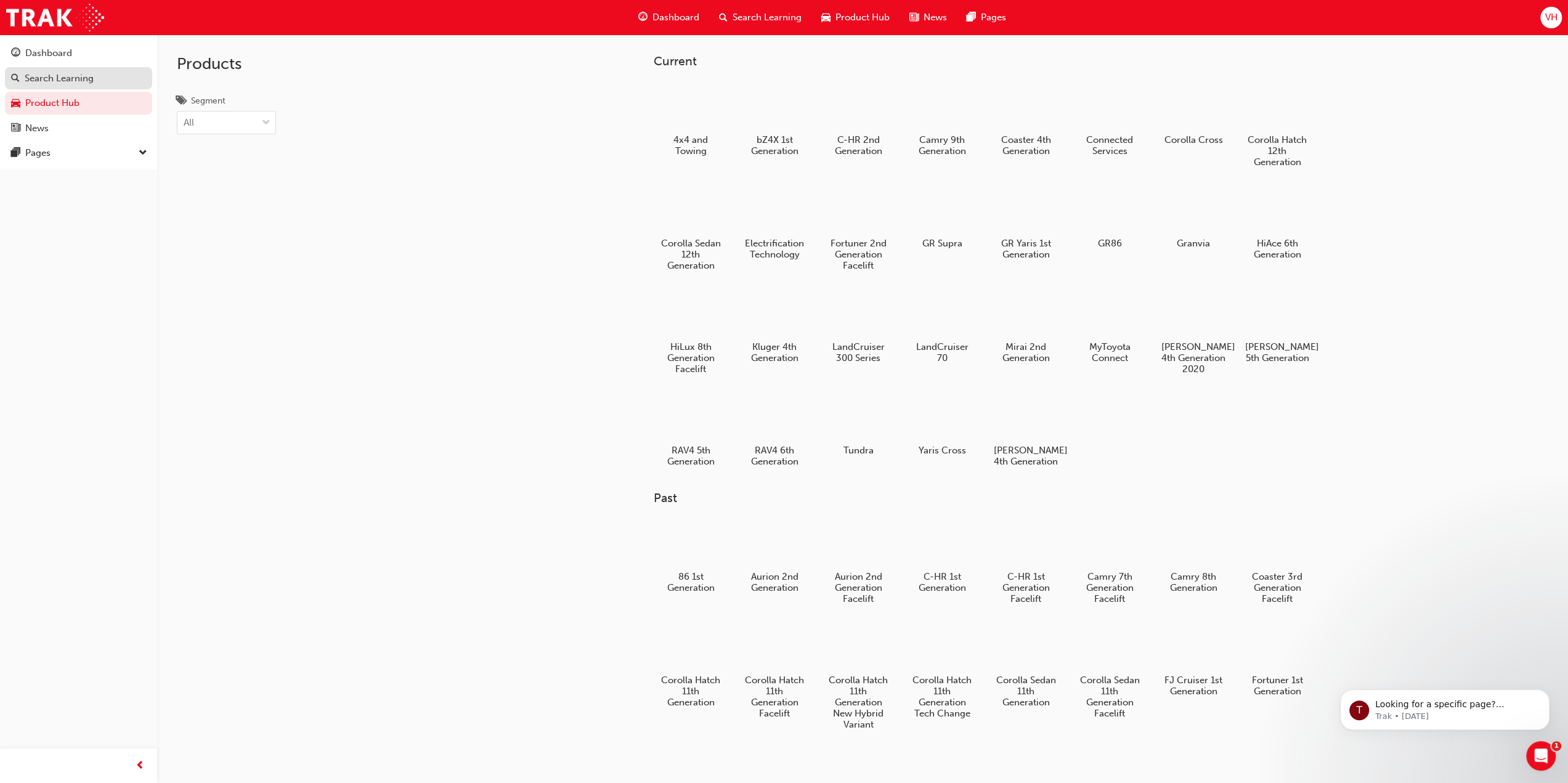
click at [85, 78] on div "Search Learning" at bounding box center [58, 78] width 69 height 14
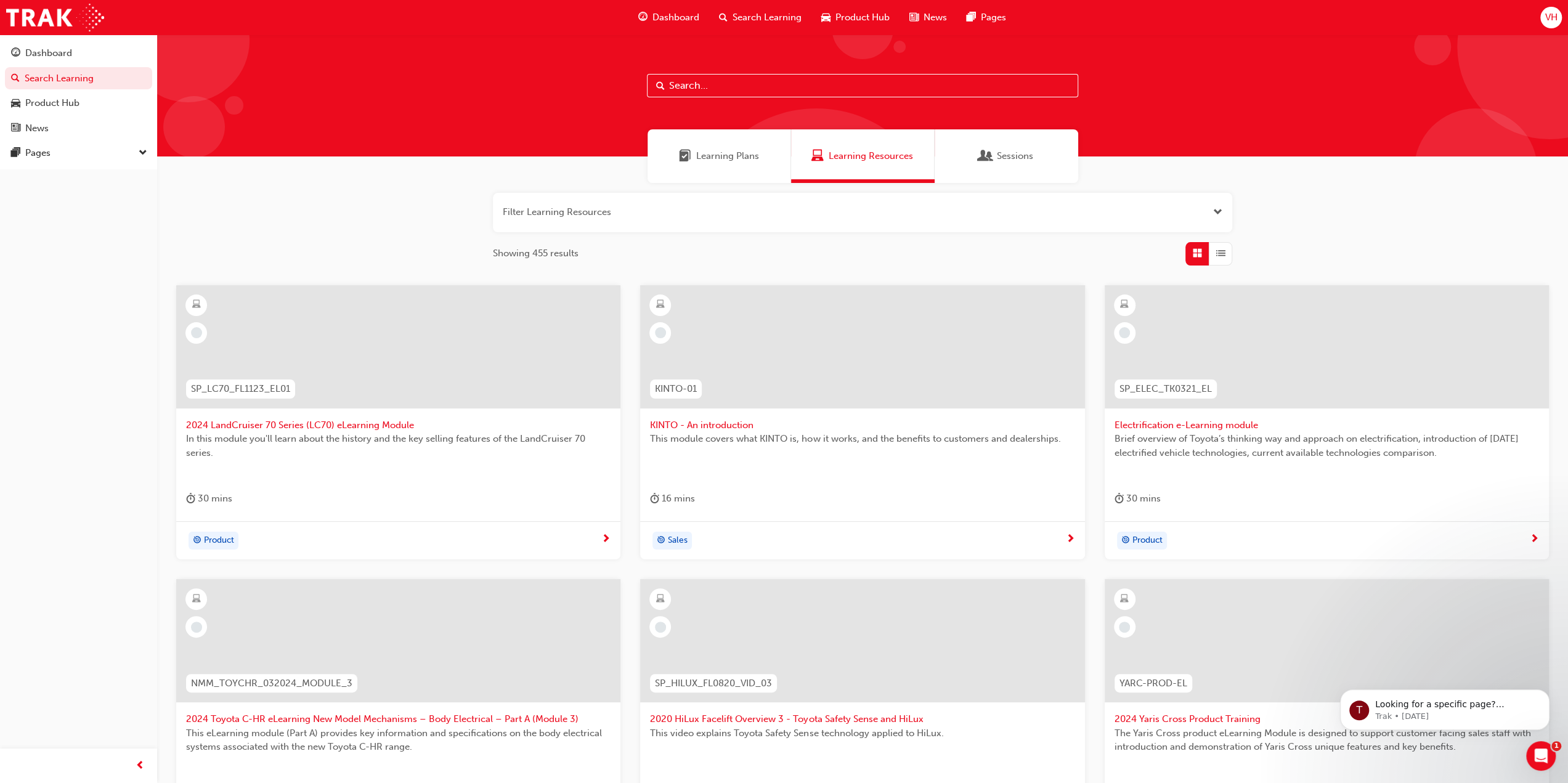
click at [1004, 153] on span "Sessions" at bounding box center [1015, 156] width 37 height 14
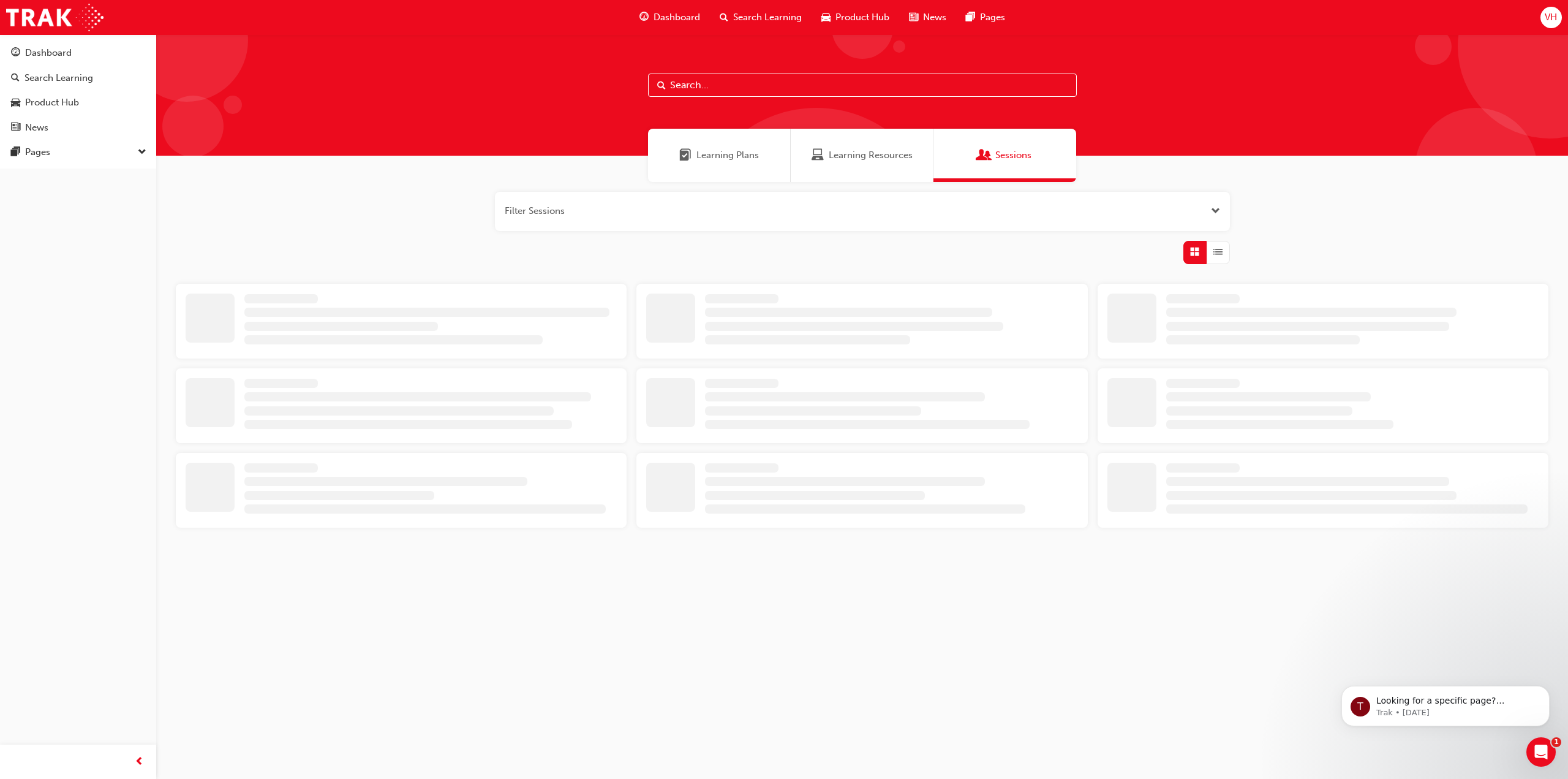
click at [750, 147] on div "Learning Plans" at bounding box center [719, 154] width 143 height 53
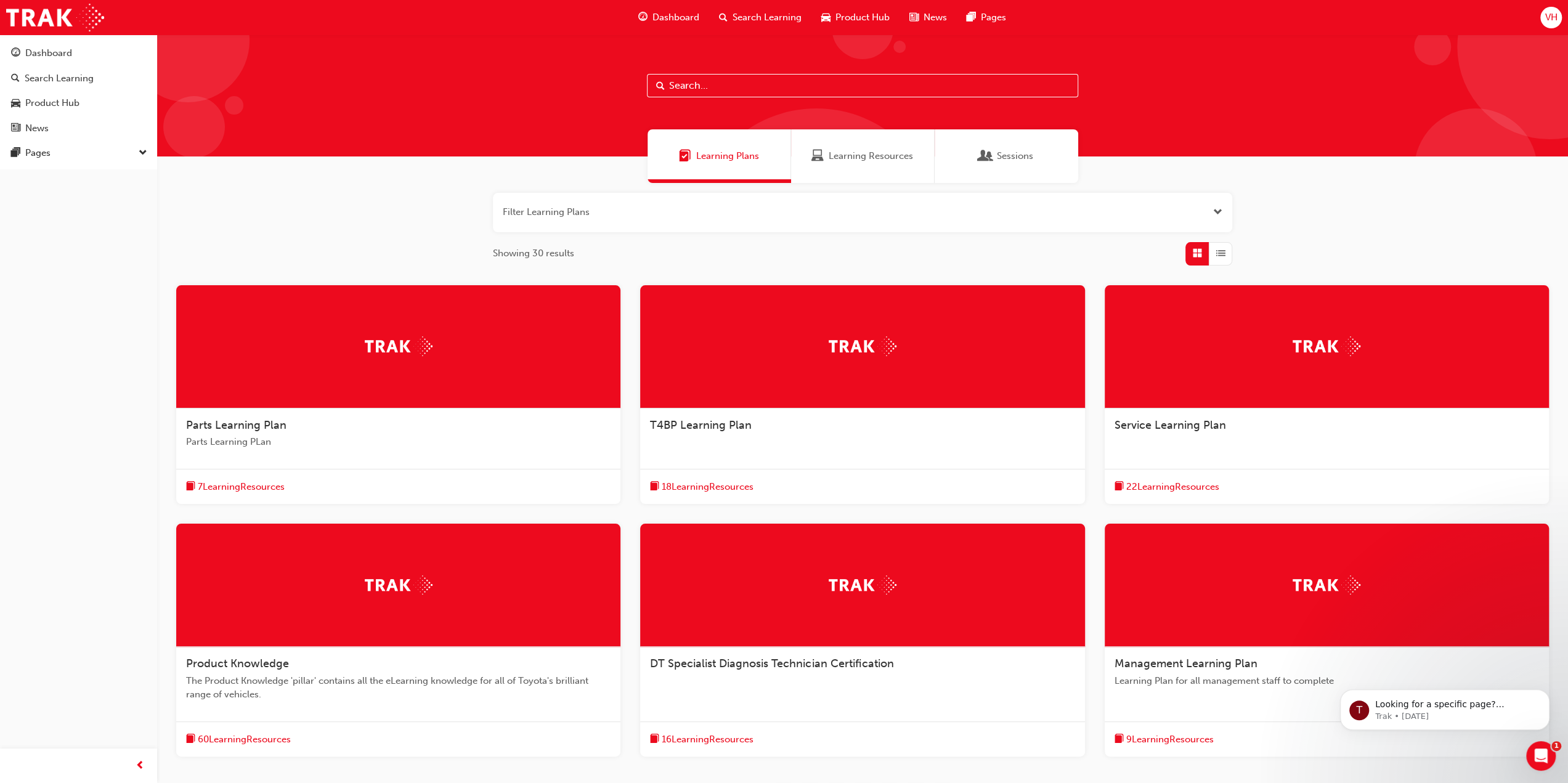
click at [659, 211] on button "button" at bounding box center [862, 212] width 740 height 39
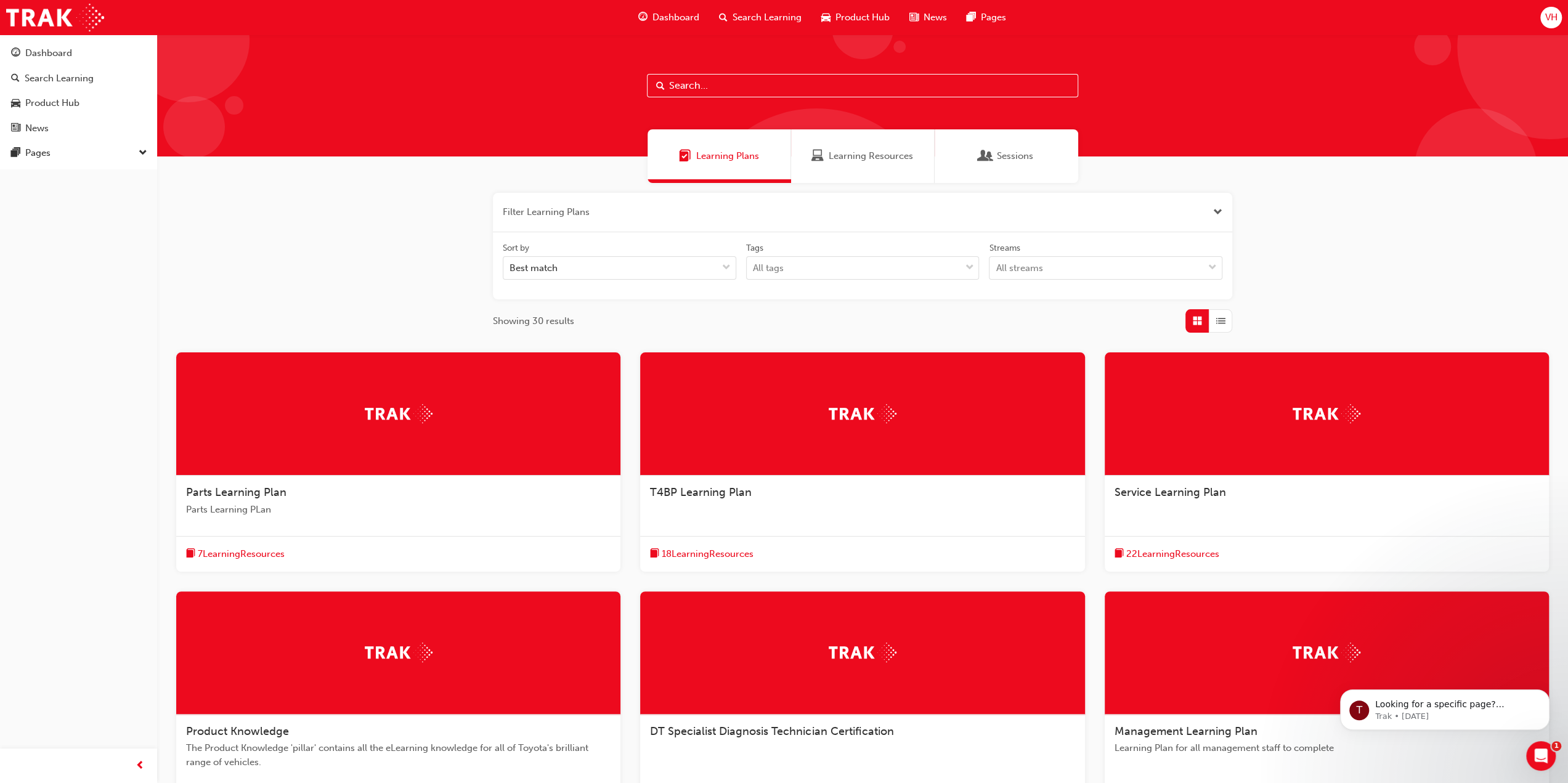
click at [648, 219] on button "button" at bounding box center [862, 212] width 740 height 39
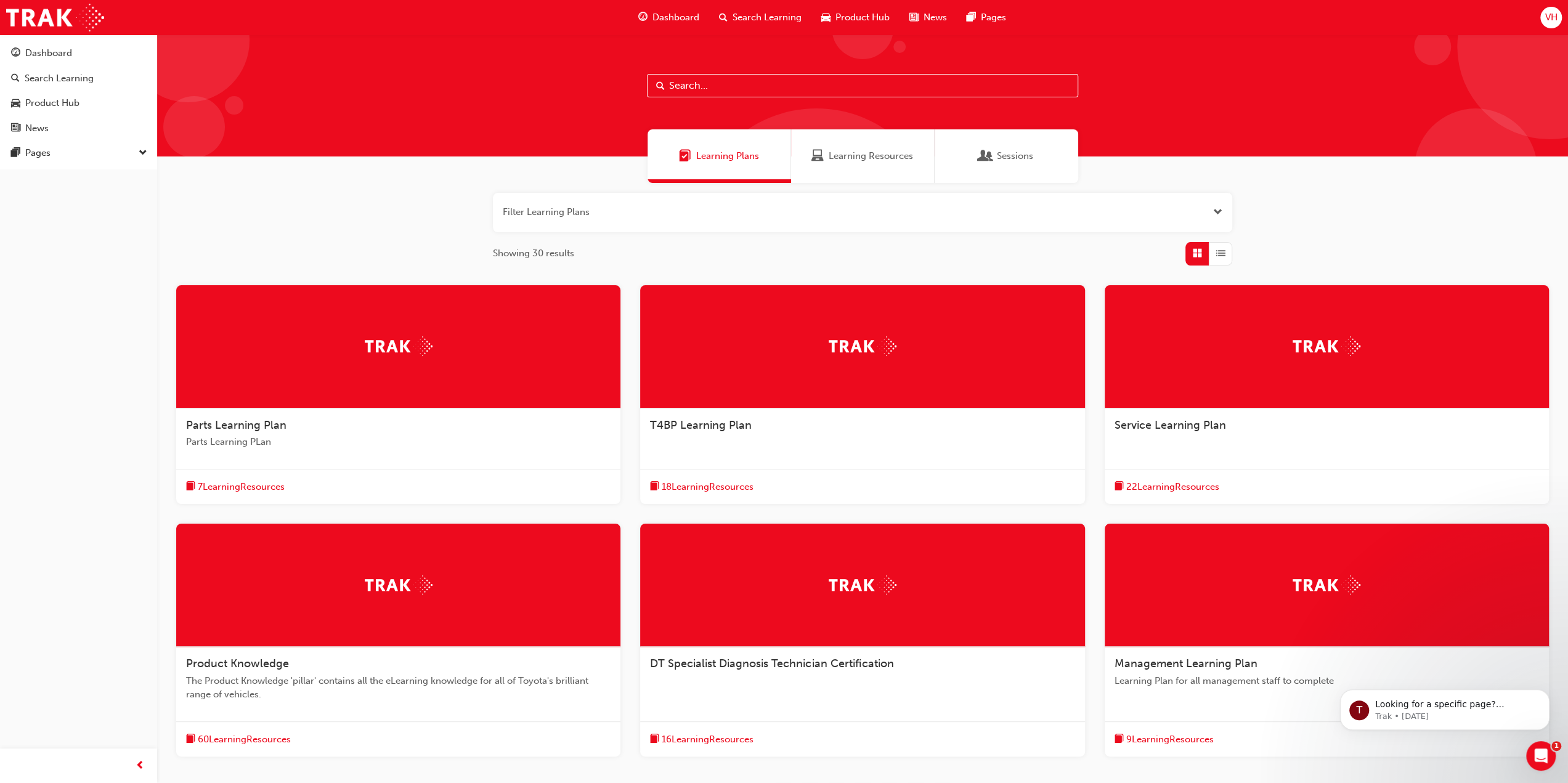
click at [648, 219] on button "button" at bounding box center [862, 212] width 740 height 39
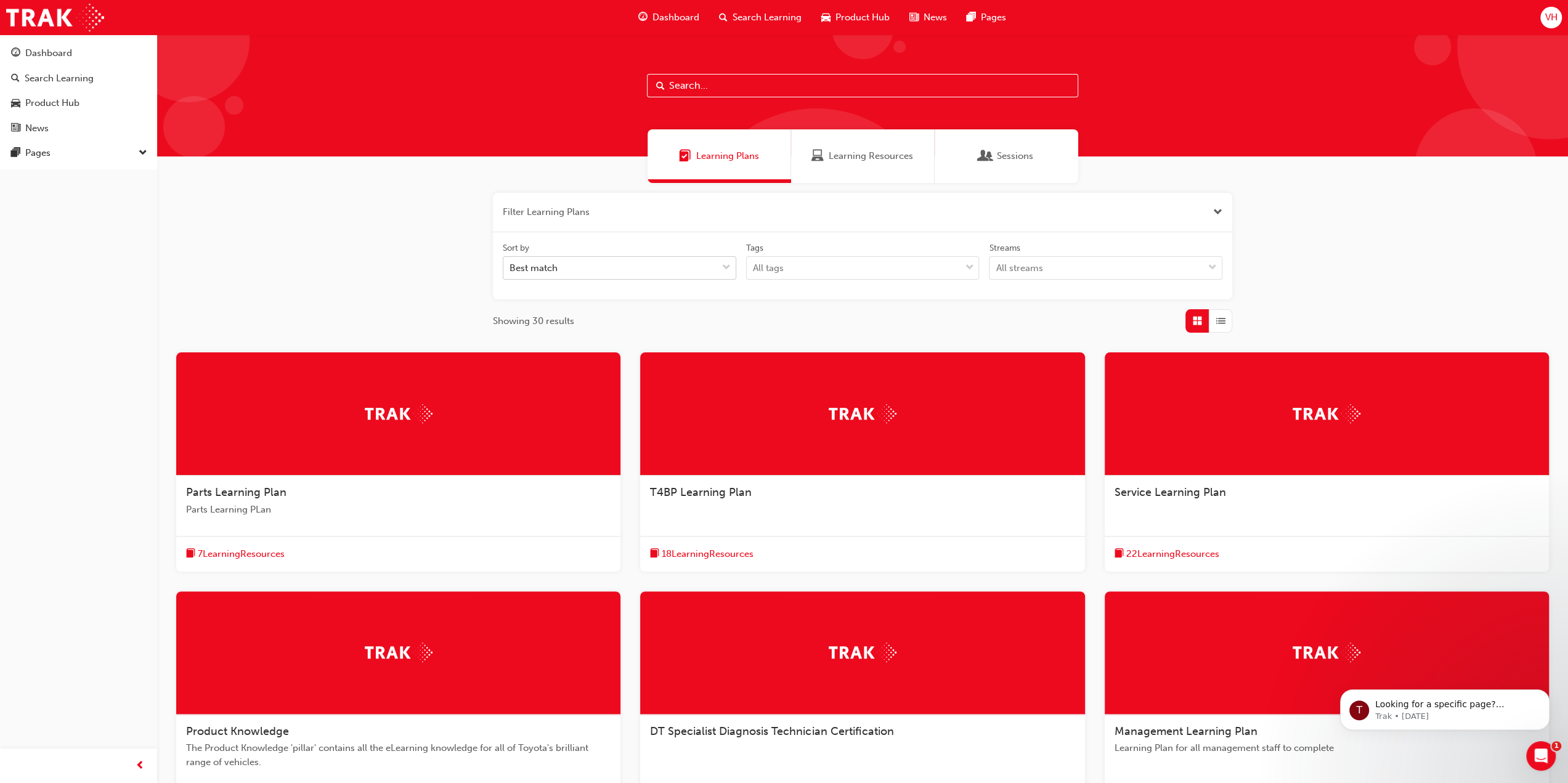
click at [617, 260] on div "Best match" at bounding box center [610, 268] width 214 height 22
click at [511, 262] on input "Sort by Best match" at bounding box center [509, 268] width 1 height 10
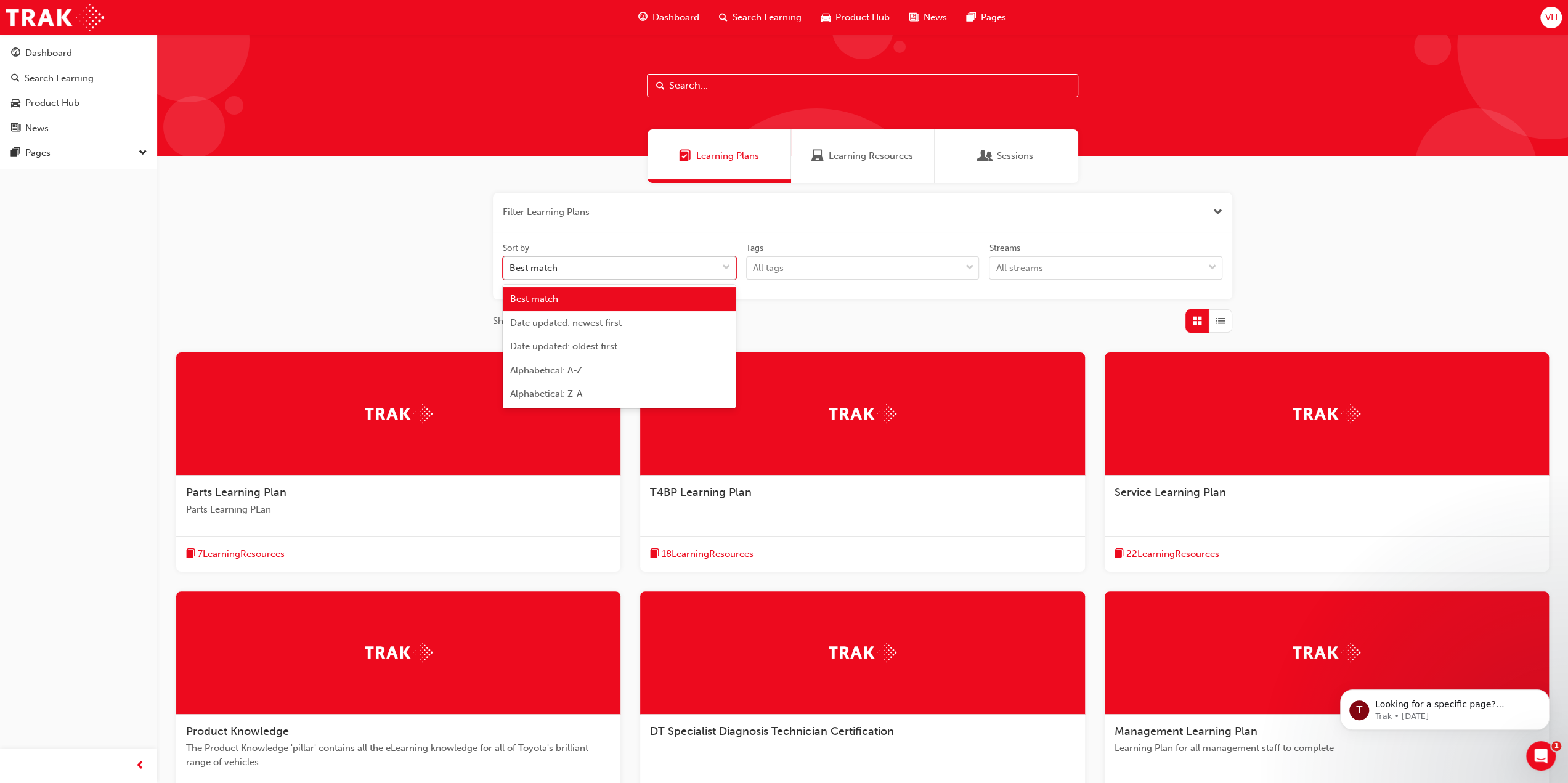
click at [617, 261] on div "Best match" at bounding box center [610, 268] width 214 height 22
click at [511, 262] on input "Sort by option Best match focused, 1 of 5. 5 results available. Use Up and Down…" at bounding box center [509, 268] width 1 height 10
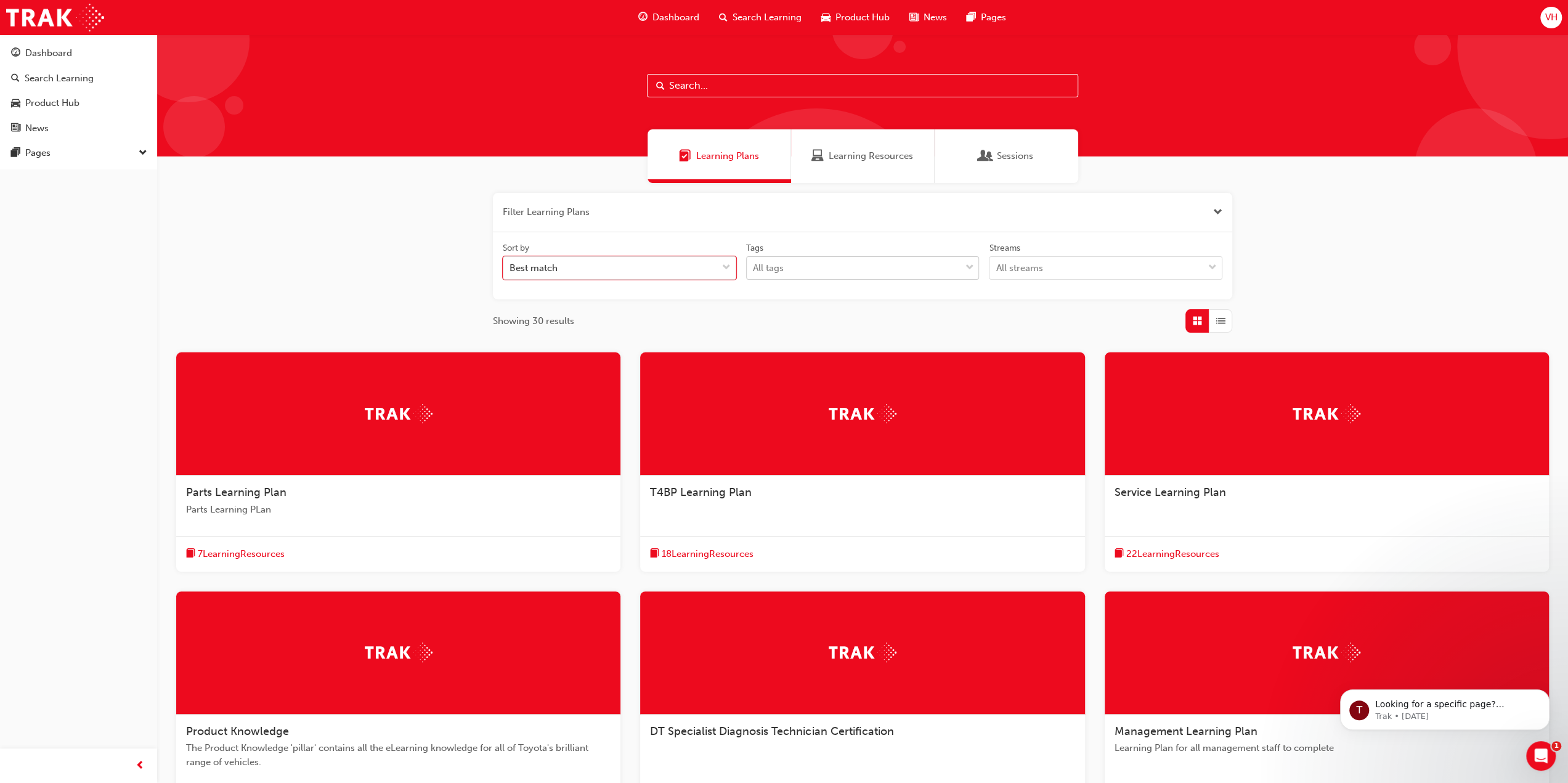
click at [828, 276] on div "All tags" at bounding box center [853, 268] width 214 height 22
click at [754, 273] on input "Tags All tags" at bounding box center [753, 268] width 1 height 10
drag, startPoint x: 833, startPoint y: 271, endPoint x: 959, endPoint y: 269, distance: 126.0
click at [834, 271] on div "All tags" at bounding box center [853, 268] width 214 height 22
click at [754, 271] on input "Tags 0 results available. Select is focused ,type to refine list, press Down to…" at bounding box center [753, 268] width 1 height 10
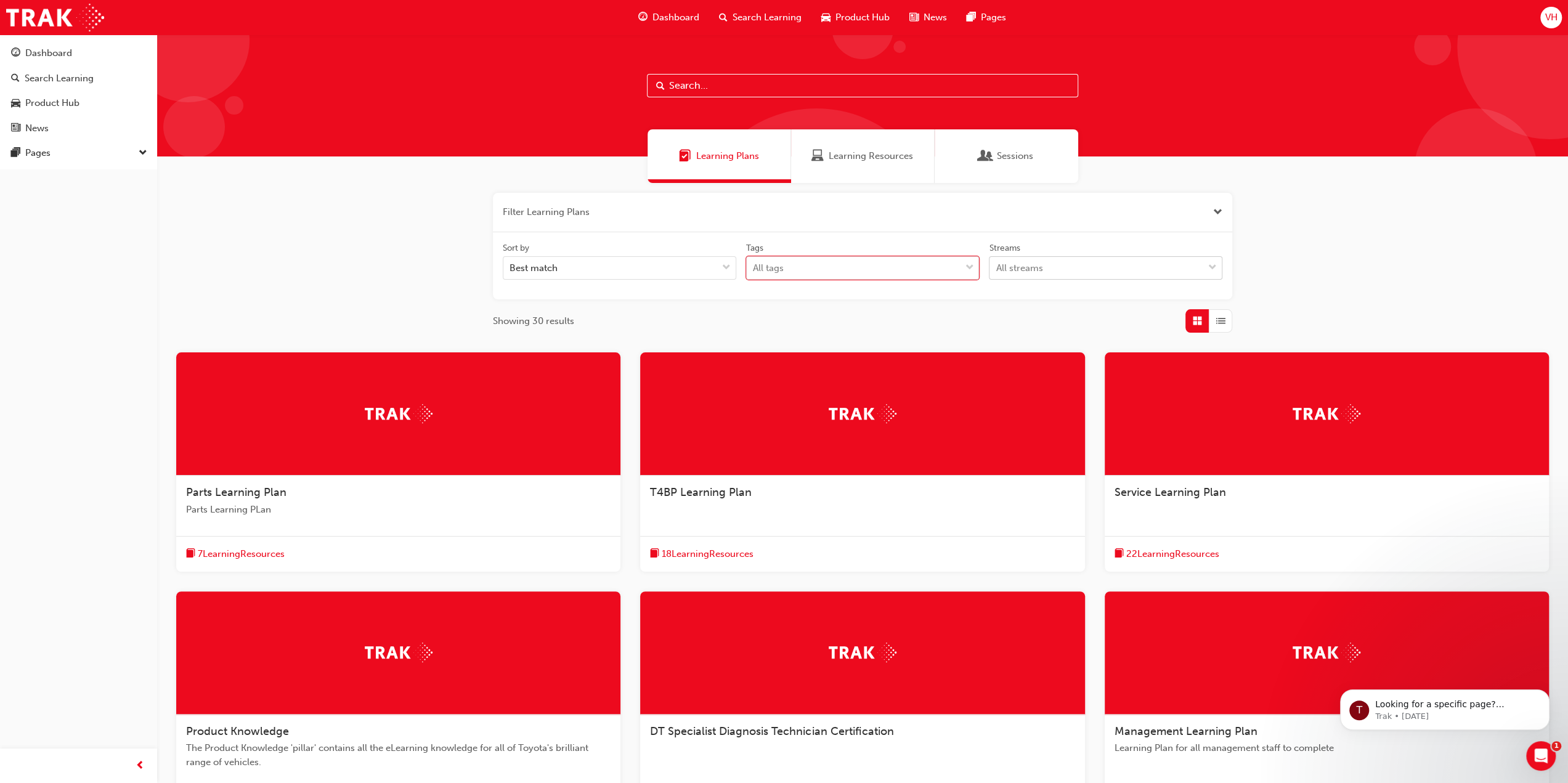
click at [1020, 275] on div "All streams" at bounding box center [1095, 268] width 214 height 22
click at [997, 273] on input "Streams All streams" at bounding box center [995, 268] width 1 height 10
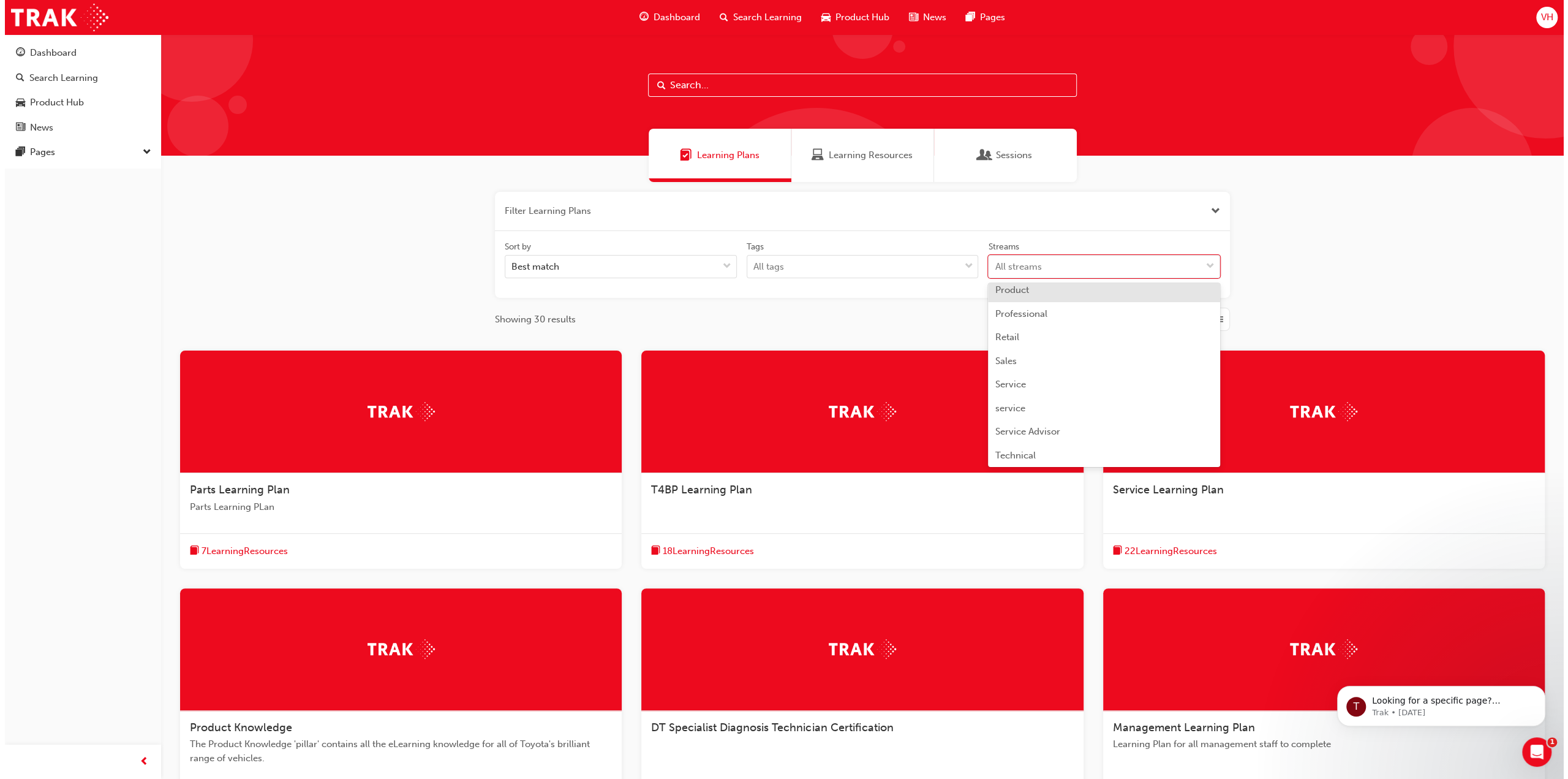
scroll to position [306, 0]
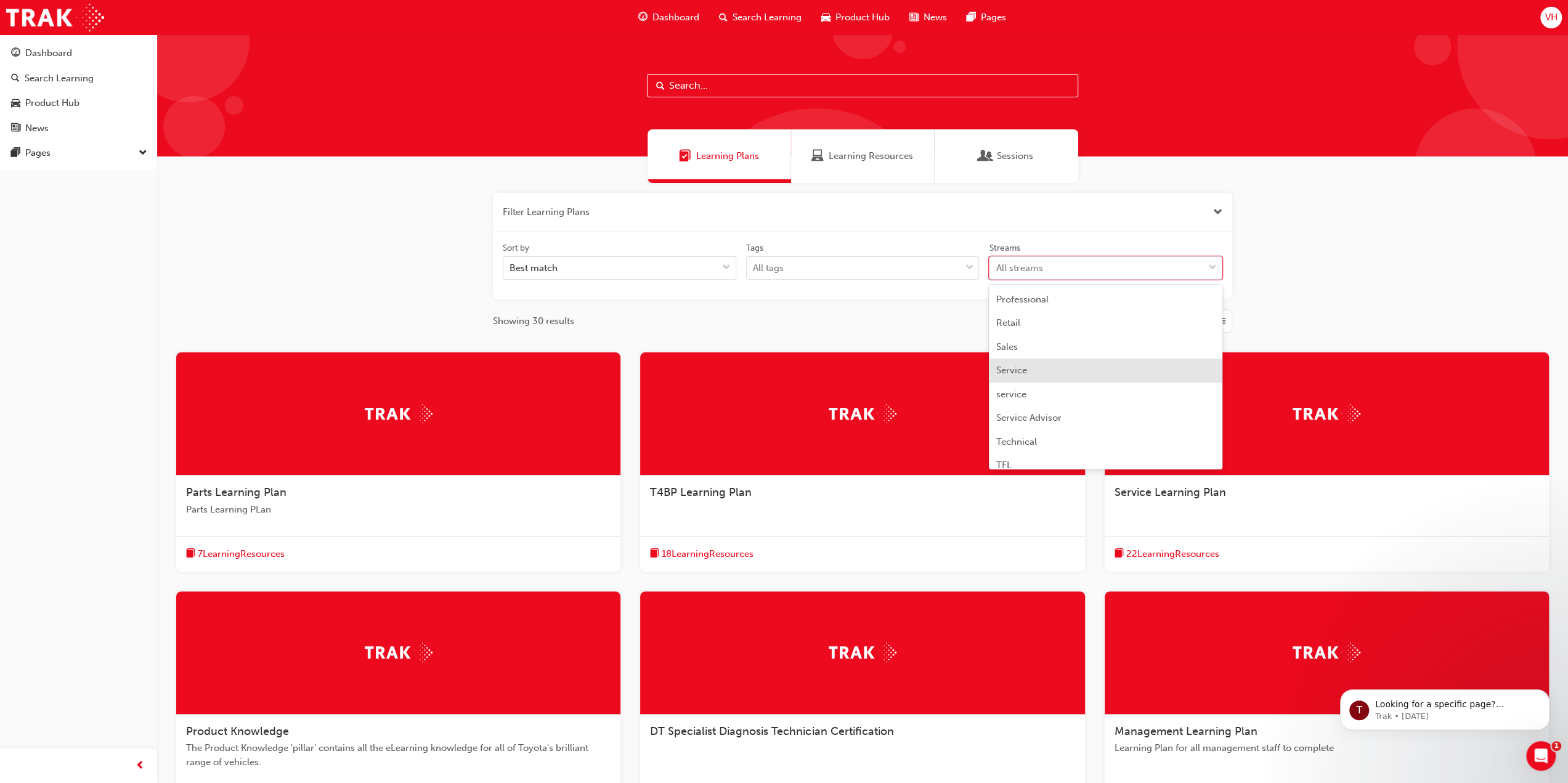
click at [1074, 377] on div "Service" at bounding box center [1106, 371] width 234 height 24
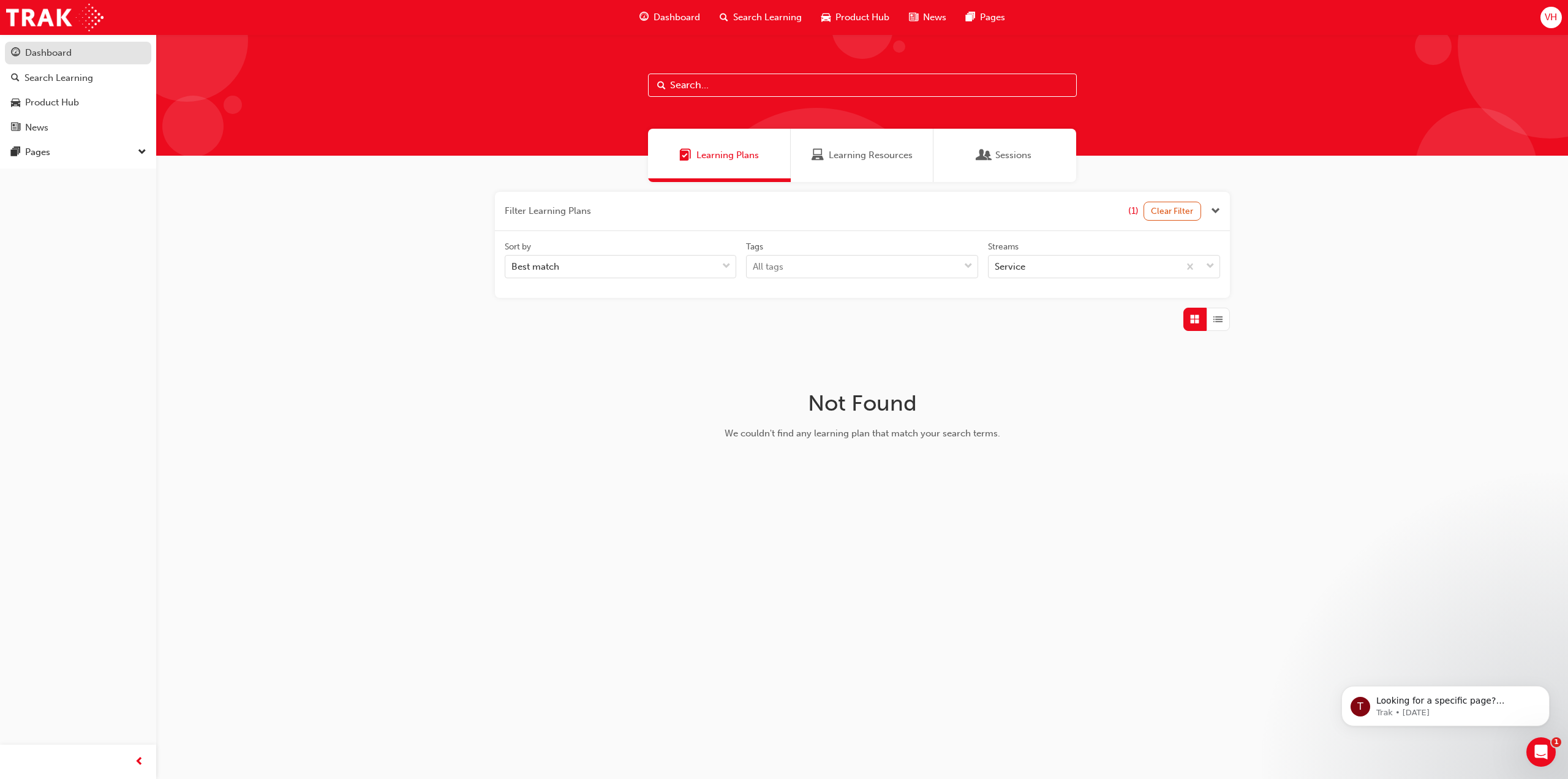
click at [54, 51] on div "Dashboard" at bounding box center [49, 53] width 47 height 14
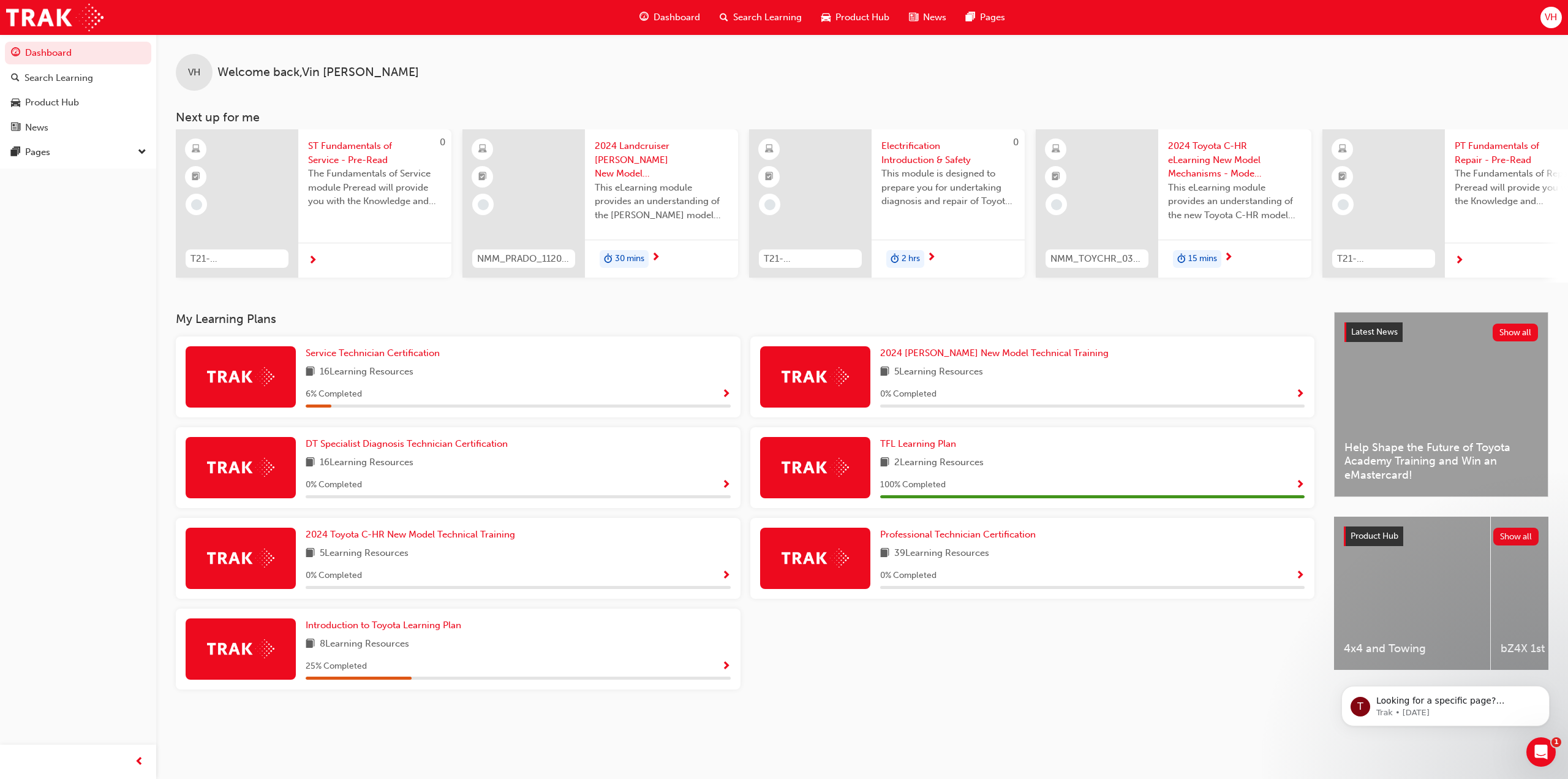
drag, startPoint x: 1007, startPoint y: 750, endPoint x: 1023, endPoint y: 732, distance: 24.1
click at [1010, 746] on div "VH Welcome back , Vin Hoang Next up for me 0 T21-STFOS_PRE_READ ST Fundamentals…" at bounding box center [784, 390] width 1568 height 779
click at [240, 201] on div at bounding box center [237, 203] width 122 height 148
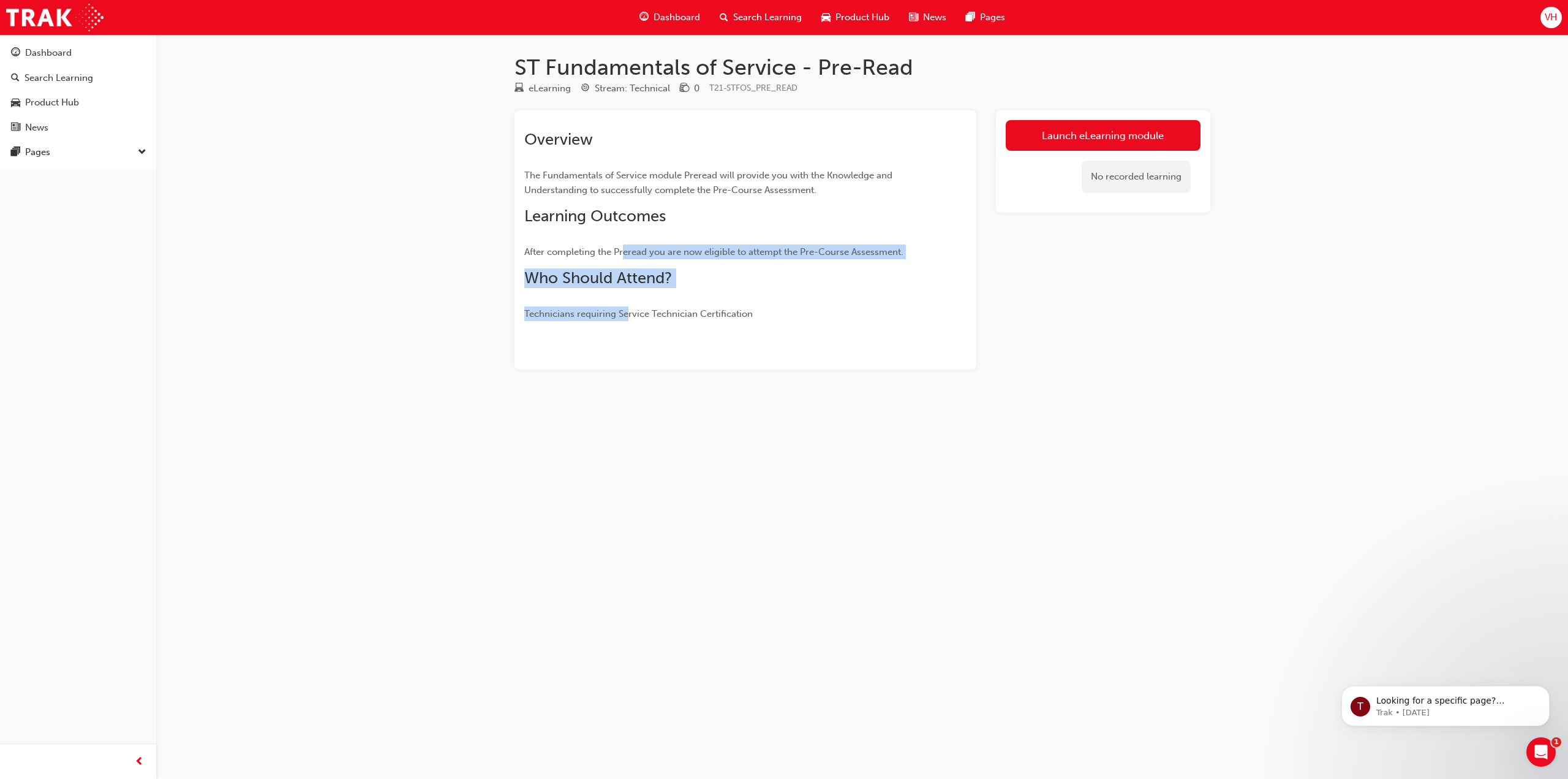
drag, startPoint x: 625, startPoint y: 242, endPoint x: 633, endPoint y: 311, distance: 69.5
click at [630, 308] on div "Overview The Fundamentals of Service module Preread will provide you with the K…" at bounding box center [723, 226] width 398 height 191
click at [755, 324] on div "Overview The Fundamentals of Service module Preread will provide you with the K…" at bounding box center [745, 239] width 462 height 259
drag, startPoint x: 729, startPoint y: 328, endPoint x: 709, endPoint y: 348, distance: 28.3
click at [709, 347] on div "Overview The Fundamentals of Service module Preread will provide you with the K…" at bounding box center [745, 239] width 462 height 259
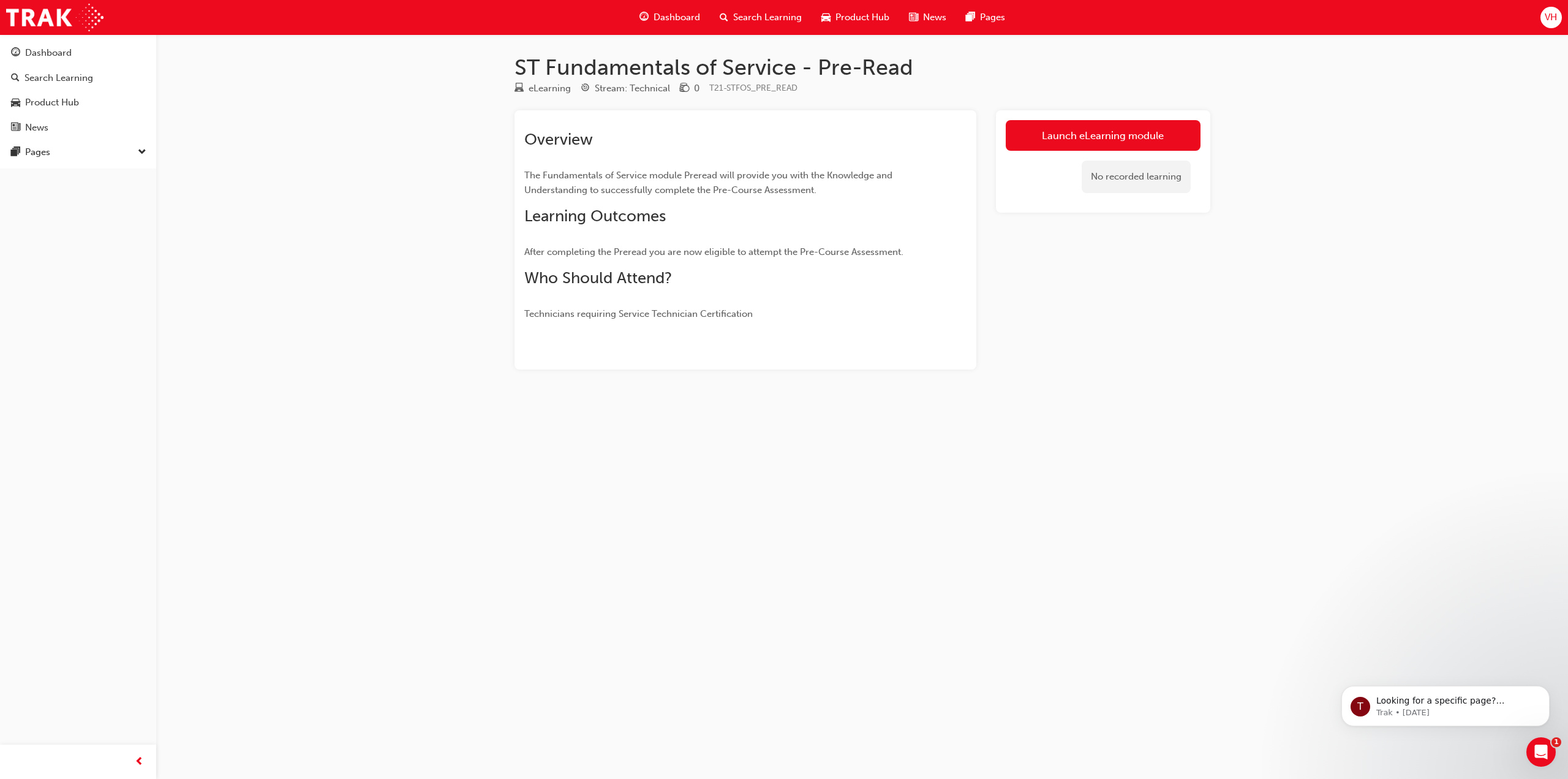
click at [814, 370] on div "ST Fundamentals of Service - Pre-Read eLearning Stream: Technical 0 T21-STFOS_P…" at bounding box center [863, 231] width 735 height 355
click at [692, 25] on div "Dashboard" at bounding box center [670, 17] width 81 height 25
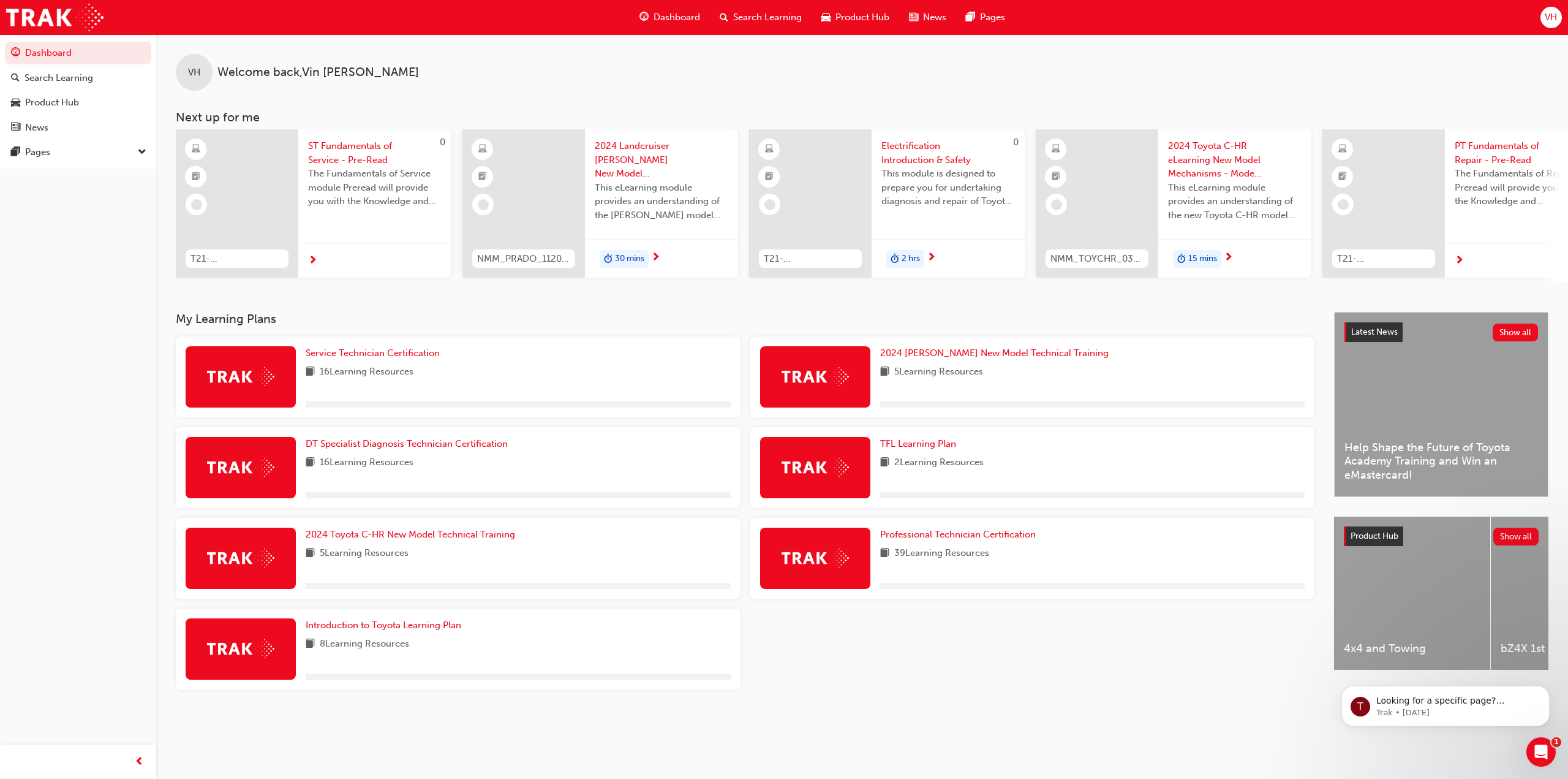
click at [765, 23] on span "Search Learning" at bounding box center [767, 17] width 69 height 14
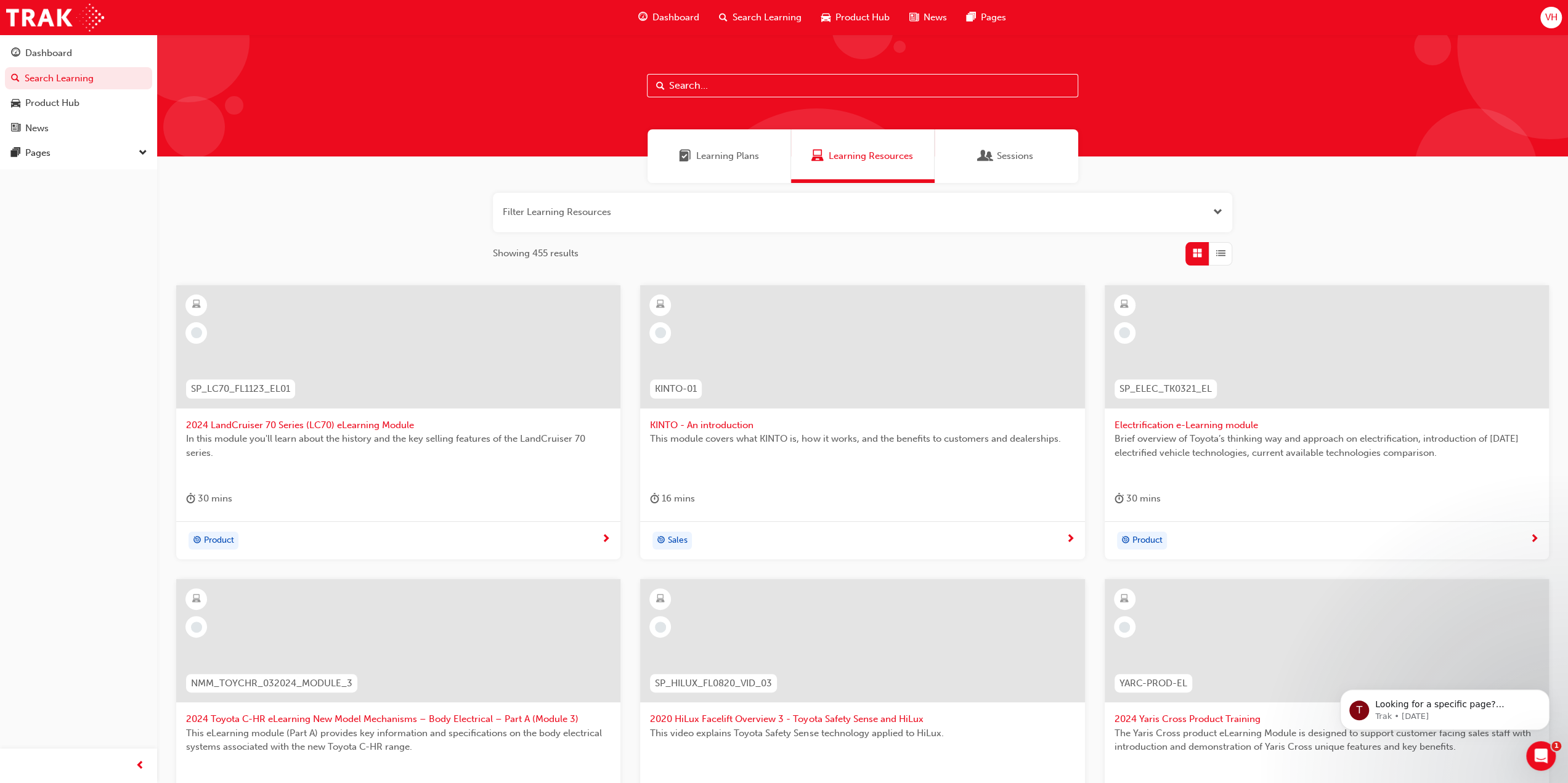
click at [683, 13] on span "Dashboard" at bounding box center [676, 17] width 47 height 14
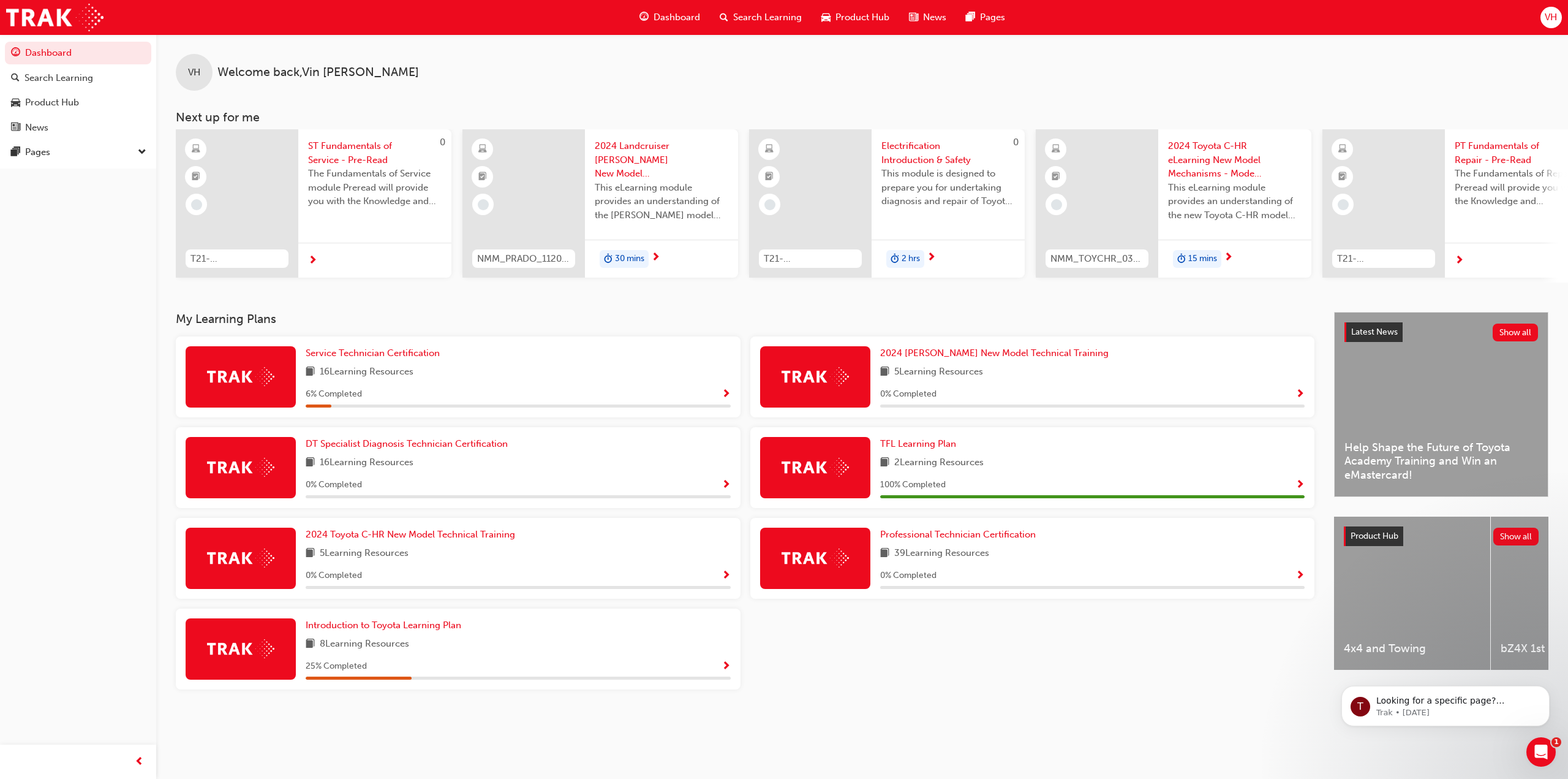
drag, startPoint x: 1262, startPoint y: 289, endPoint x: 1353, endPoint y: 288, distance: 91.0
click at [1353, 288] on div "VH Welcome back , Vin Hoang Next up for me 0 T21-STFOS_PRE_READ ST Fundamentals…" at bounding box center [862, 173] width 1412 height 278
click at [1137, 294] on div "VH Welcome back , Vin Hoang Next up for me 0 T21-STFOS_PRE_READ ST Fundamentals…" at bounding box center [862, 173] width 1412 height 278
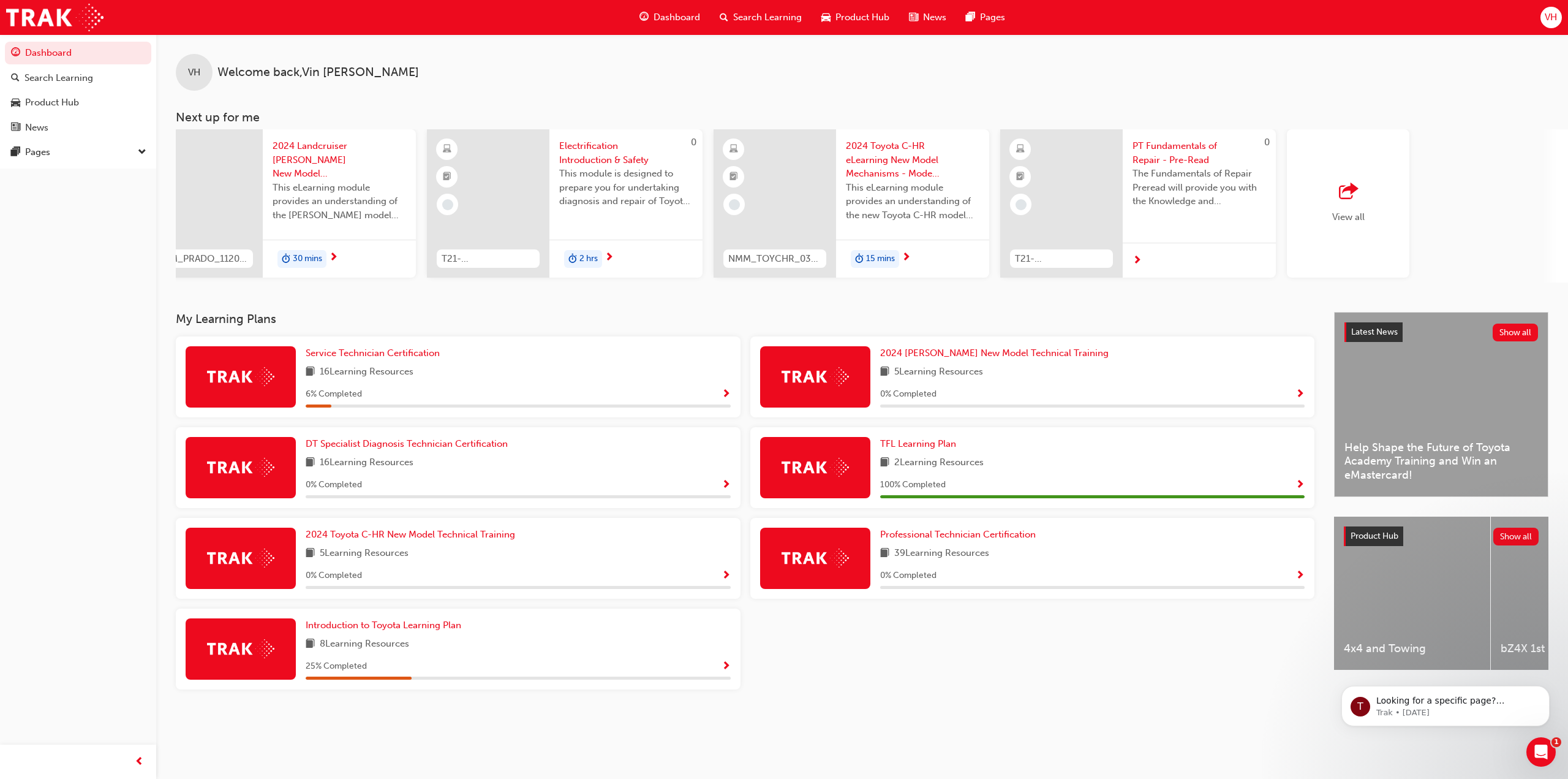
scroll to position [0, 326]
click at [1359, 222] on div "View all" at bounding box center [1344, 203] width 32 height 41
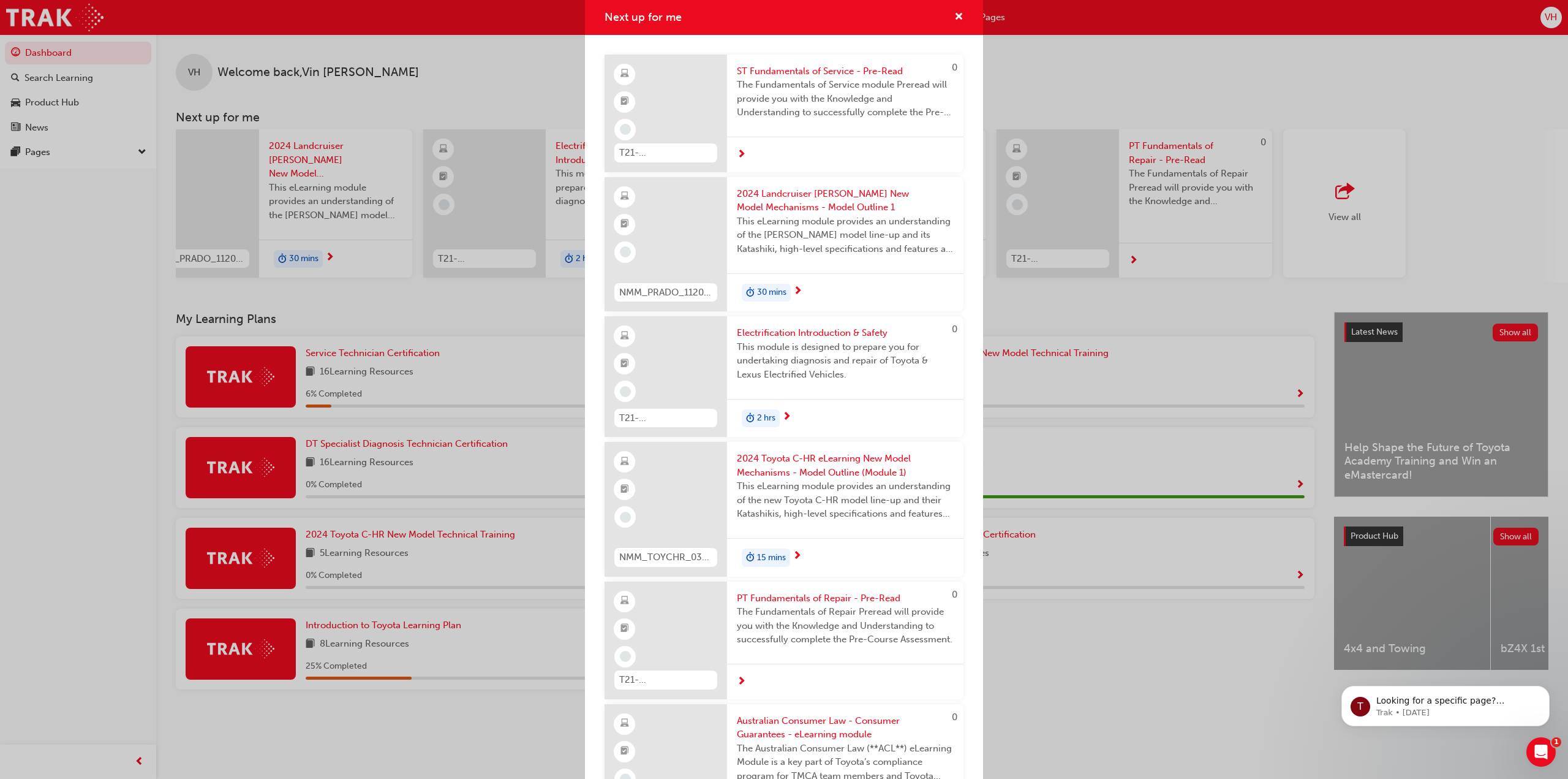
click at [1345, 198] on div "Next up for me 0 T21-STFOS_PRE_READ ST Fundamentals of Service - Pre-Read The F…" at bounding box center [784, 390] width 1568 height 779
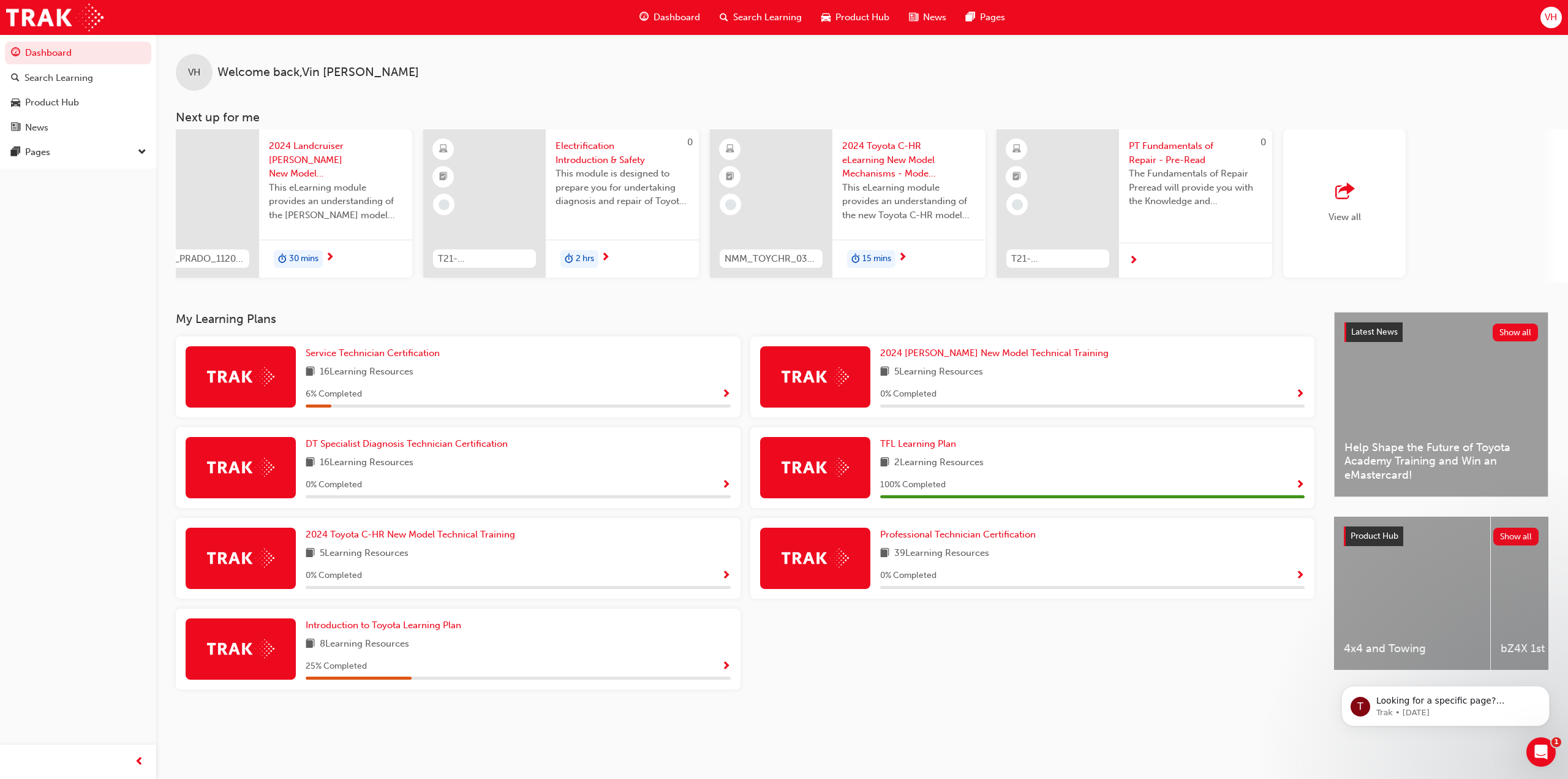
click at [1344, 207] on div "View all" at bounding box center [1344, 203] width 32 height 41
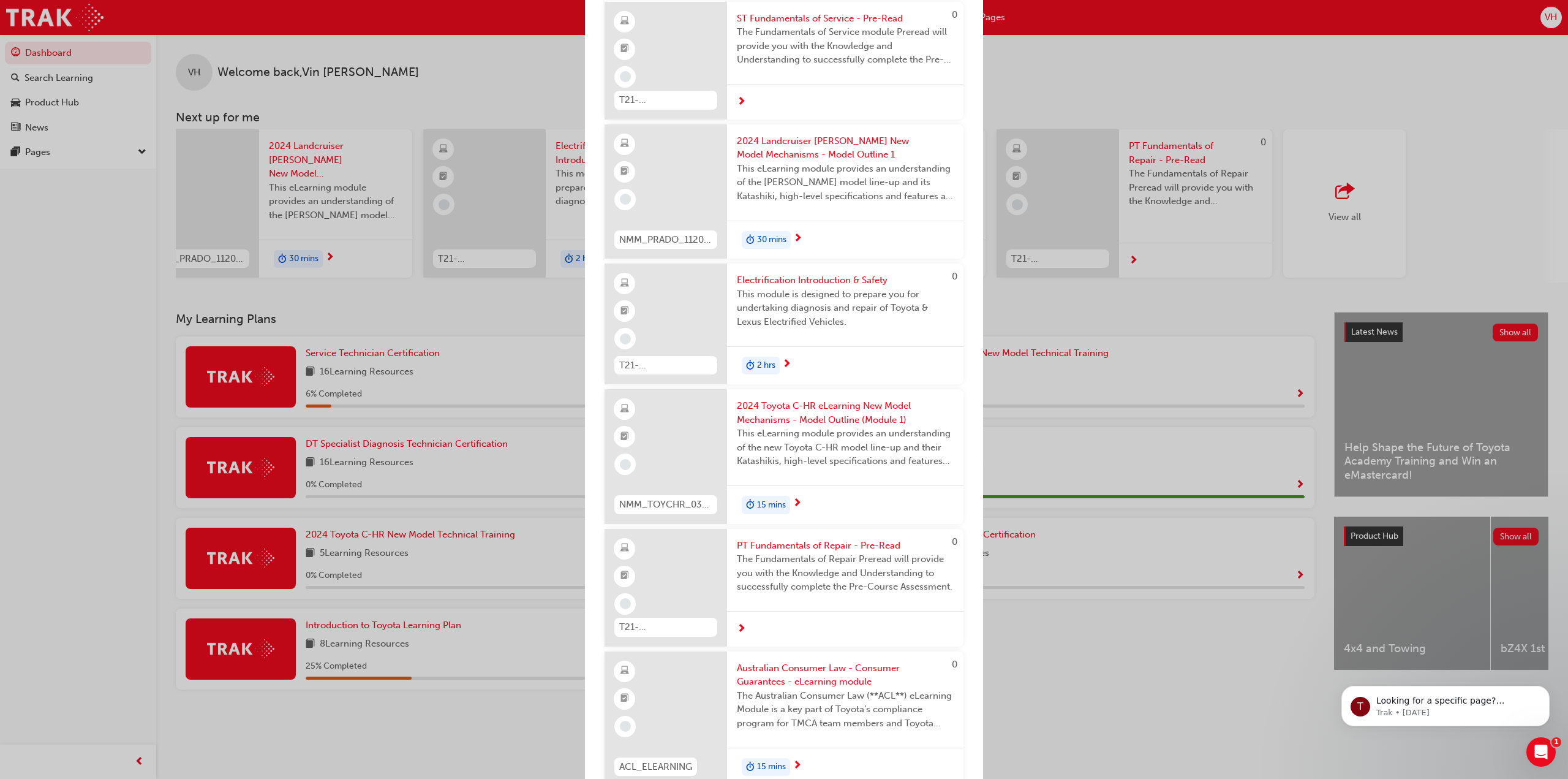
scroll to position [0, 0]
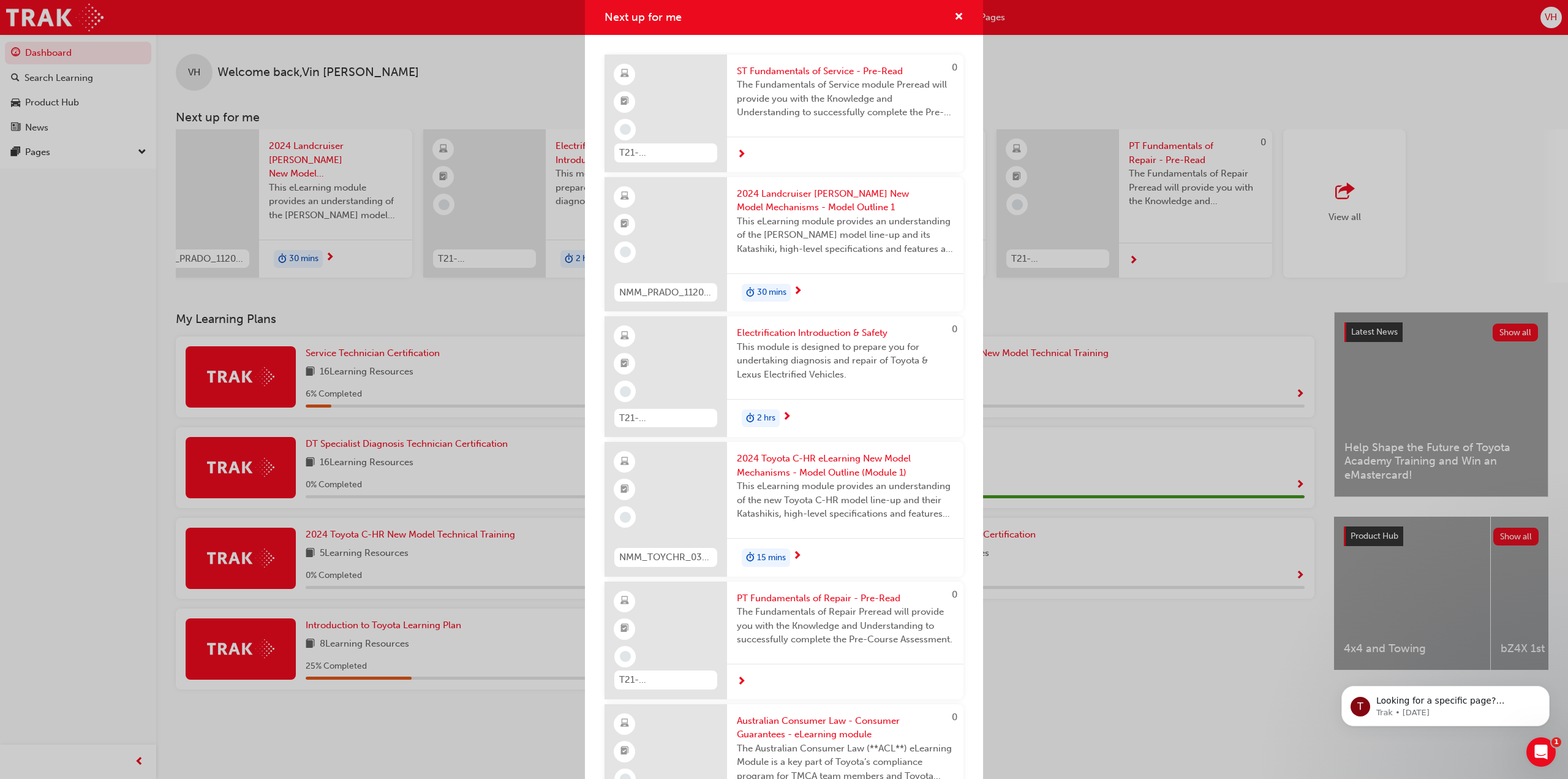
click at [786, 72] on span "ST Fundamentals of Service - Pre-Read" at bounding box center [846, 71] width 217 height 14
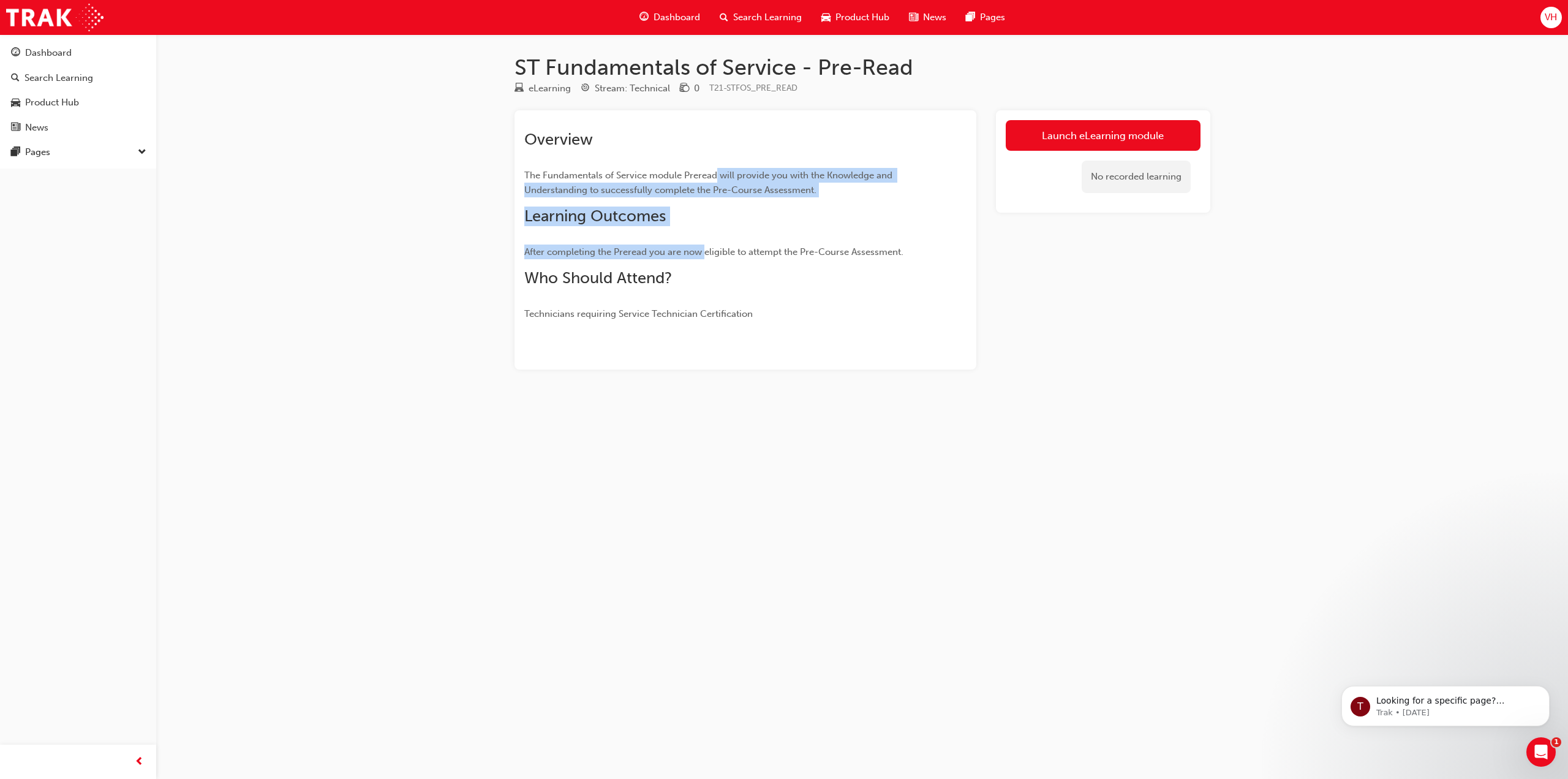
drag, startPoint x: 710, startPoint y: 204, endPoint x: 712, endPoint y: 257, distance: 53.0
click at [704, 253] on div "Overview The Fundamentals of Service module Preread will provide you with the K…" at bounding box center [723, 226] width 398 height 191
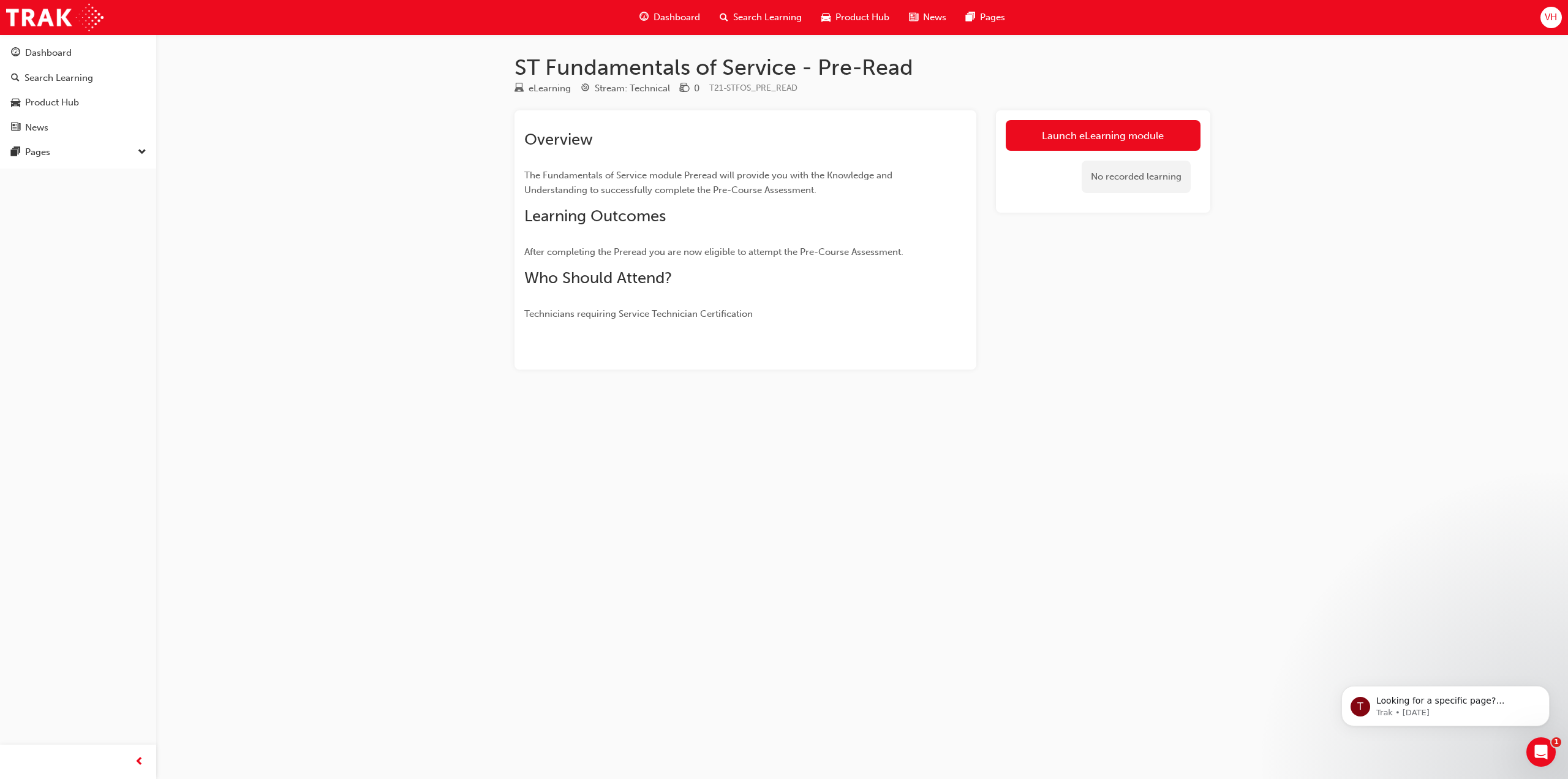
click at [885, 278] on h2 "Who Should Attend?" at bounding box center [723, 278] width 398 height 20
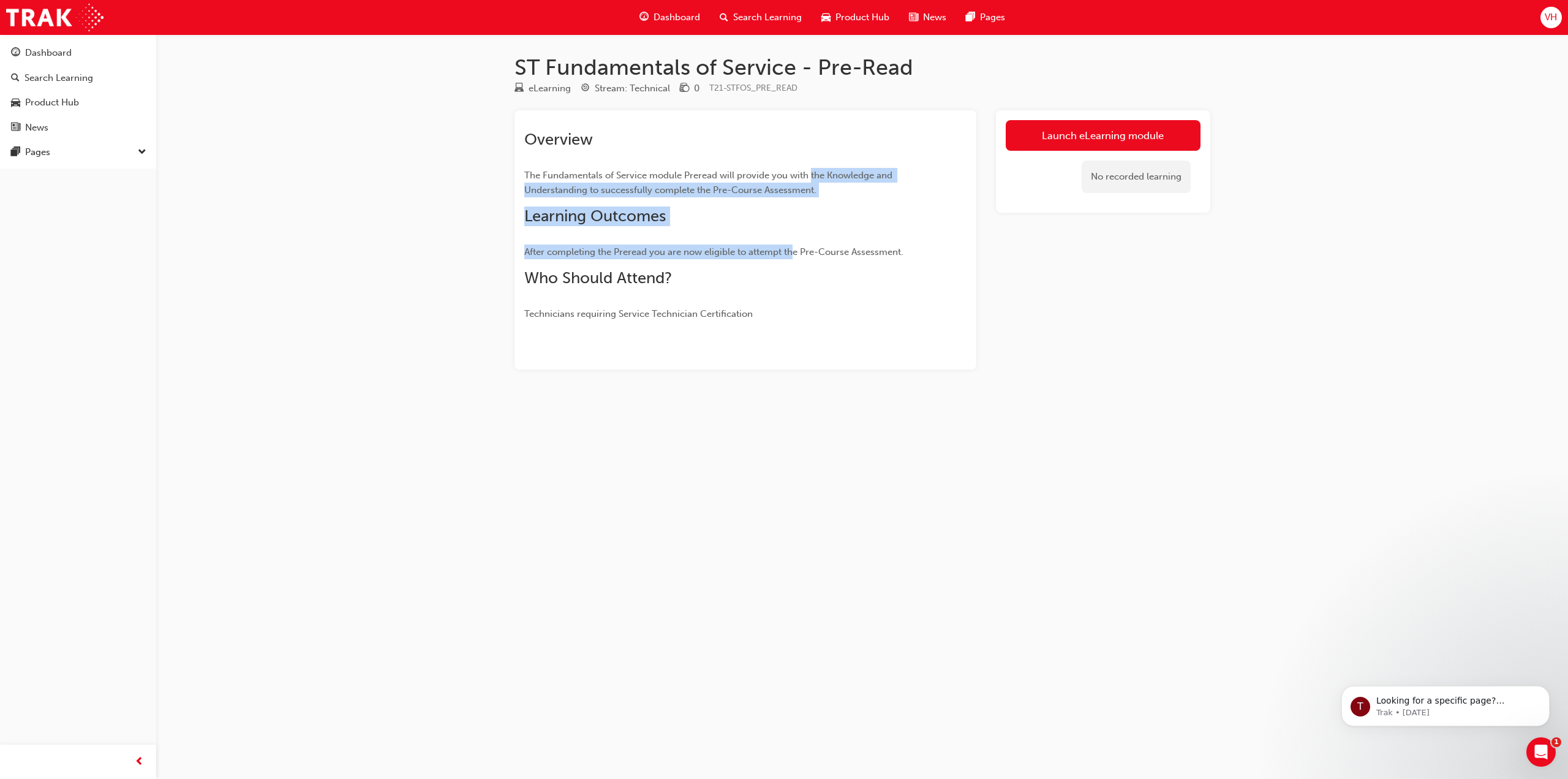
drag, startPoint x: 809, startPoint y: 172, endPoint x: 861, endPoint y: 287, distance: 126.2
click at [792, 263] on div "Overview The Fundamentals of Service module Preread will provide you with the K…" at bounding box center [723, 226] width 398 height 191
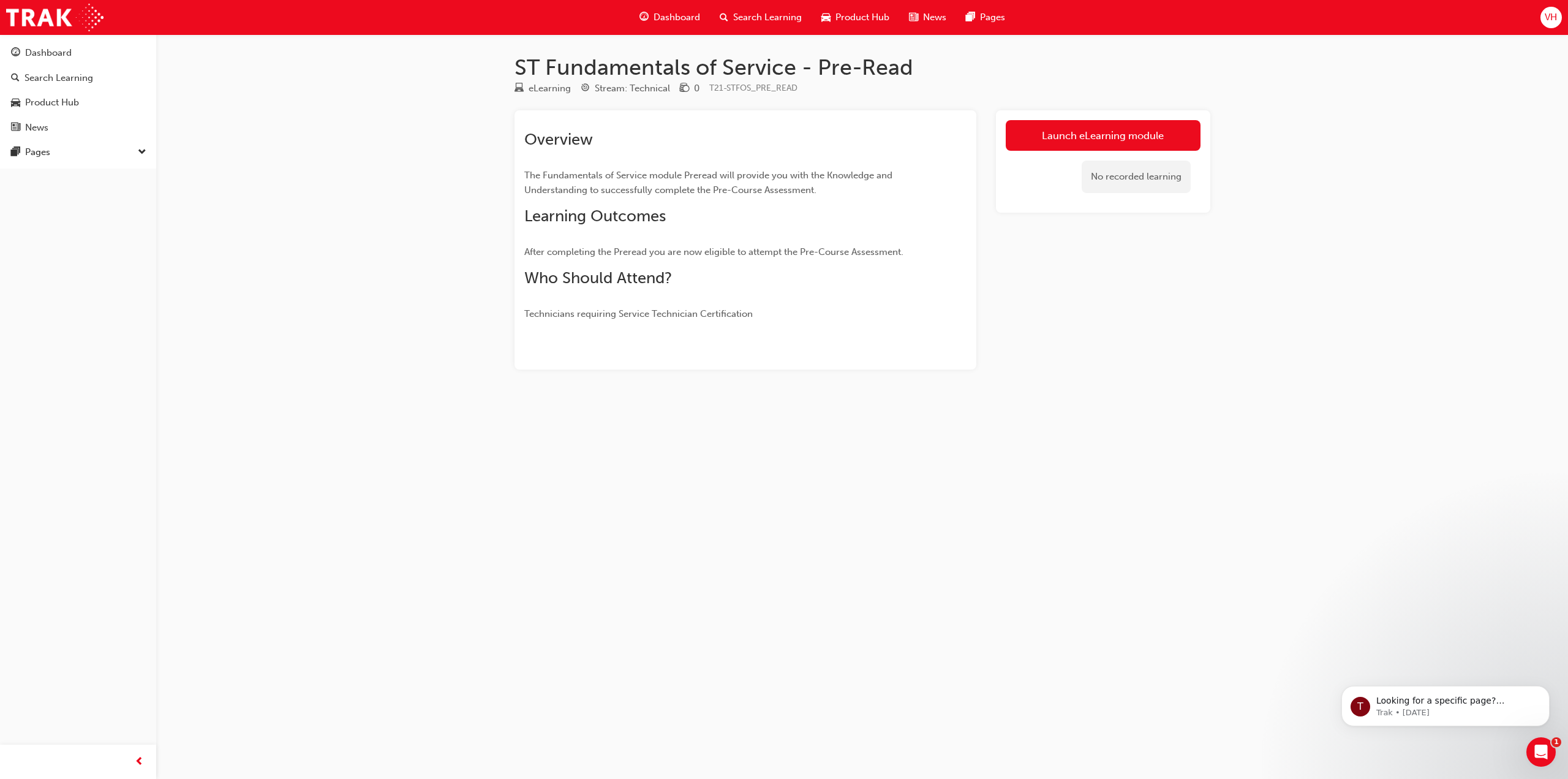
click at [866, 289] on div "Overview The Fundamentals of Service module Preread will provide you with the K…" at bounding box center [723, 226] width 398 height 191
drag, startPoint x: 829, startPoint y: 252, endPoint x: 870, endPoint y: 278, distance: 48.5
click at [828, 278] on div "Overview The Fundamentals of Service module Preread will provide you with the K…" at bounding box center [723, 226] width 398 height 191
click at [969, 278] on div "Overview The Fundamentals of Service module Preread will provide you with the K…" at bounding box center [745, 239] width 462 height 259
drag, startPoint x: 820, startPoint y: 245, endPoint x: 860, endPoint y: 304, distance: 71.3
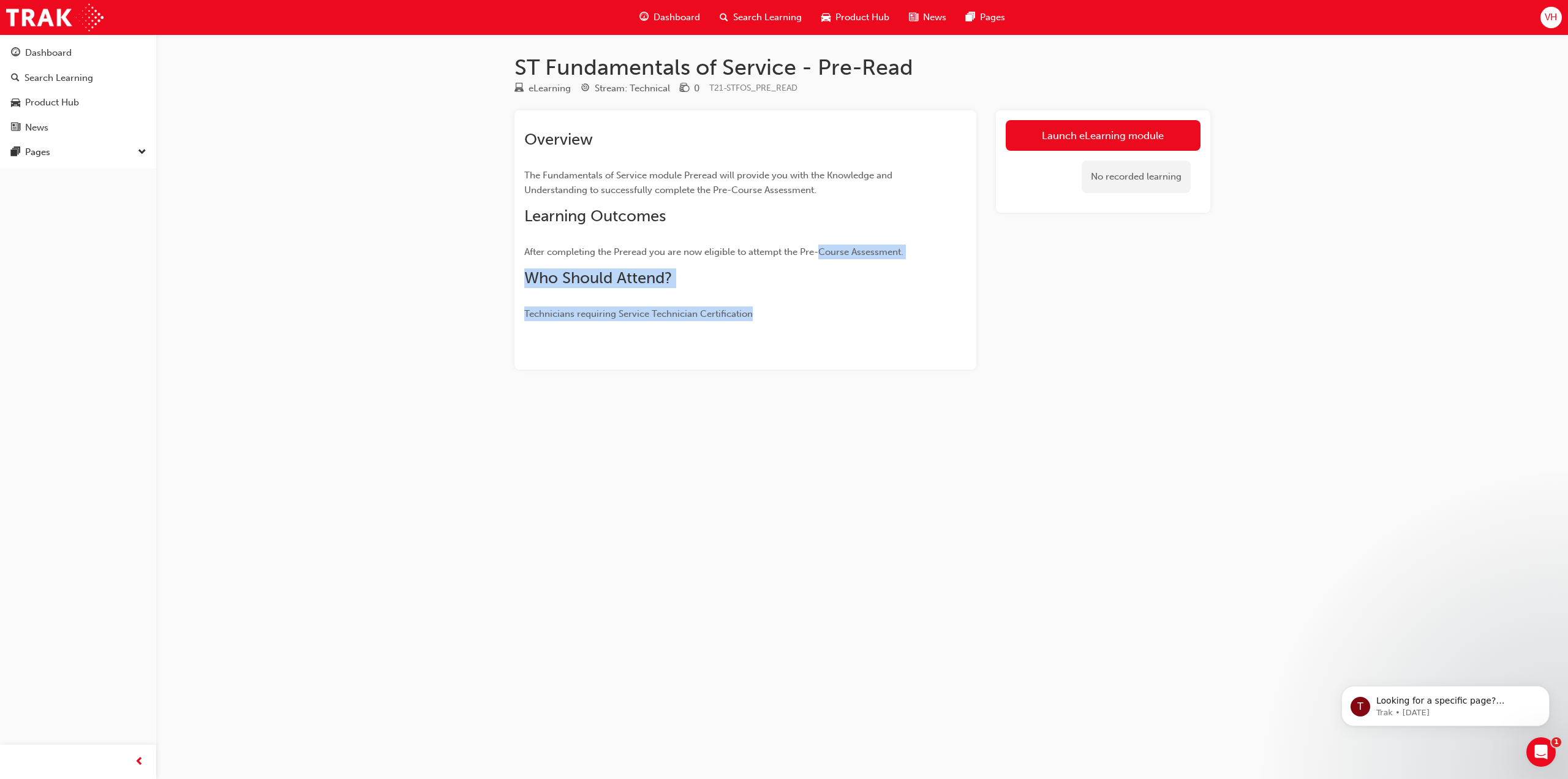
click at [784, 302] on div "Overview The Fundamentals of Service module Preread will provide you with the K…" at bounding box center [723, 226] width 398 height 191
click at [919, 305] on div "Overview The Fundamentals of Service module Preread will provide you with the K…" at bounding box center [723, 226] width 398 height 191
click at [1035, 228] on div "Launch eLearning module No recorded learning" at bounding box center [1103, 239] width 214 height 259
